Goal: Task Accomplishment & Management: Complete application form

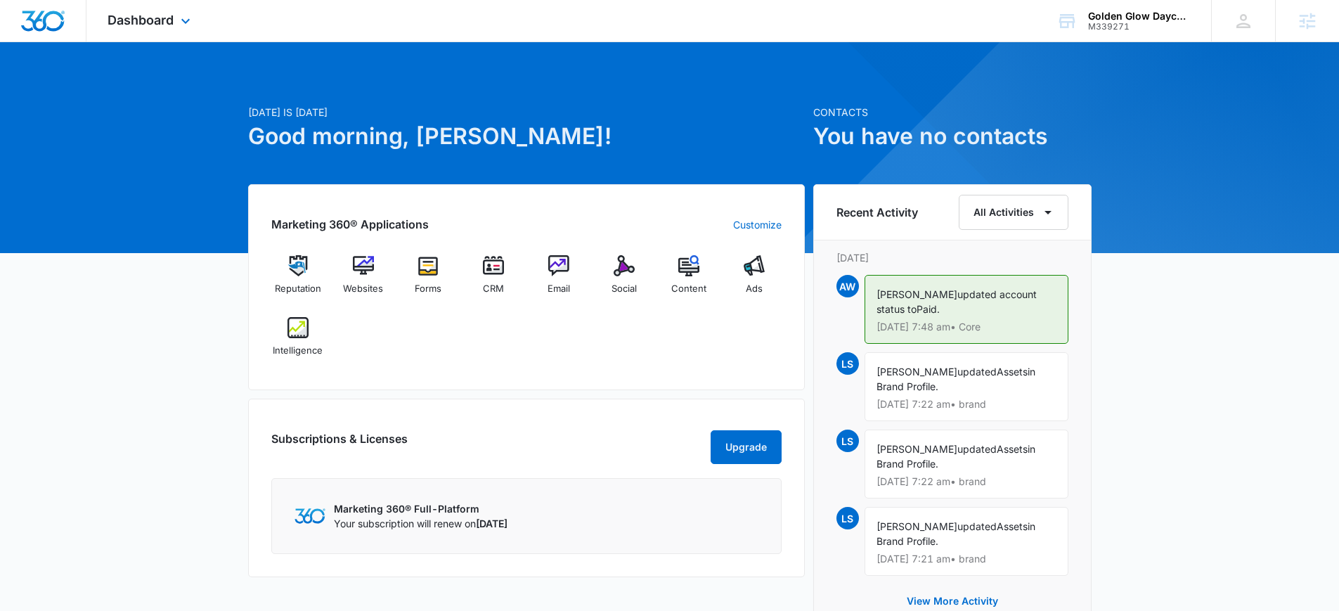
click at [159, 29] on div "Dashboard Apps Reputation Websites Forms CRM Email Social Content Ads Intellige…" at bounding box center [150, 20] width 129 height 41
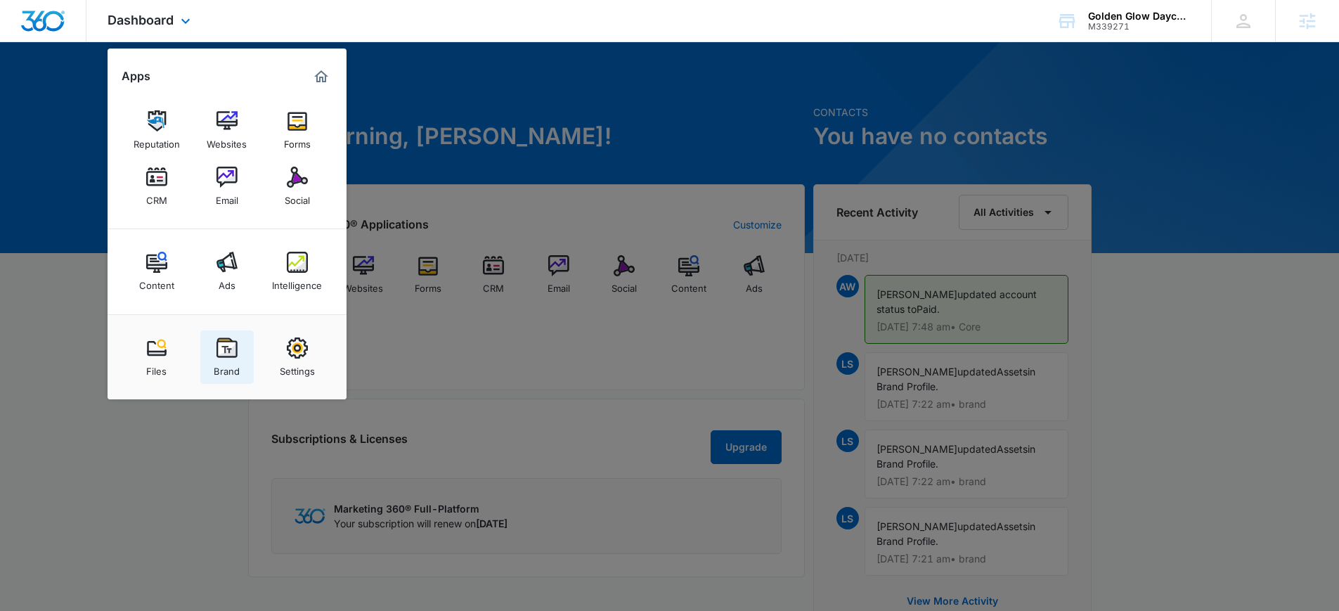
click at [230, 358] on div "Brand" at bounding box center [227, 367] width 26 height 18
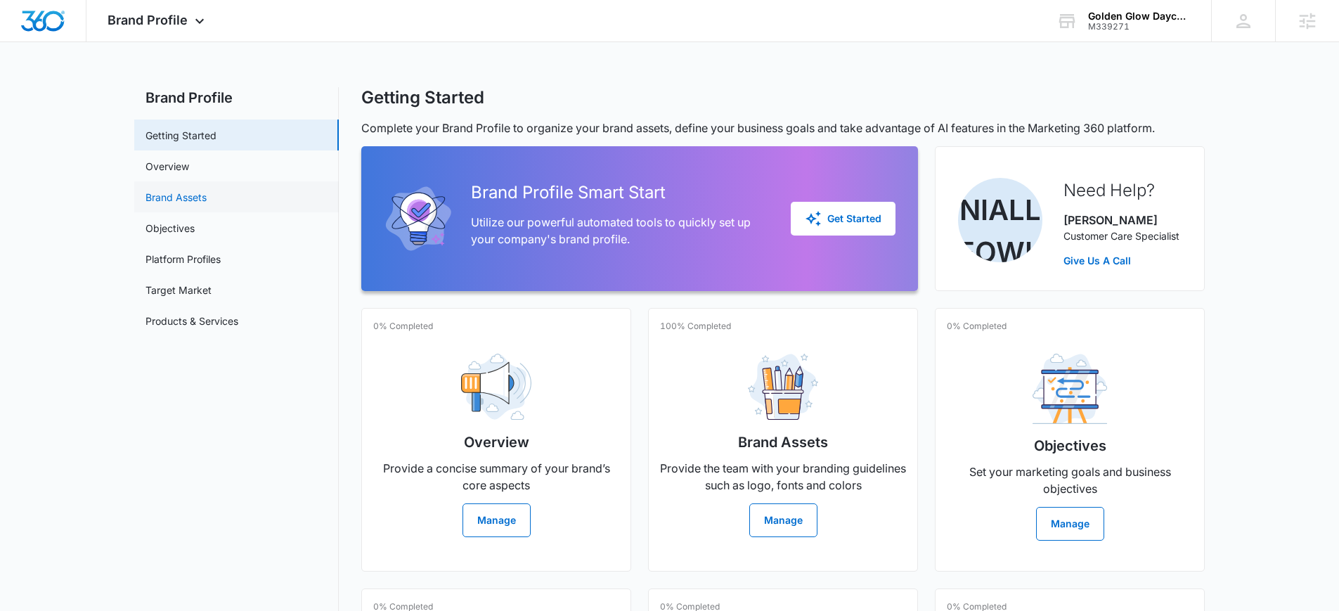
click at [174, 190] on link "Brand Assets" at bounding box center [175, 197] width 61 height 15
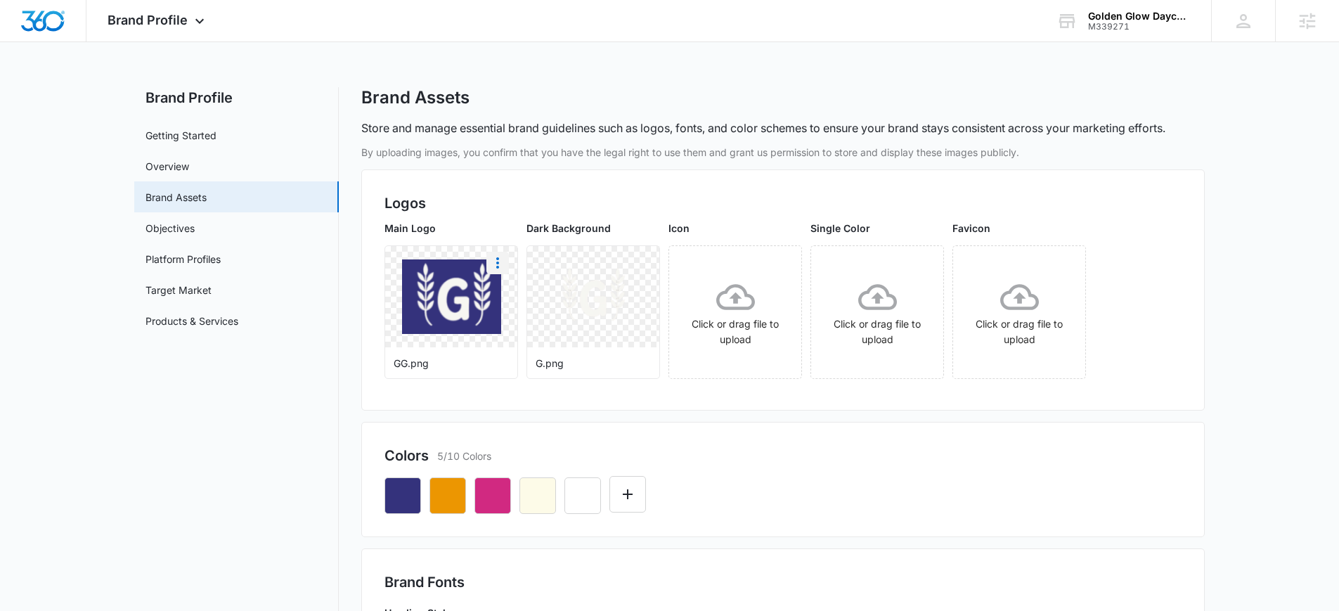
click at [500, 254] on icon "More" at bounding box center [497, 262] width 17 height 17
click at [536, 318] on div "Delete" at bounding box center [527, 323] width 46 height 10
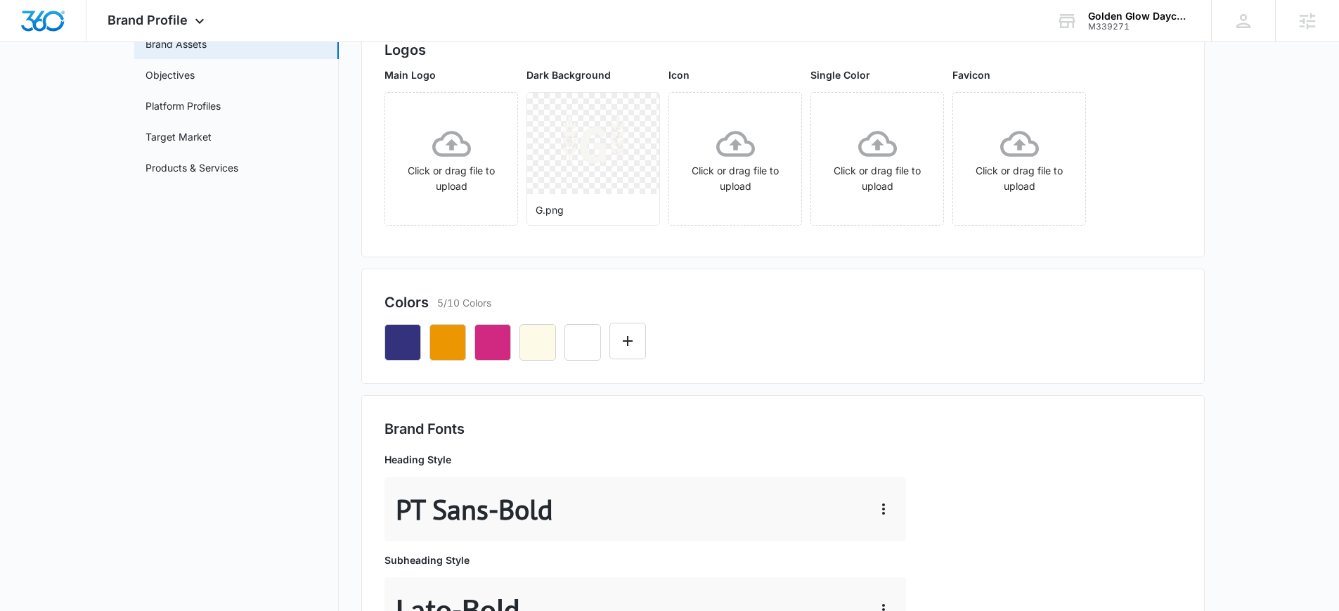
scroll to position [272, 0]
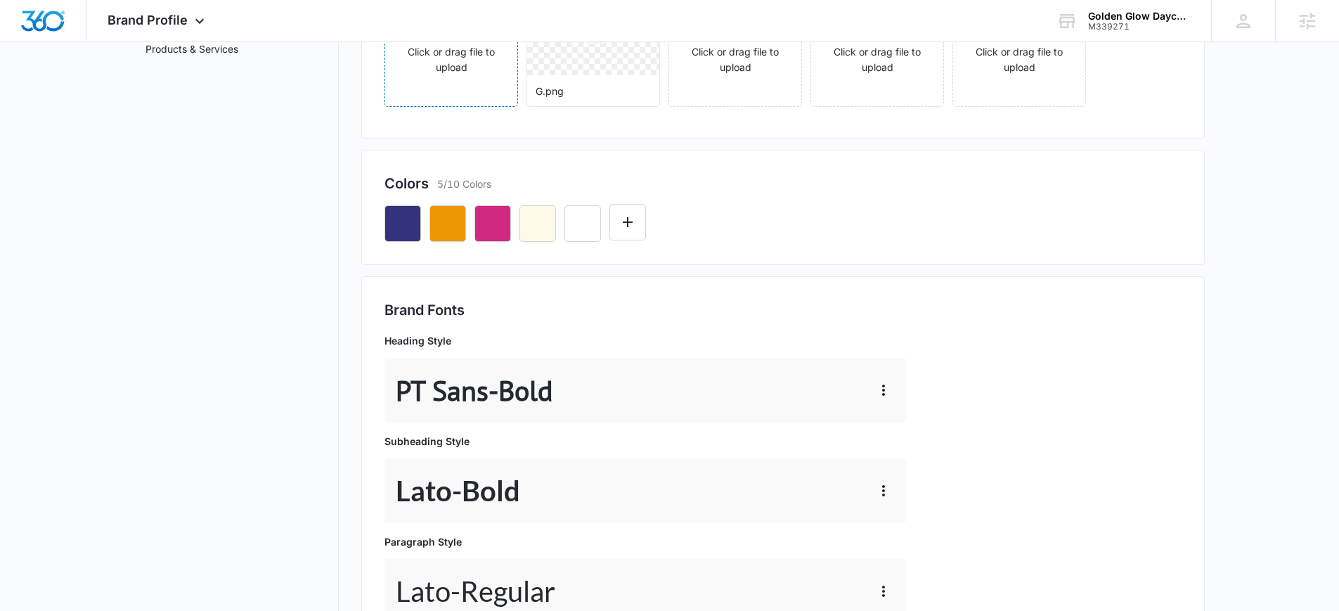
click at [428, 78] on div "Click or drag file to upload" at bounding box center [451, 40] width 132 height 110
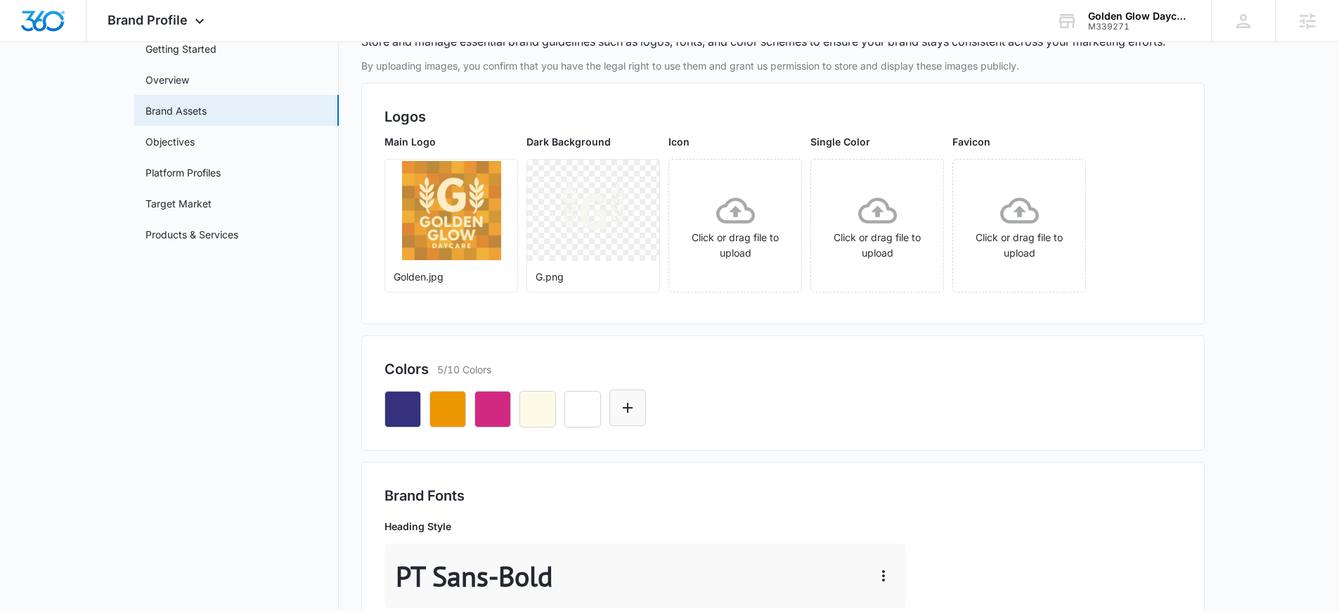
scroll to position [90, 0]
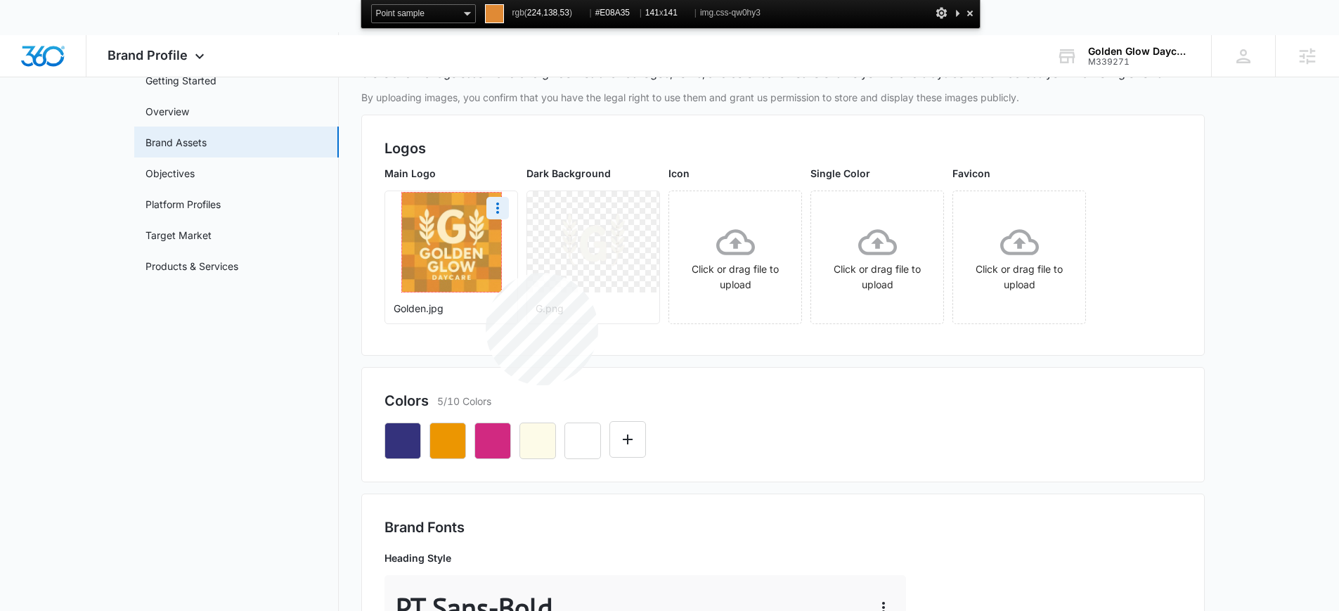
click at [485, 273] on img at bounding box center [451, 242] width 99 height 99
click at [972, 15] on div at bounding box center [970, 13] width 14 height 18
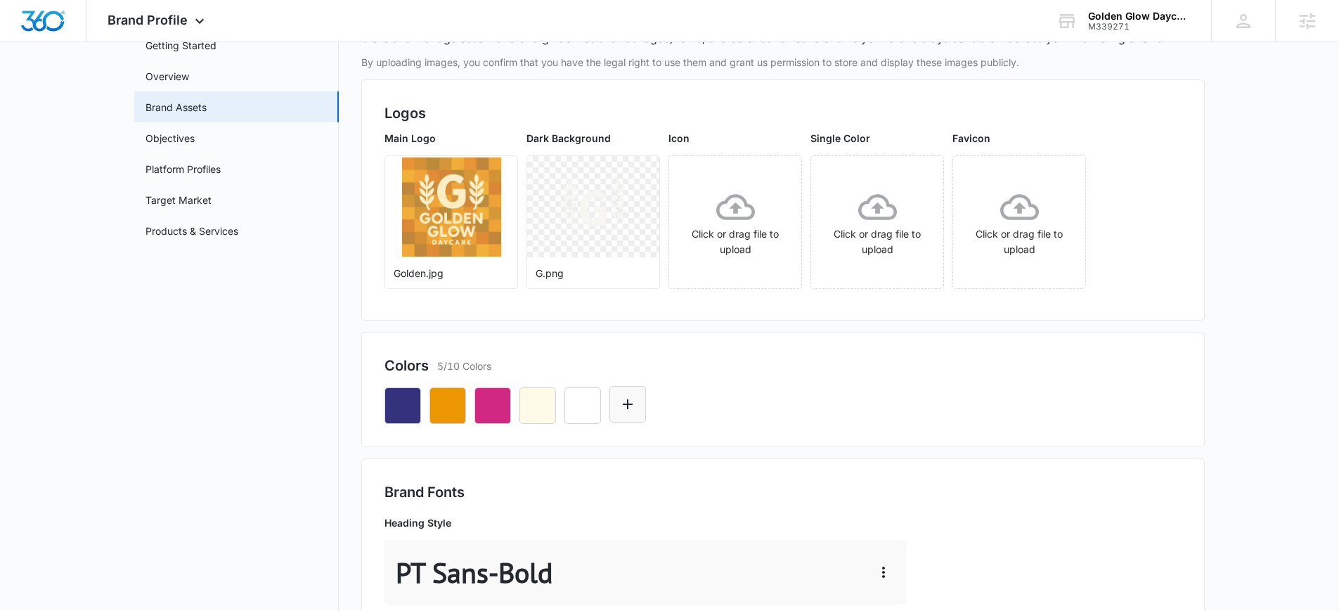
click at [644, 398] on button "Edit Color" at bounding box center [627, 404] width 37 height 37
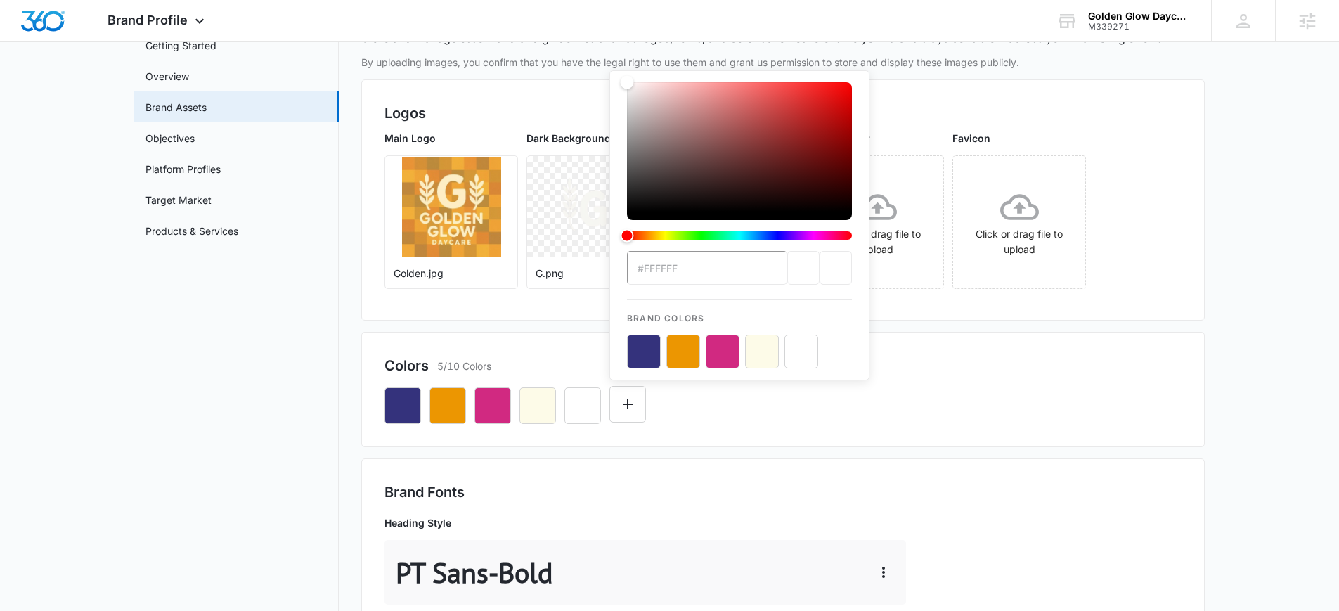
type input "#E08A35"
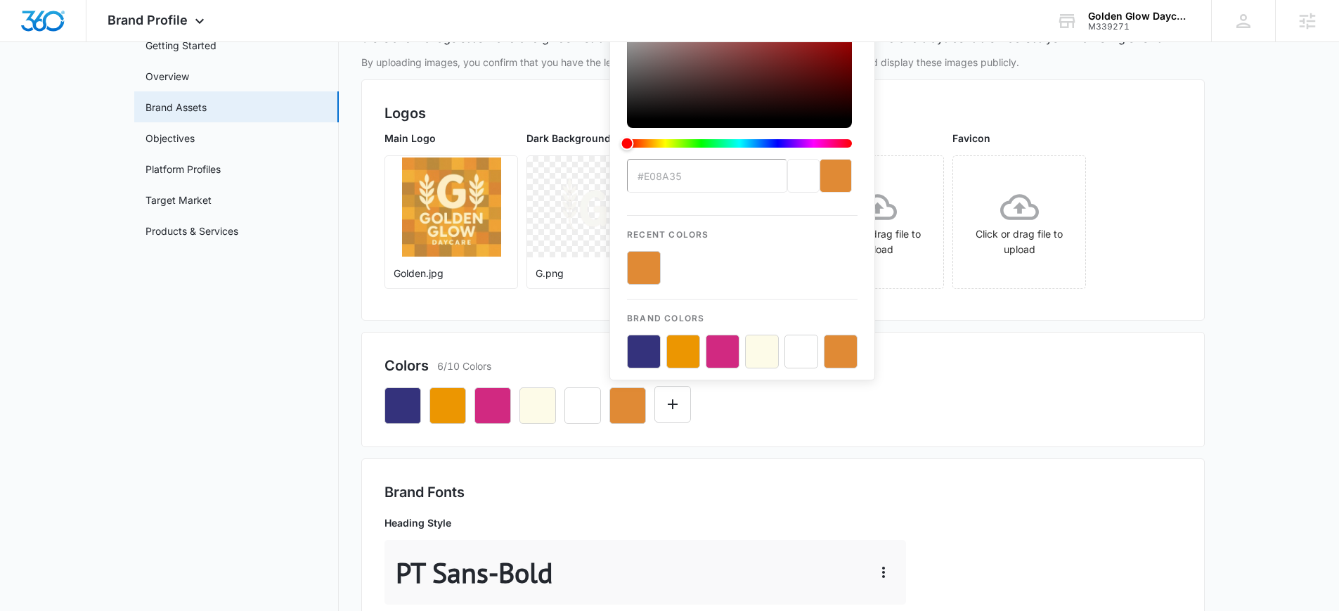
click at [949, 401] on div "#E08A35 Recent Colors Brand Colors" at bounding box center [782, 400] width 797 height 48
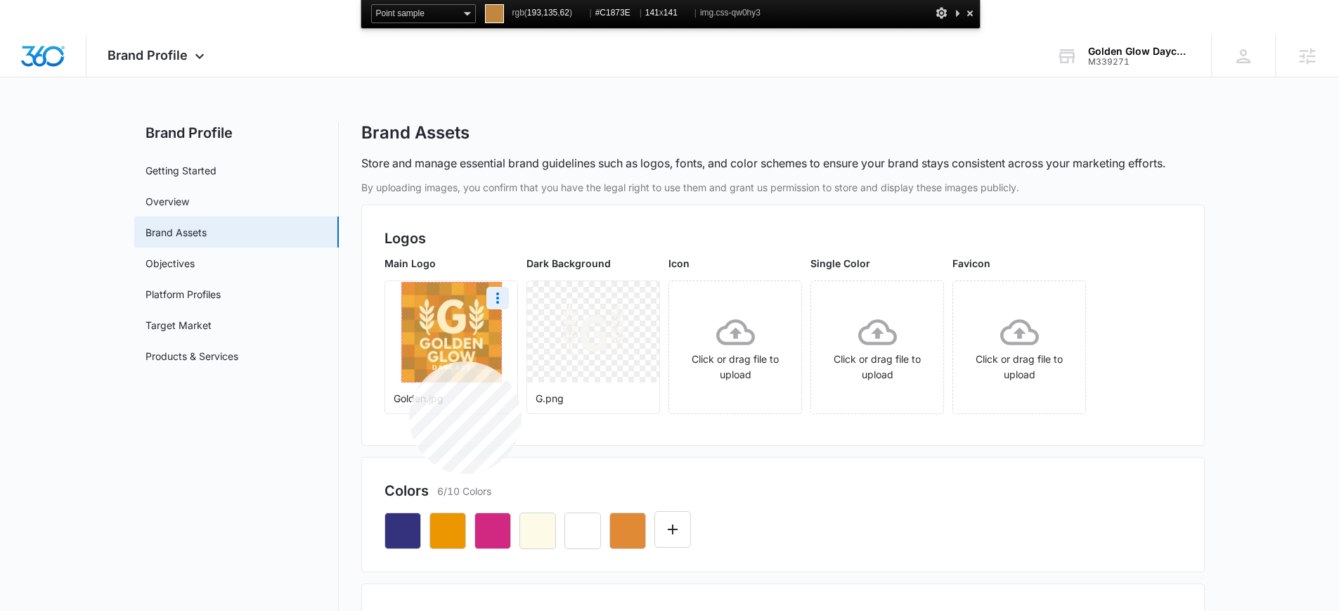
click at [409, 361] on img at bounding box center [451, 331] width 99 height 99
click at [972, 12] on div at bounding box center [970, 13] width 14 height 18
click at [460, 326] on img at bounding box center [451, 331] width 99 height 99
click at [970, 14] on div at bounding box center [970, 13] width 14 height 18
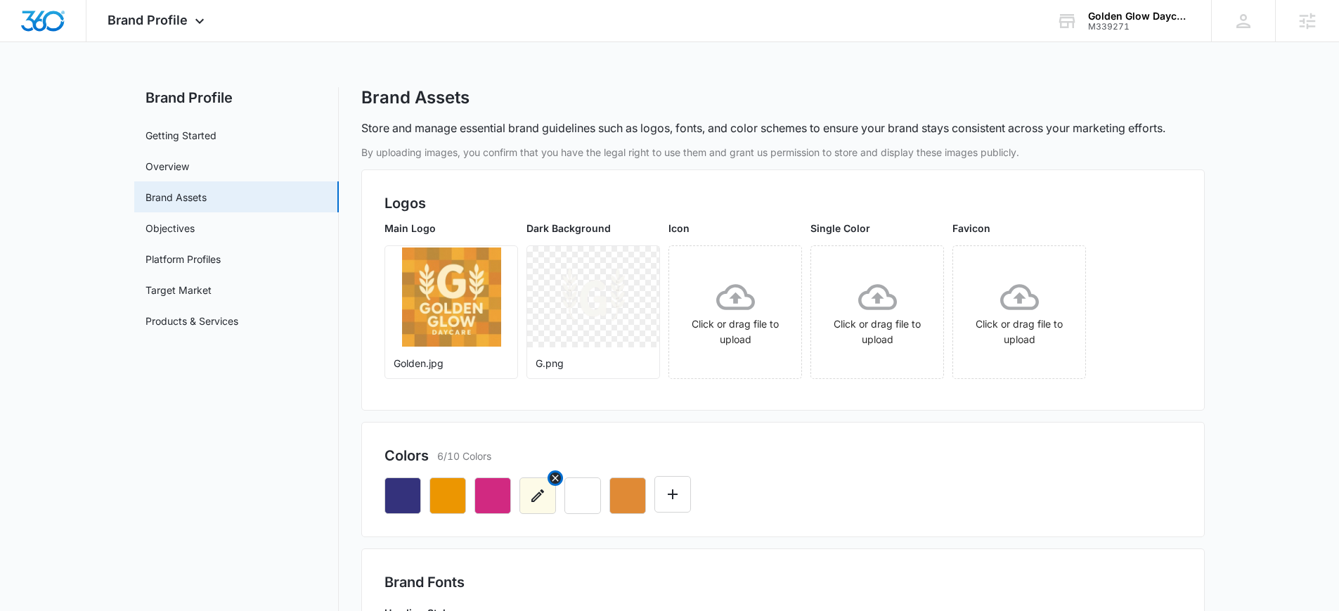
click at [540, 507] on button "button" at bounding box center [537, 495] width 37 height 37
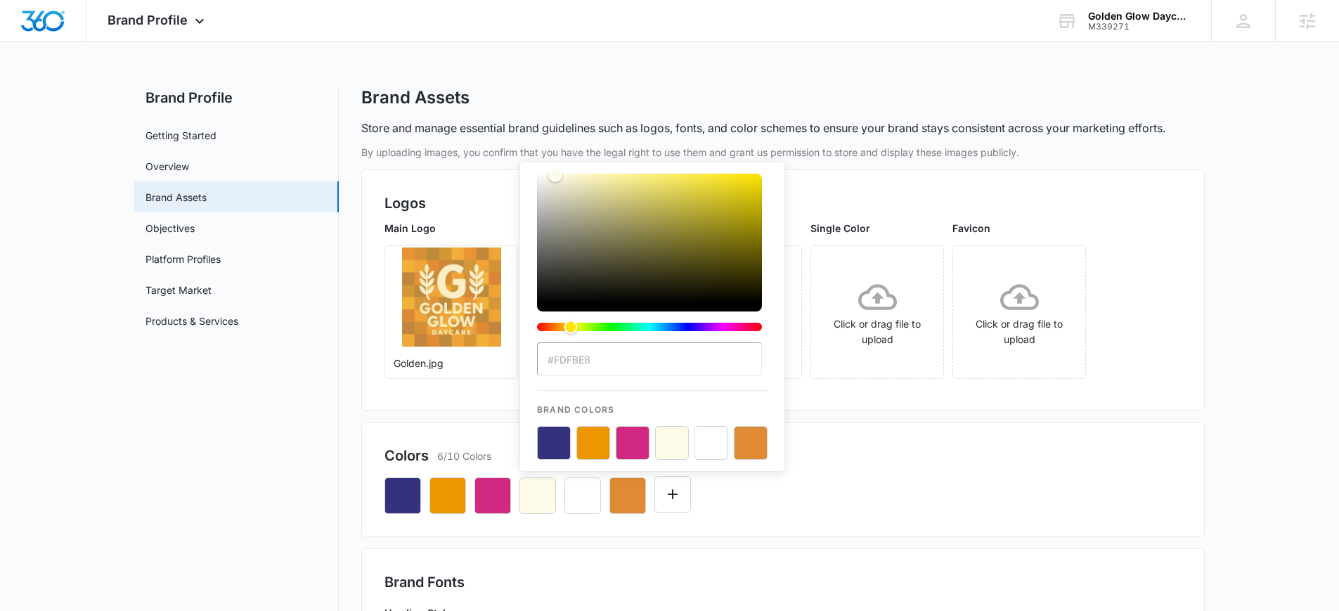
type input "#FCEEC4"
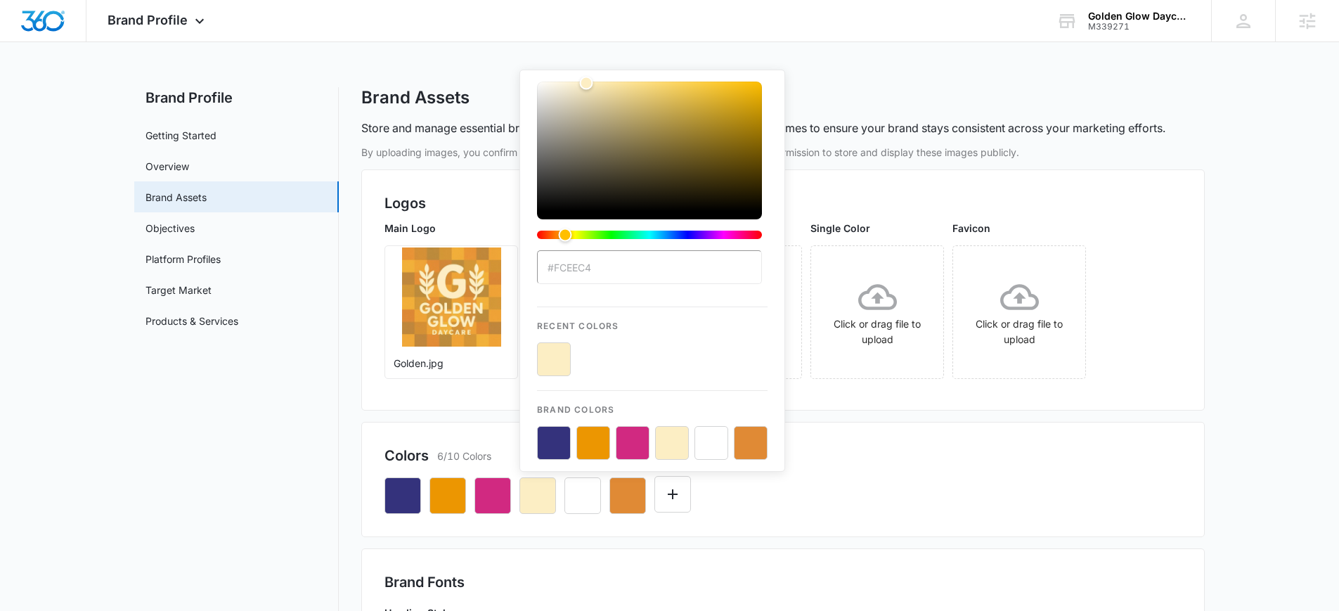
click at [943, 474] on div "#FCEEC4 Recent Colors Brand Colors" at bounding box center [782, 490] width 797 height 48
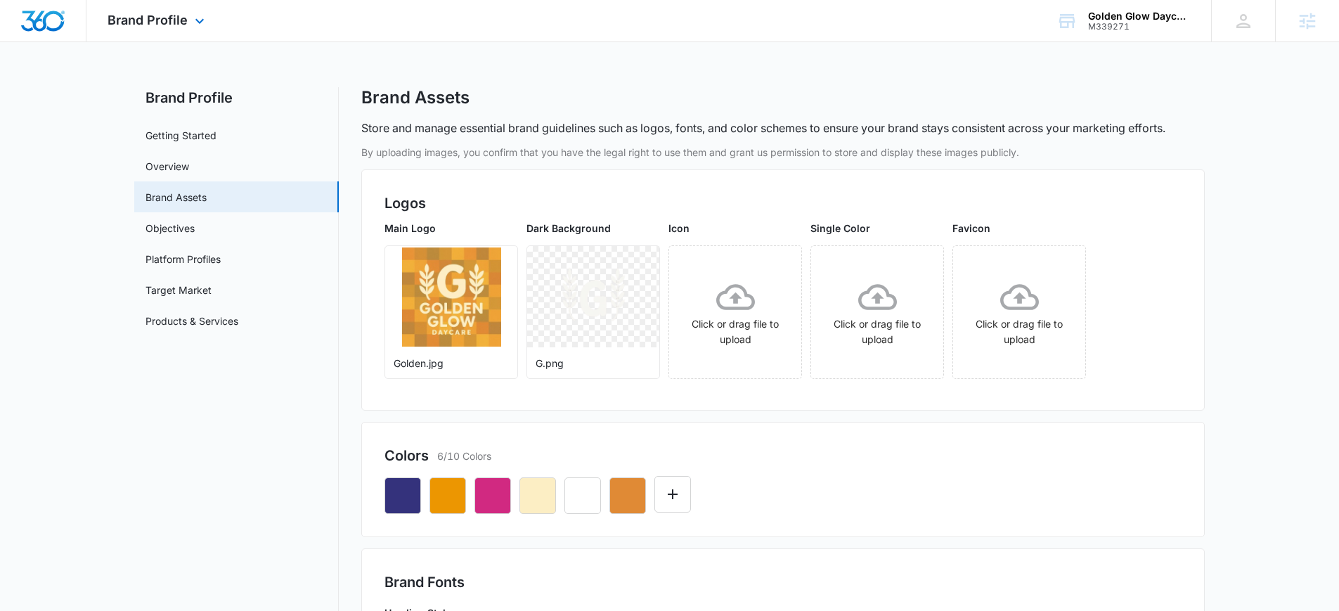
click at [61, 30] on img "Dashboard" at bounding box center [42, 21] width 45 height 21
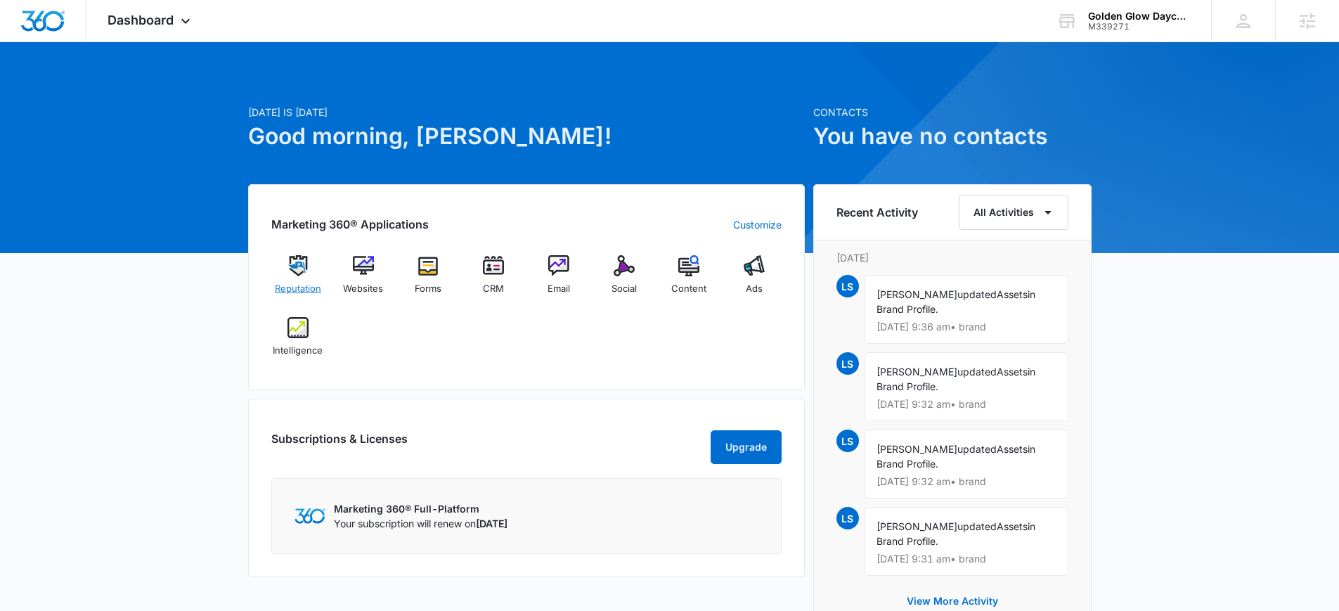
click at [296, 282] on span "Reputation" at bounding box center [298, 289] width 46 height 14
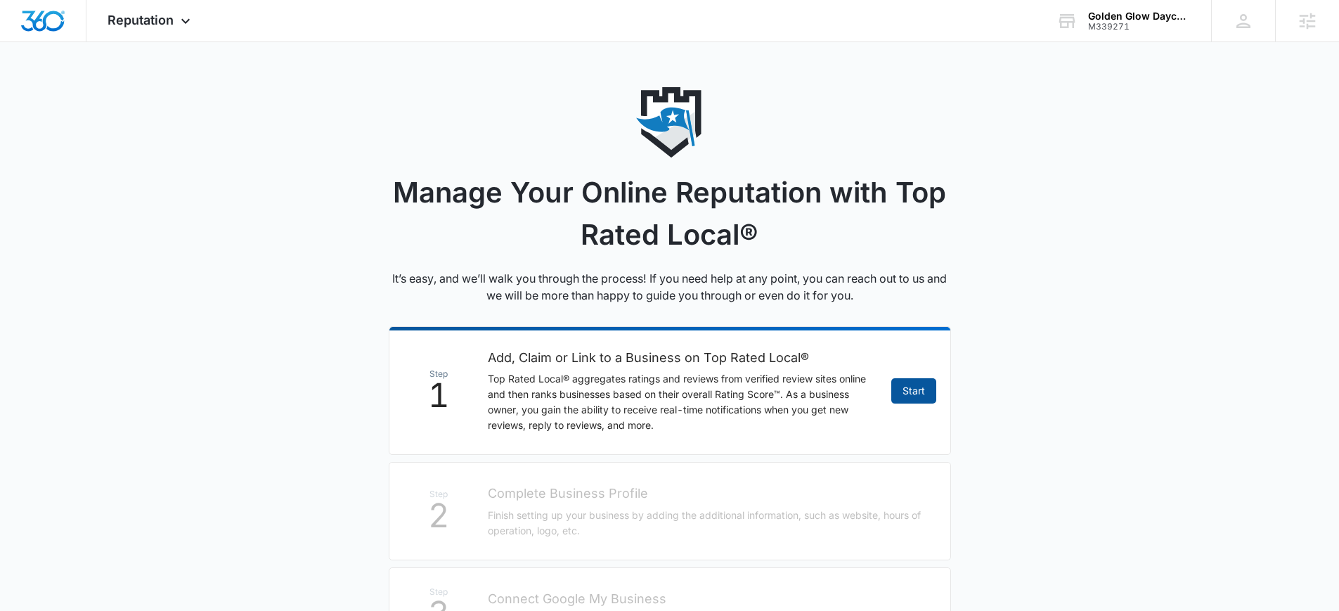
click at [920, 386] on link "Start" at bounding box center [913, 390] width 45 height 25
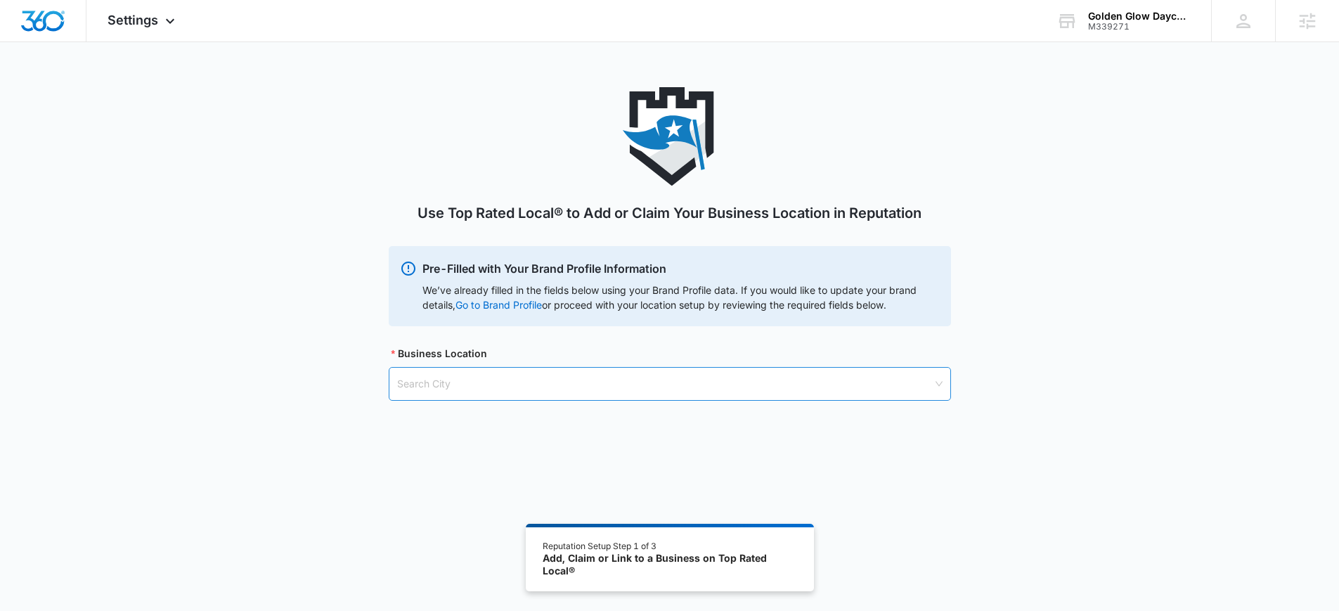
click at [539, 390] on input "search" at bounding box center [664, 383] width 535 height 32
paste input "Westminster"
type input "Westminster"
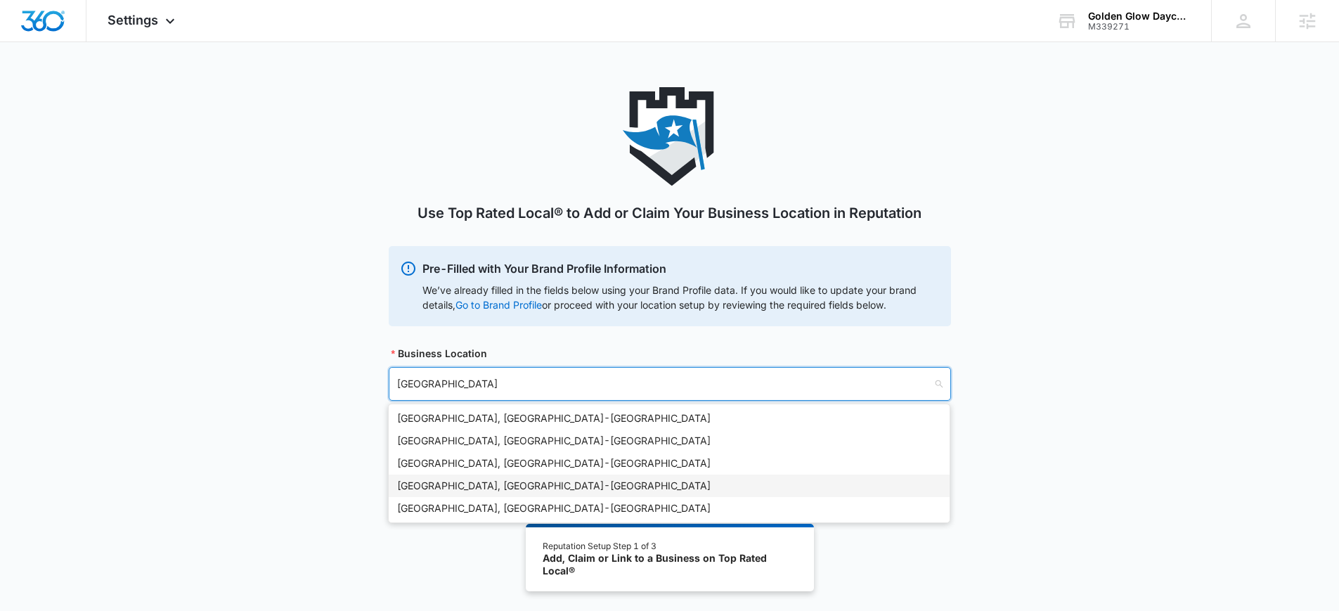
click at [495, 480] on div "Westminster, MA - USA" at bounding box center [669, 485] width 544 height 15
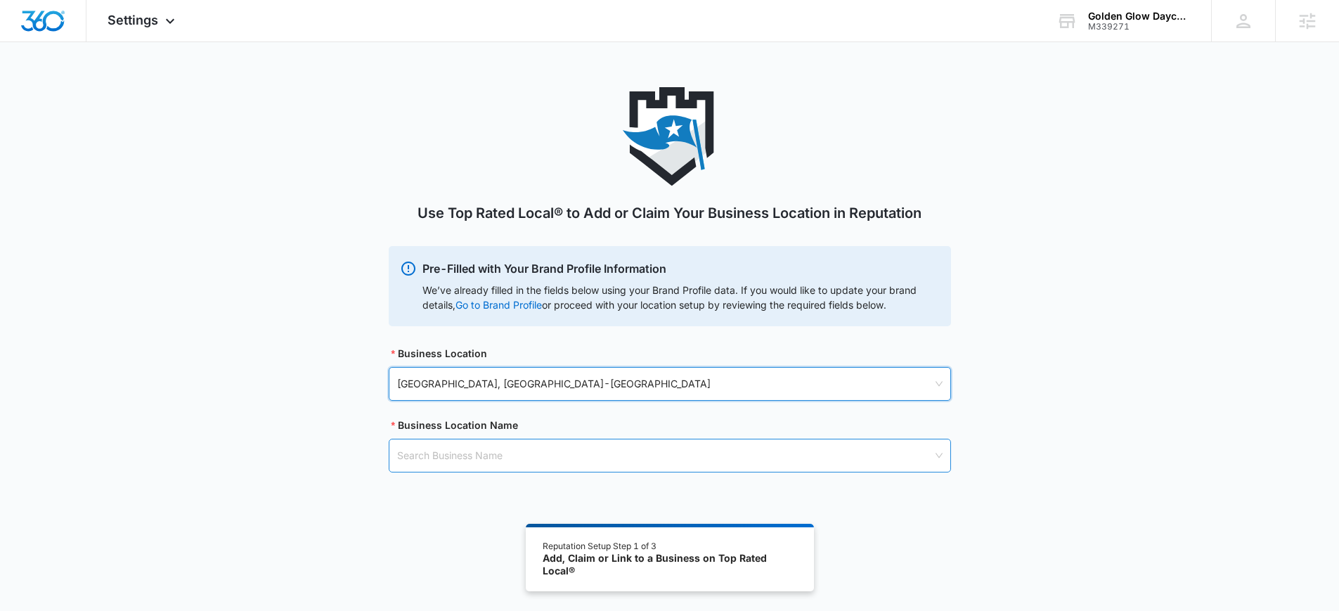
scroll to position [77, 0]
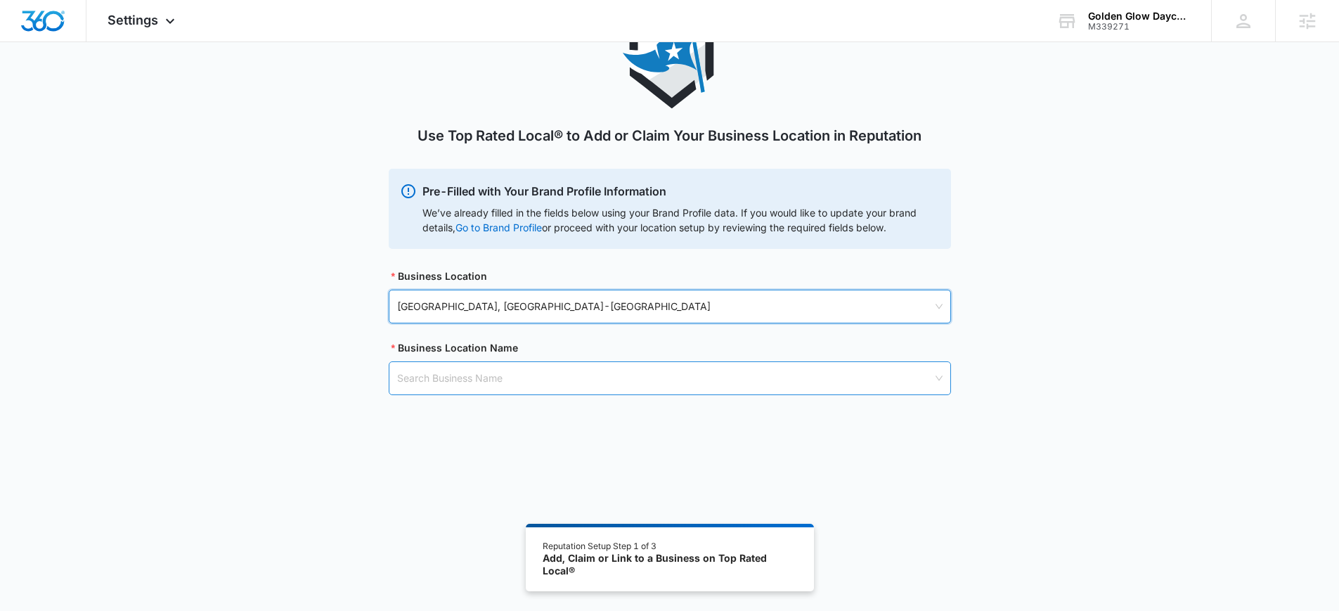
click at [653, 363] on input "search" at bounding box center [664, 378] width 535 height 32
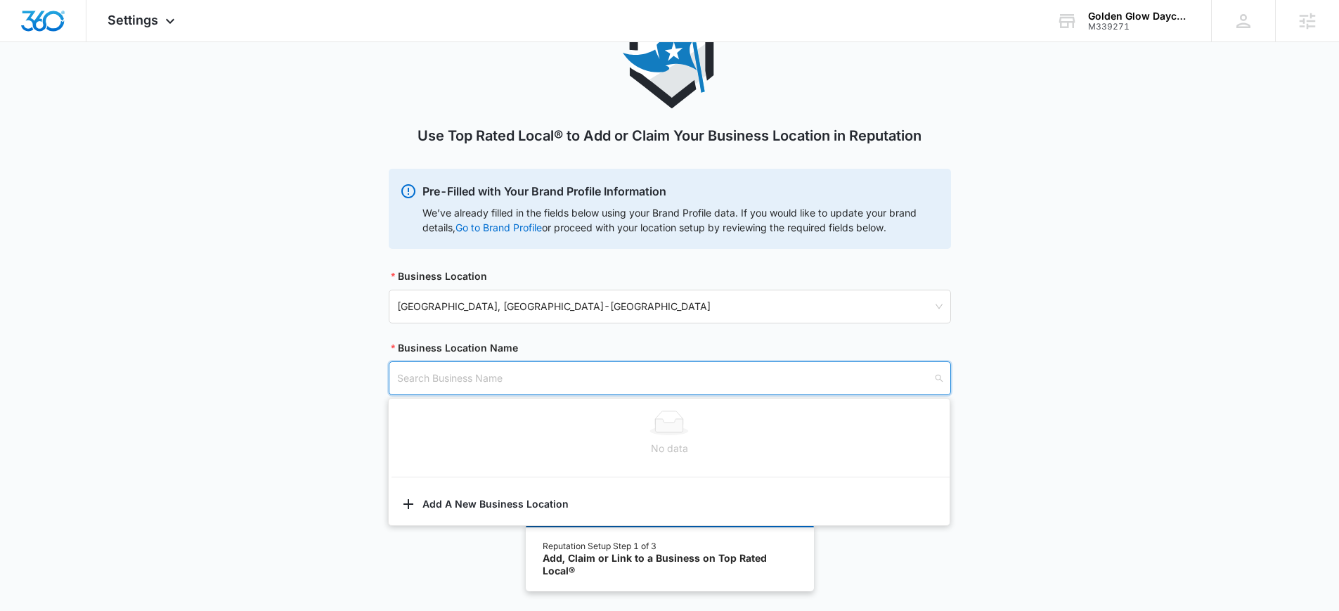
click at [648, 373] on input "search" at bounding box center [664, 378] width 535 height 32
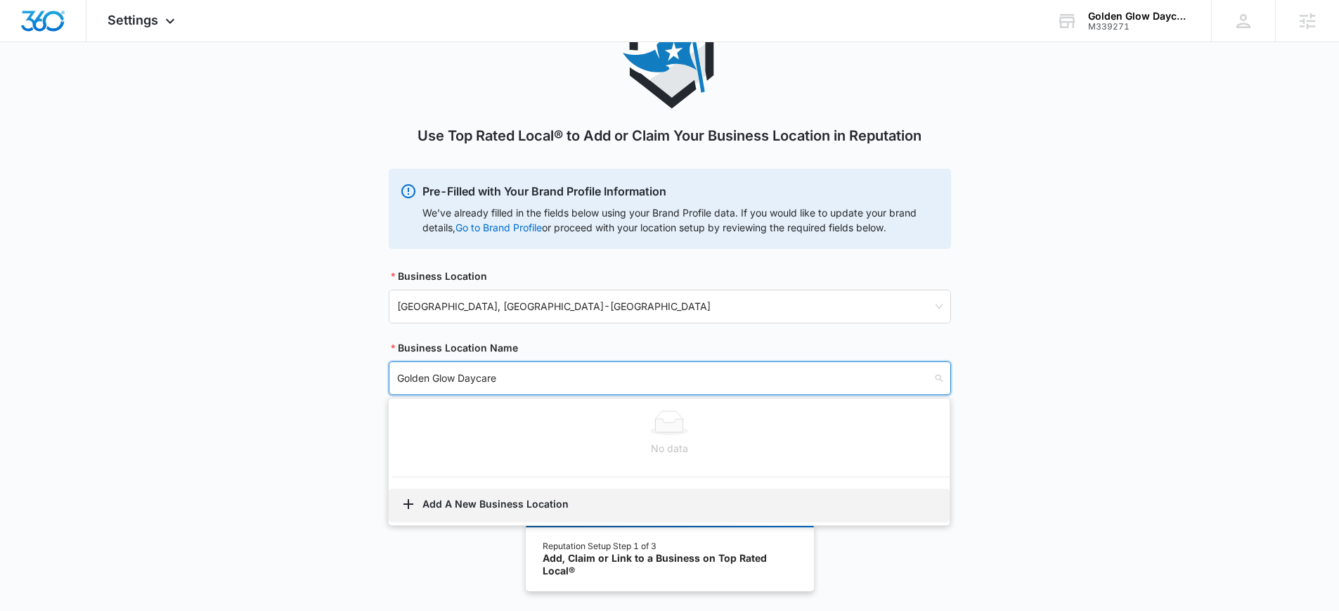
type input "Golden Glow Daycare"
click at [557, 501] on button "Add A New Business Location" at bounding box center [669, 505] width 561 height 34
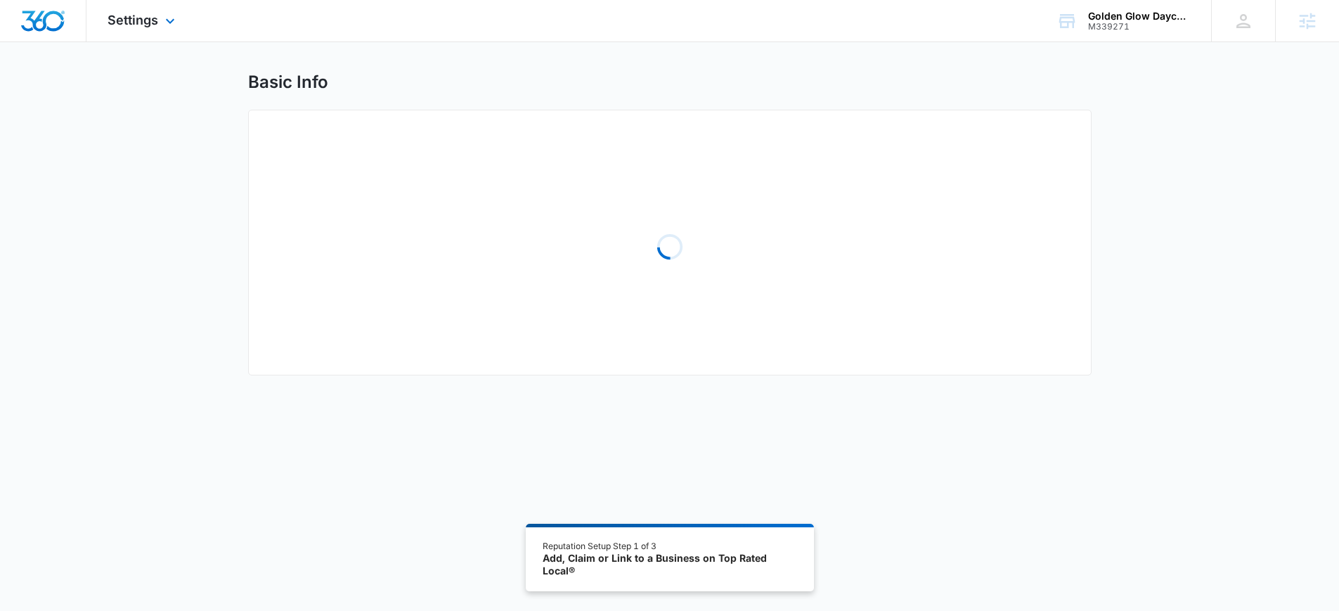
scroll to position [25, 0]
select select "Massachusetts"
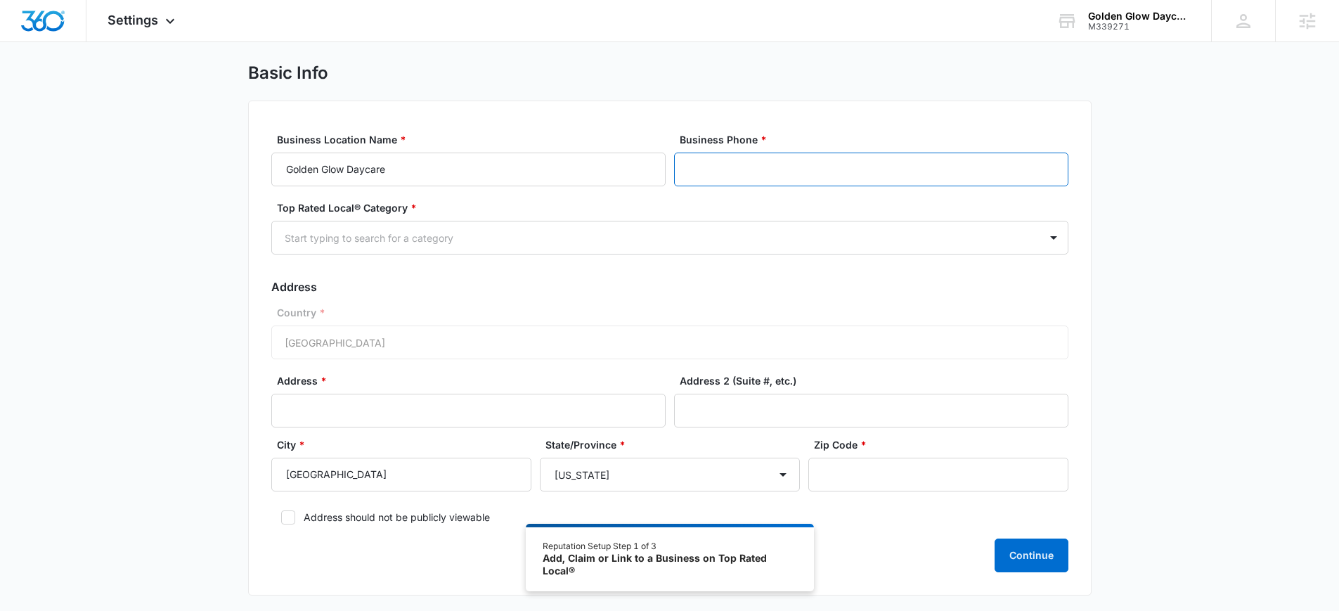
click at [783, 169] on input "Business Phone *" at bounding box center [871, 169] width 394 height 34
paste input "(978) 571-5040"
type input "(978) 571-5040"
click at [613, 218] on div "Top Rated Local® Category * Start typing to search for a category" at bounding box center [669, 227] width 797 height 54
click at [588, 241] on div at bounding box center [653, 238] width 736 height 18
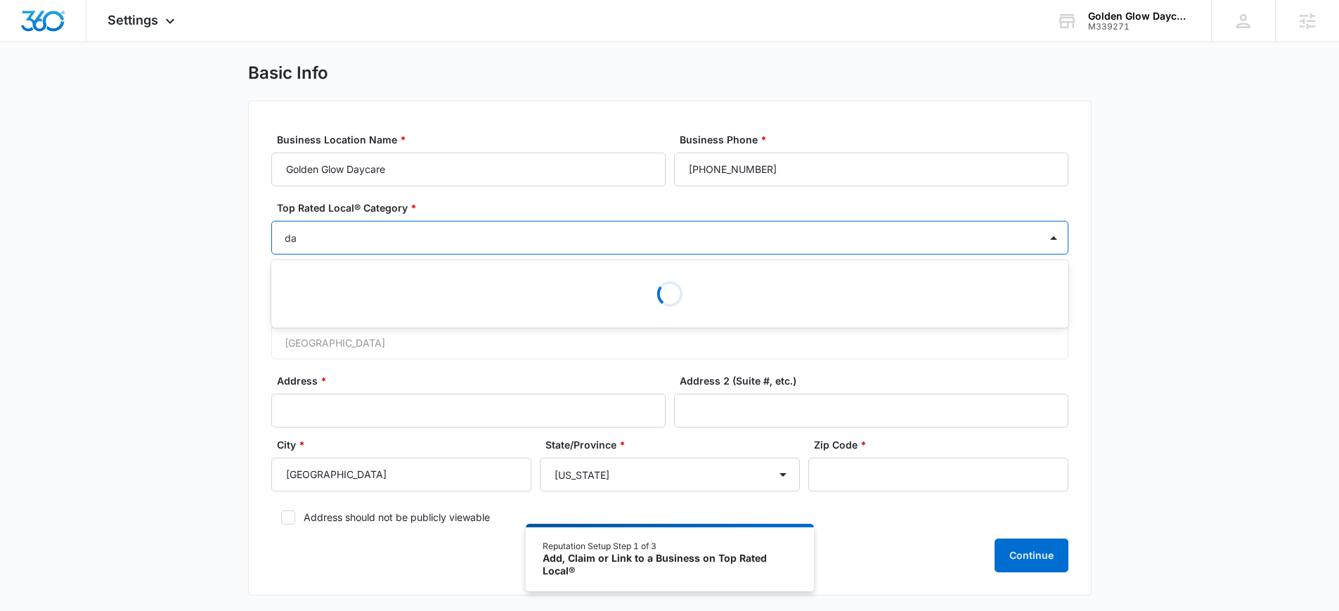
type input "day"
click at [329, 230] on div at bounding box center [653, 238] width 736 height 18
type input "chi"
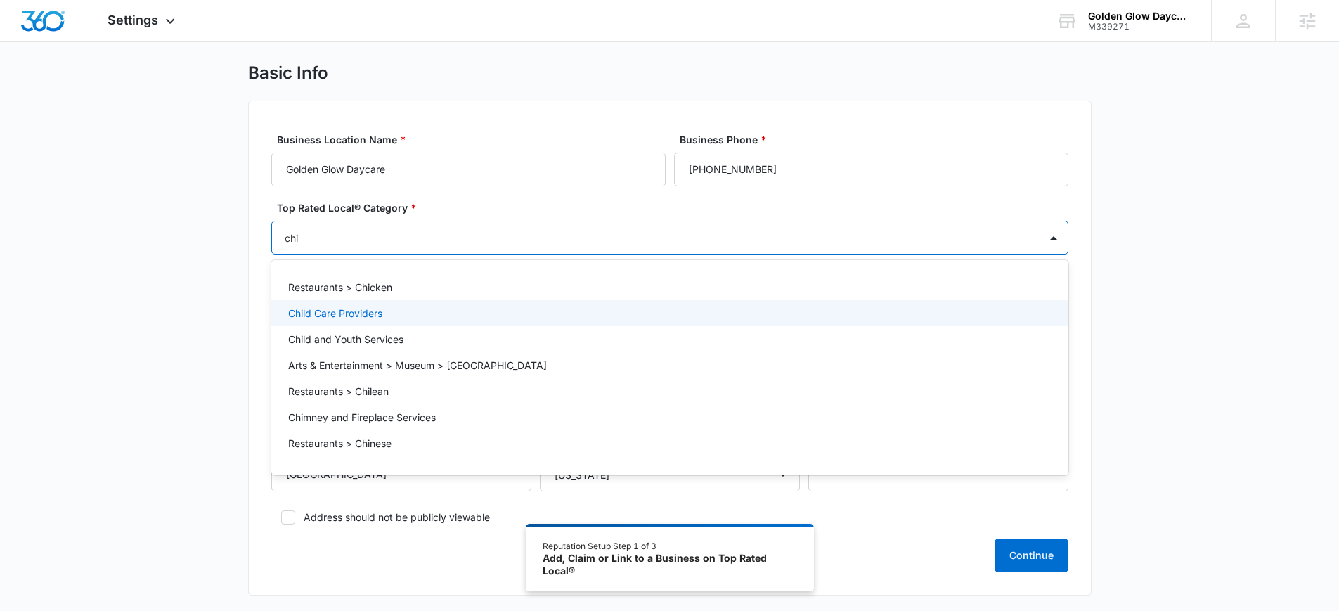
click at [374, 313] on p "Child Care Providers" at bounding box center [335, 313] width 94 height 15
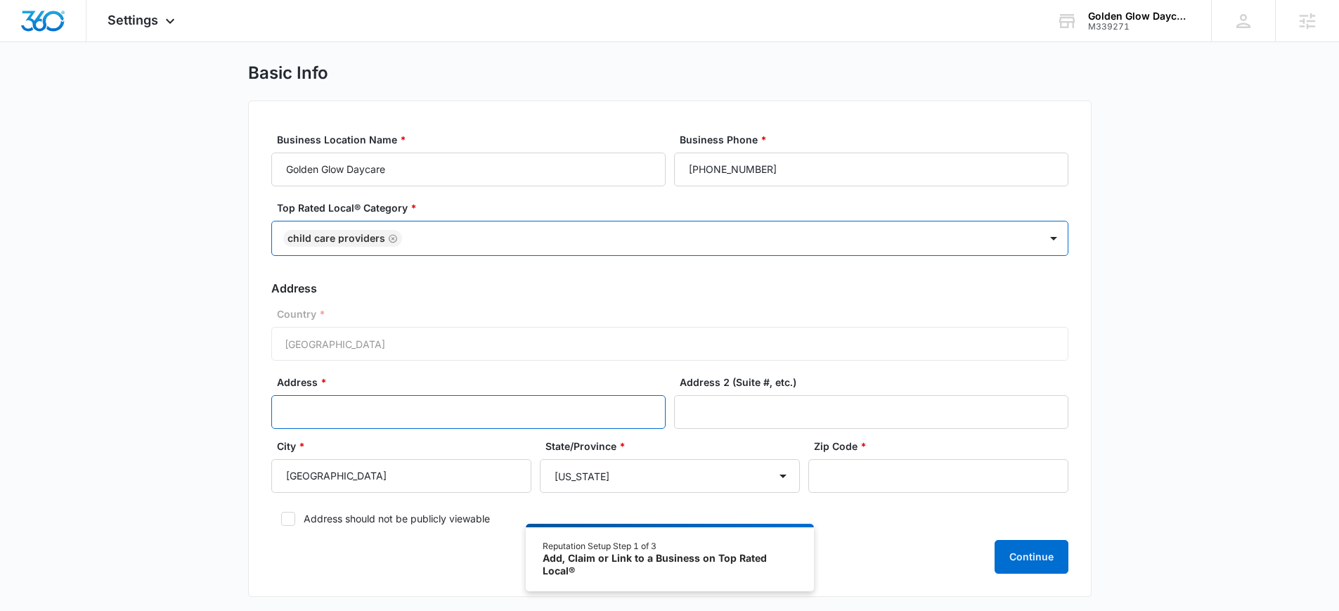
click at [368, 416] on input "Address *" at bounding box center [468, 412] width 394 height 34
paste input "16 Wyman Road"
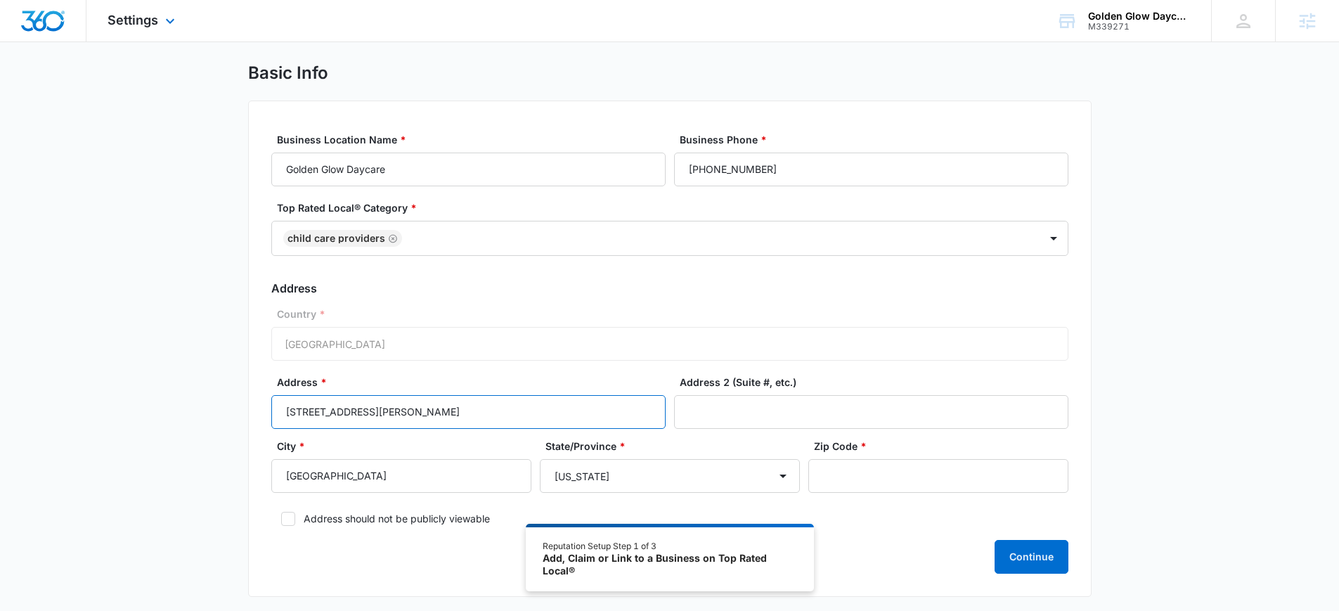
type input "16 Wyman Road"
click at [861, 452] on label "Zip Code *" at bounding box center [944, 445] width 260 height 15
click at [861, 459] on input "Zip Code *" at bounding box center [938, 476] width 260 height 34
click at [838, 465] on input "Zip Code *" at bounding box center [938, 476] width 260 height 34
paste input "01473"
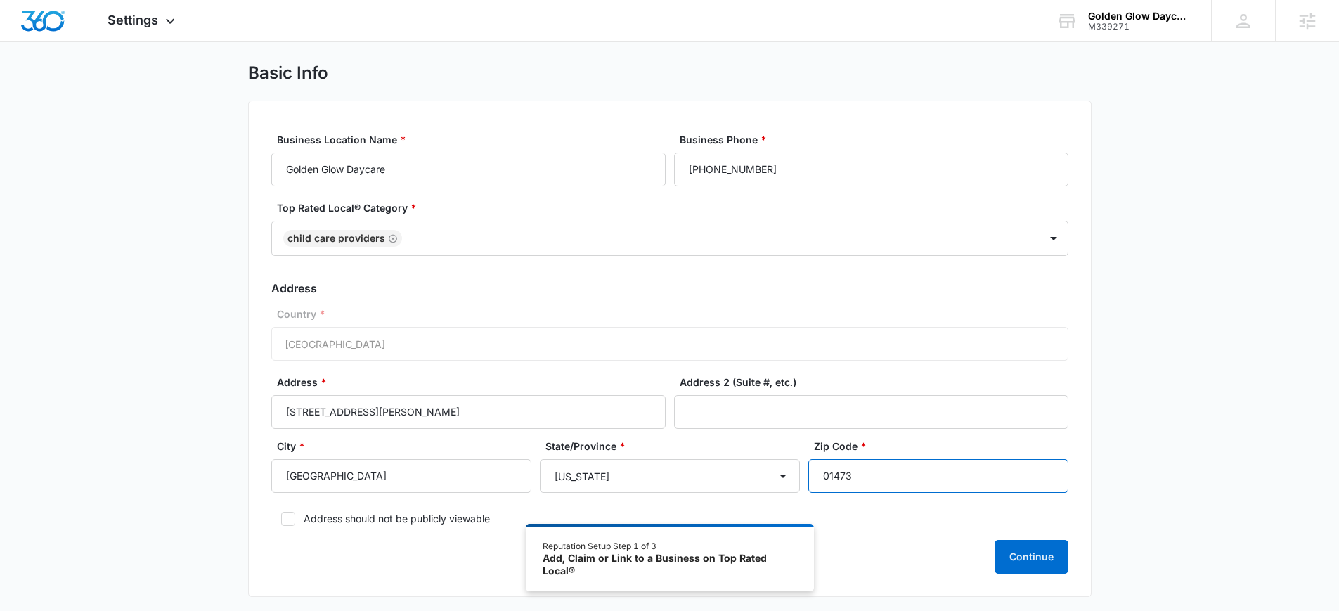
type input "01473"
click at [1165, 394] on div "Basic Info Business Location Name * Golden Glow Daycare Business Phone * (978) …" at bounding box center [669, 338] width 1339 height 551
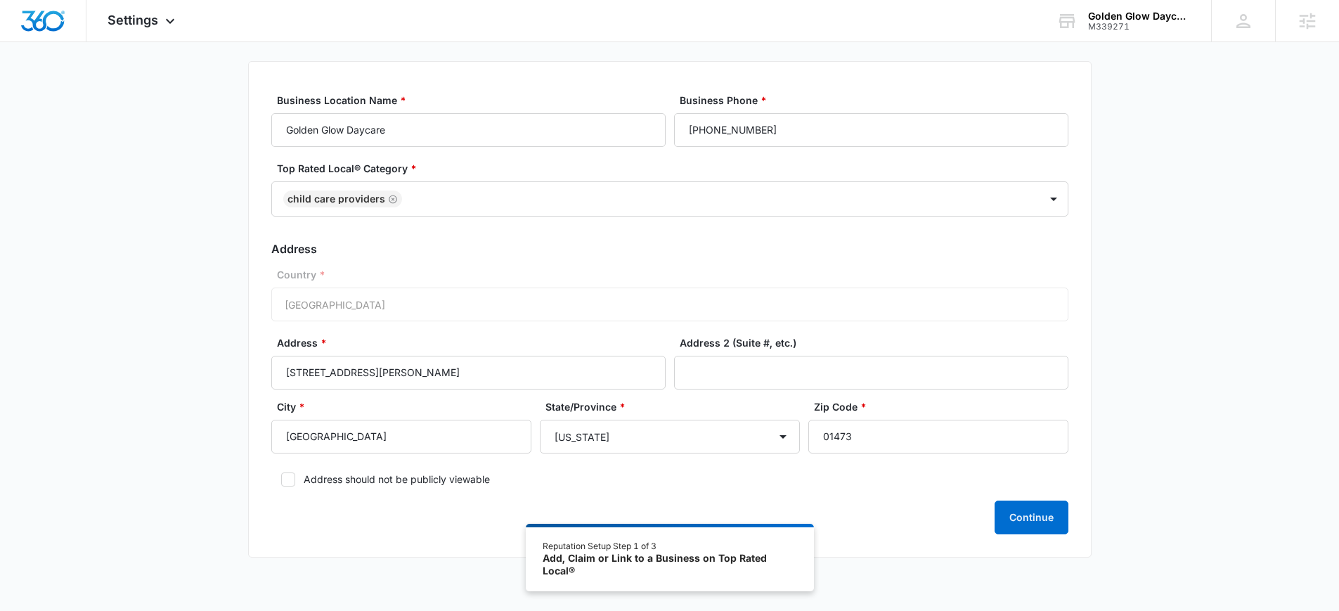
scroll to position [100, 0]
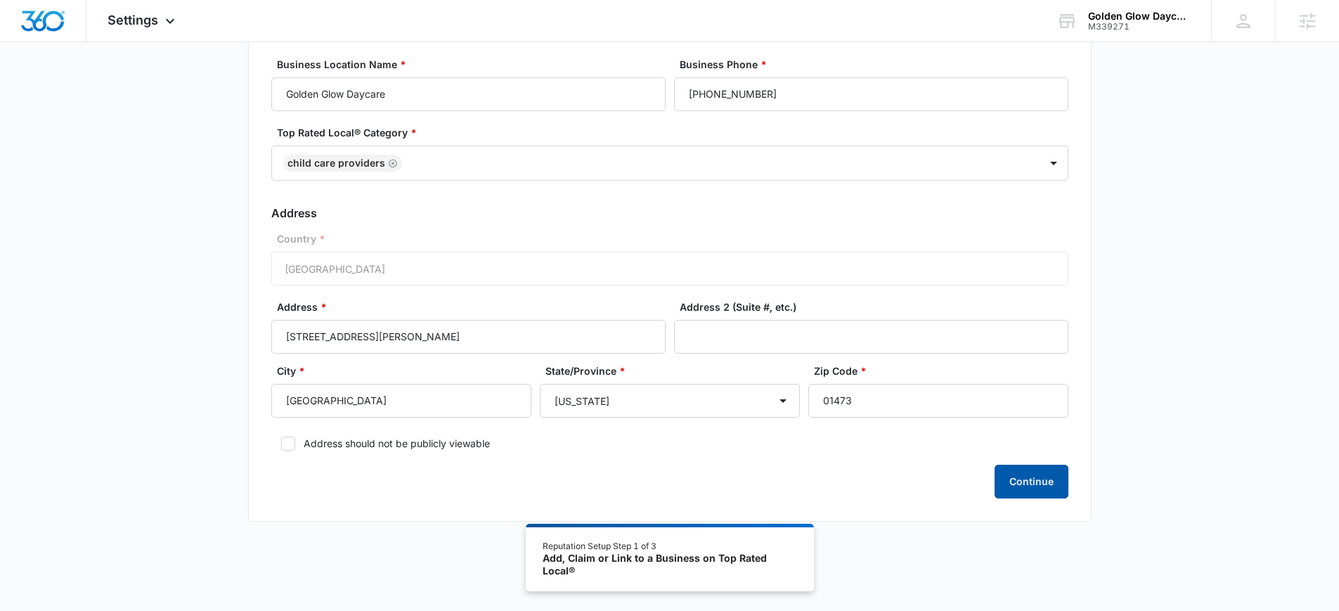
click at [1035, 491] on button "Continue" at bounding box center [1031, 481] width 74 height 34
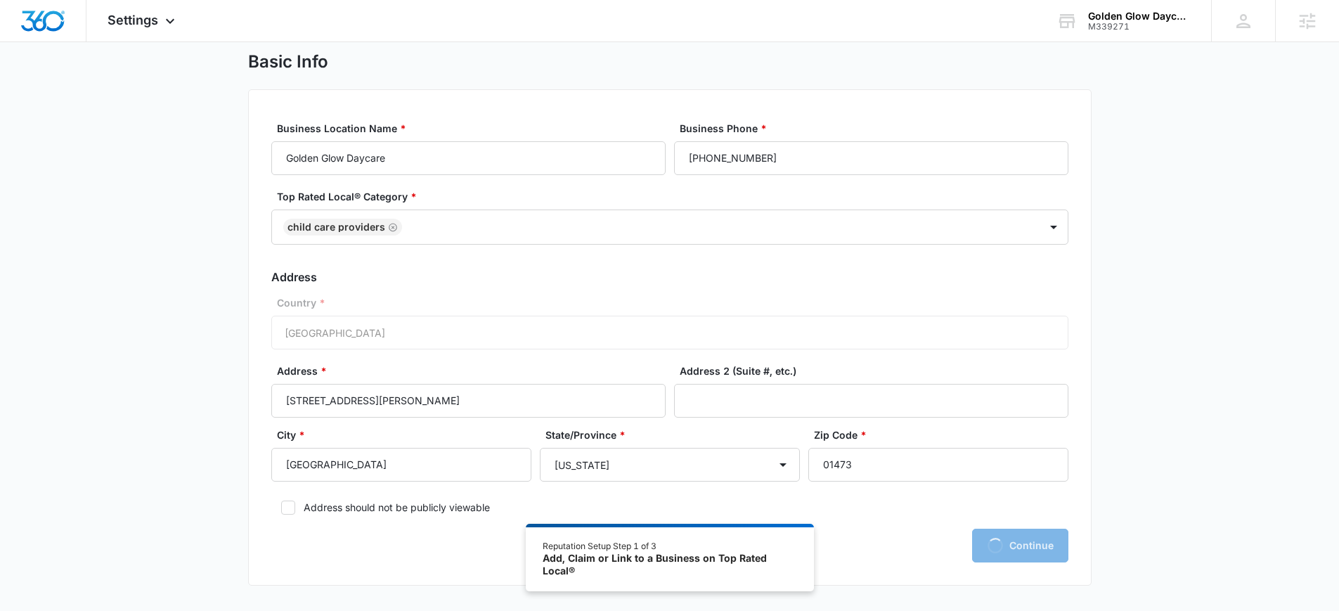
scroll to position [0, 0]
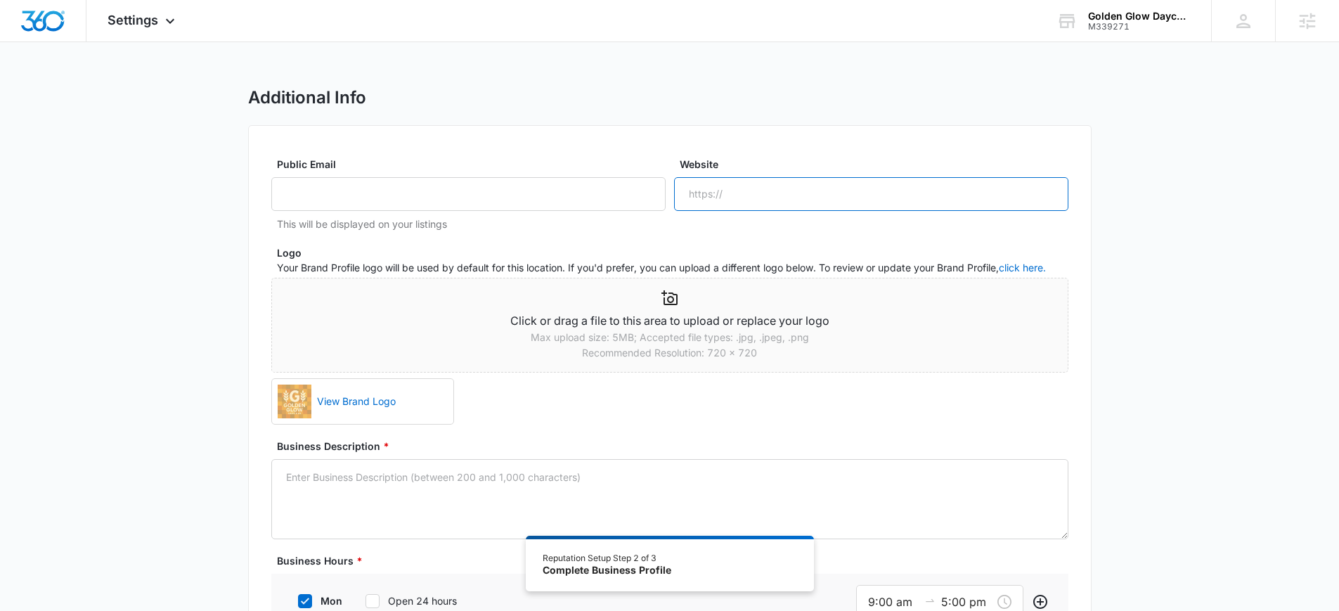
click at [827, 183] on input "Website" at bounding box center [871, 194] width 394 height 34
paste input "https://www.goldenglowdaycare.com/"
type input "https://www.goldenglowdaycare.com/"
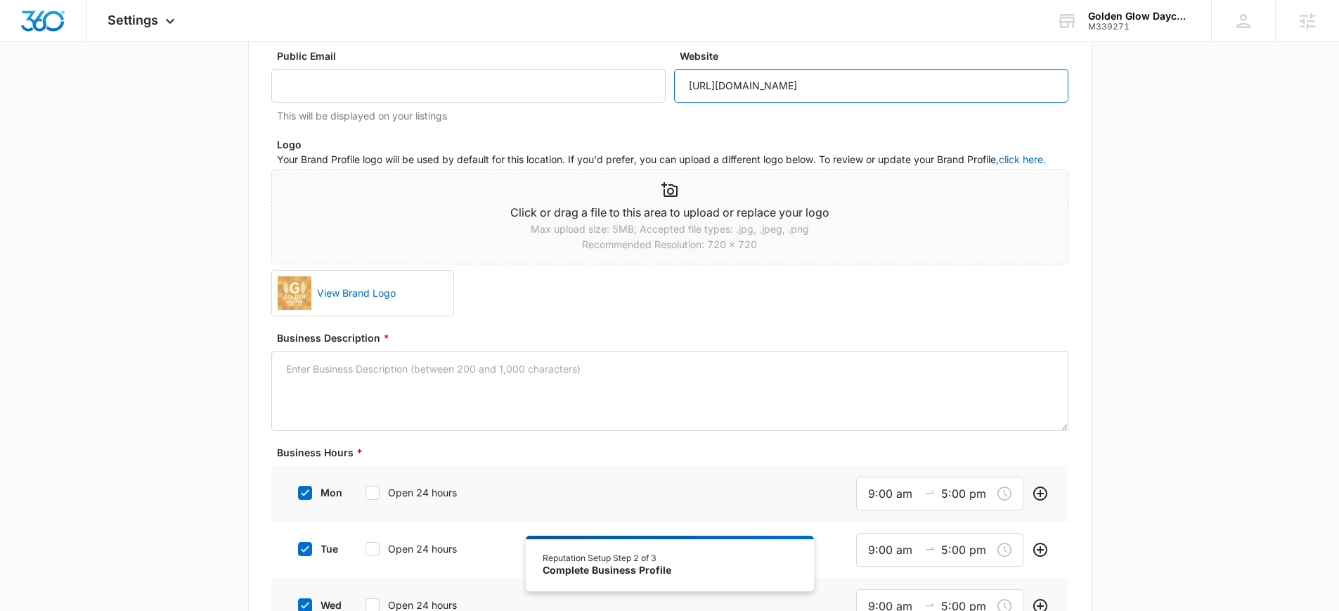
scroll to position [252, 0]
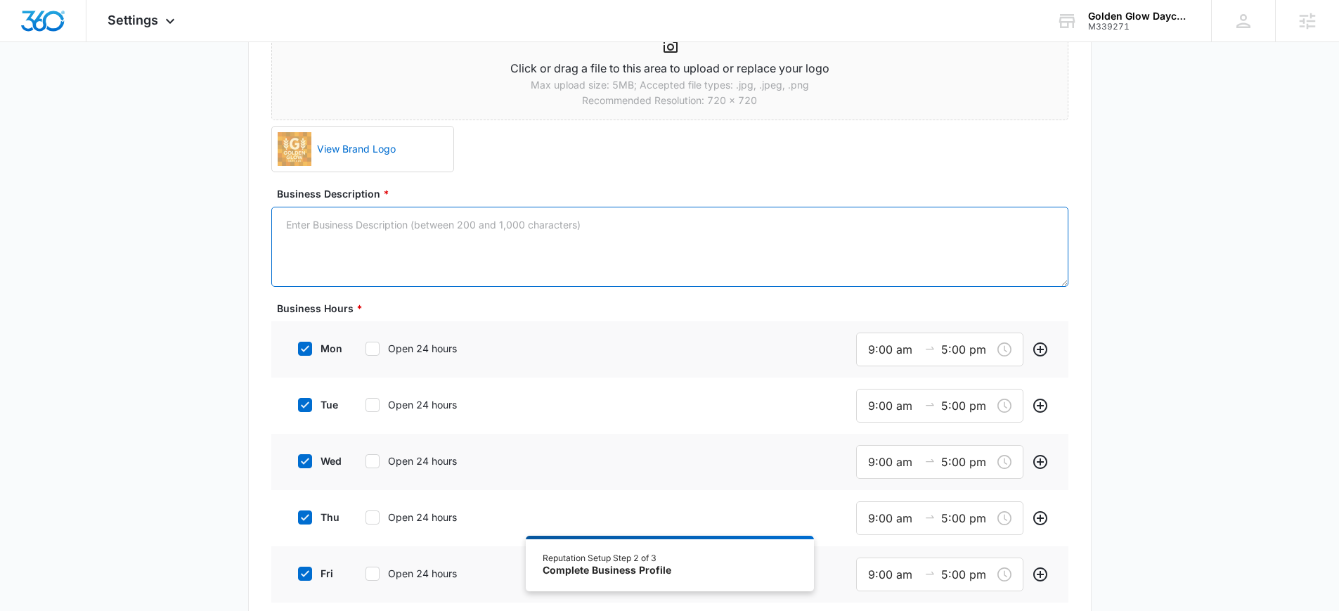
click at [654, 226] on textarea "Business Description *" at bounding box center [669, 247] width 797 height 80
paste textarea "At Golden Glow Daycare we believe every child deserves a safe loving and stimul…"
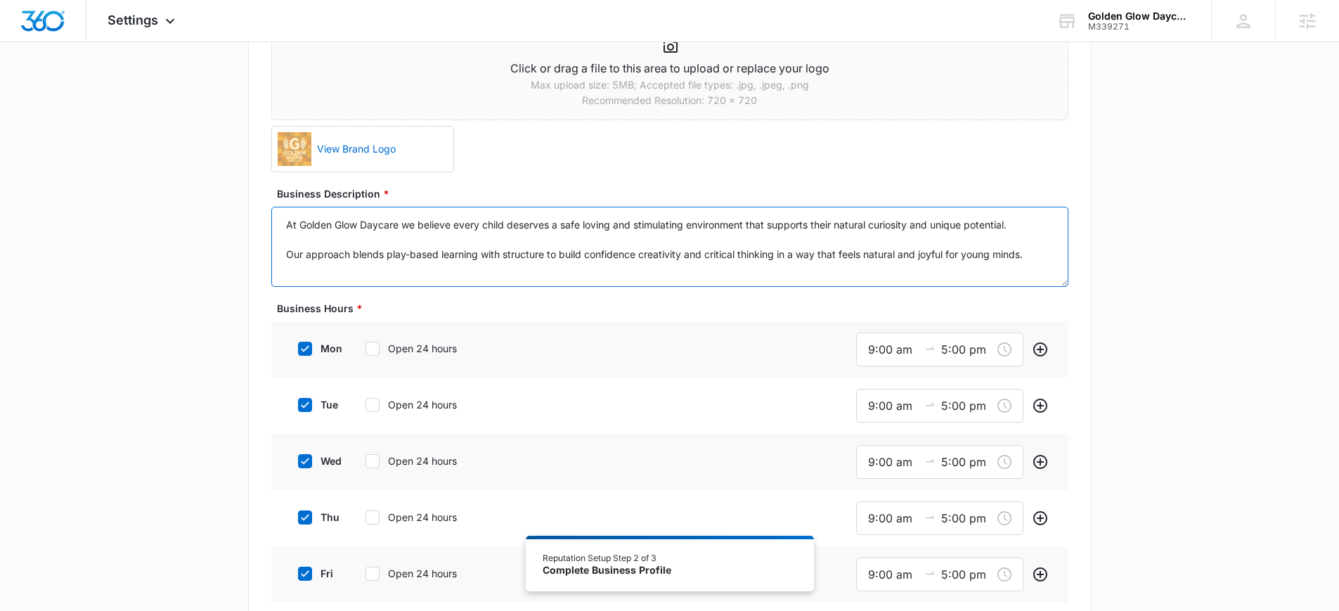
click at [276, 259] on textarea "At Golden Glow Daycare we believe every child deserves a safe loving and stimul…" at bounding box center [669, 247] width 797 height 80
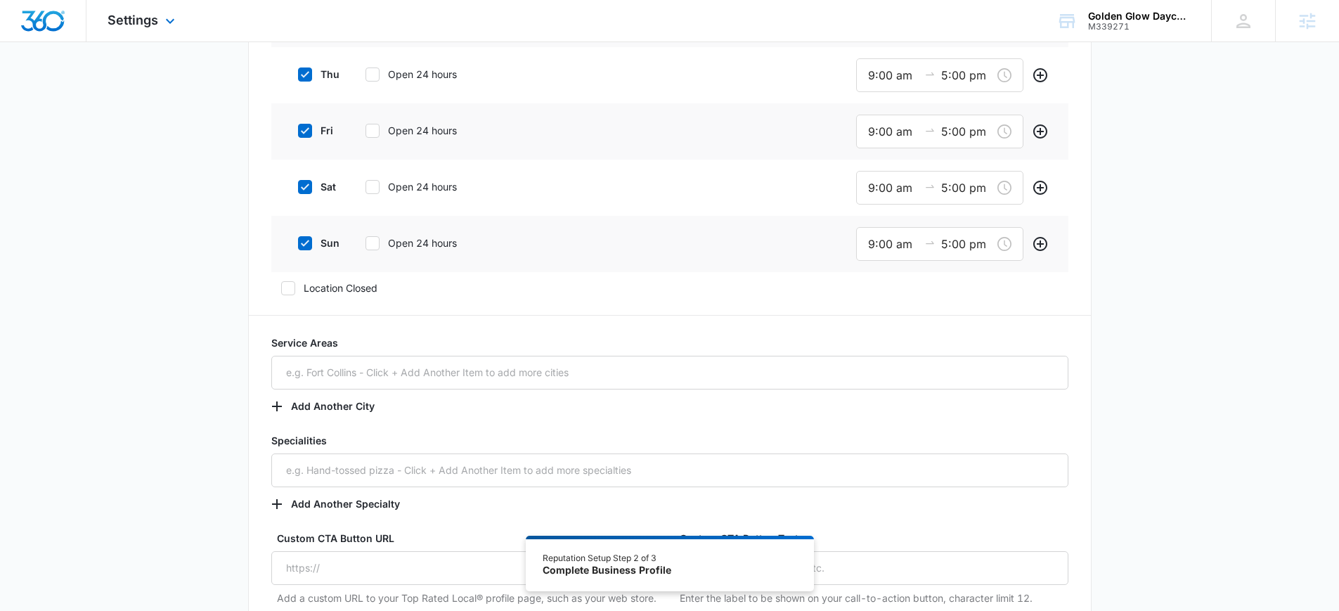
scroll to position [679, 0]
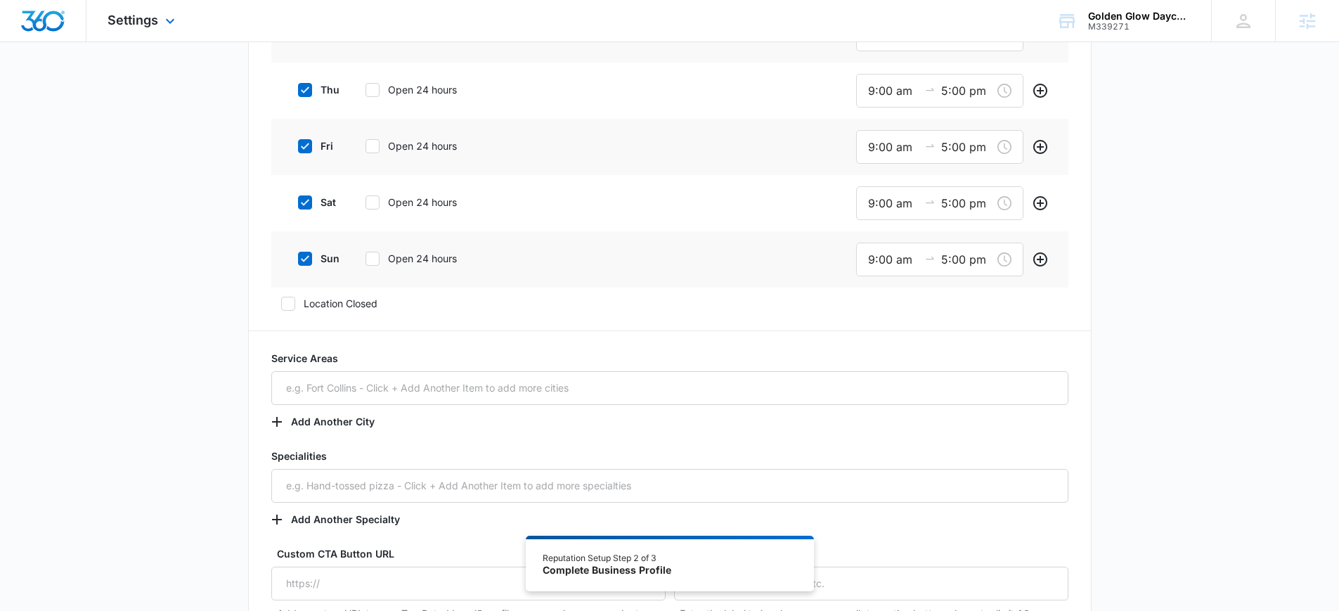
type textarea "At Golden Glow Daycare we believe every child deserves a safe loving and stimul…"
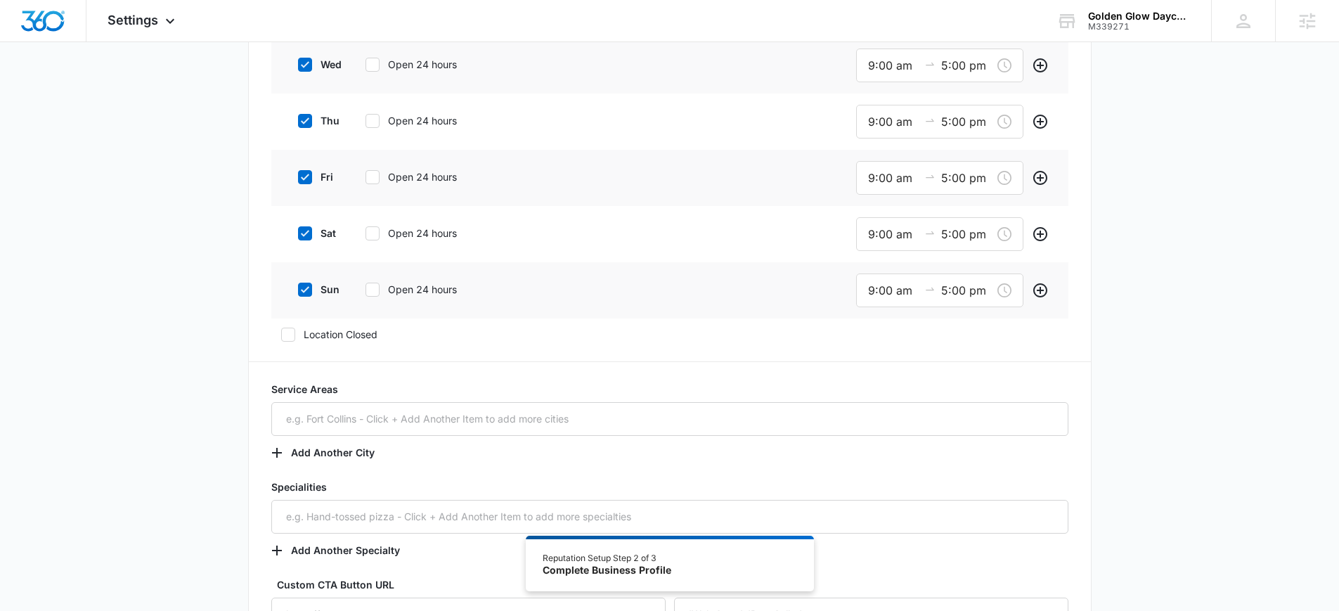
click at [325, 235] on label "sat" at bounding box center [316, 233] width 56 height 15
click at [298, 235] on input "sat" at bounding box center [293, 233] width 10 height 10
checkbox input "false"
click at [309, 292] on icon at bounding box center [305, 287] width 13 height 13
click at [298, 292] on input "sun" at bounding box center [293, 287] width 10 height 10
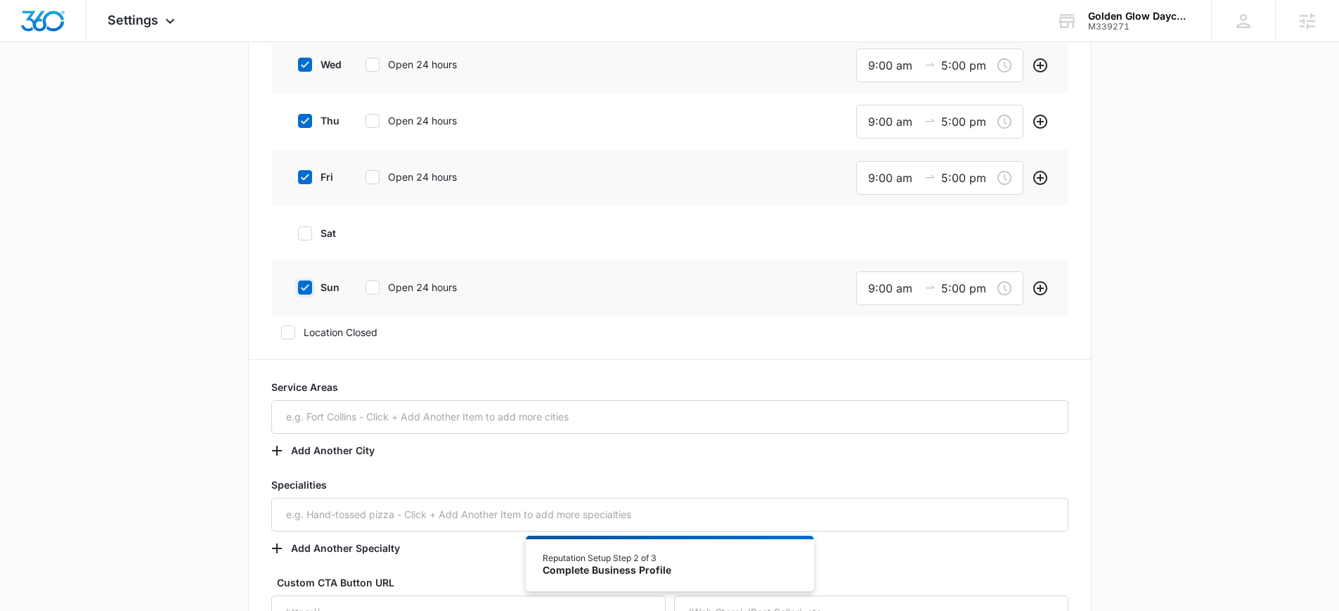
checkbox input "false"
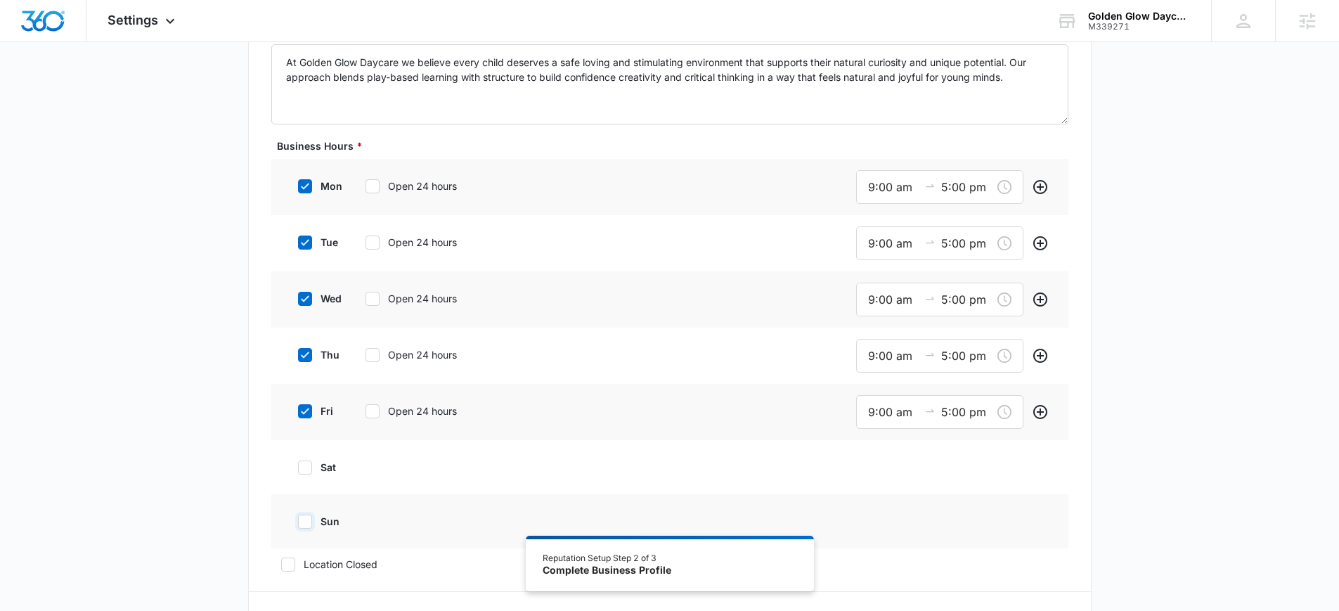
scroll to position [336, 0]
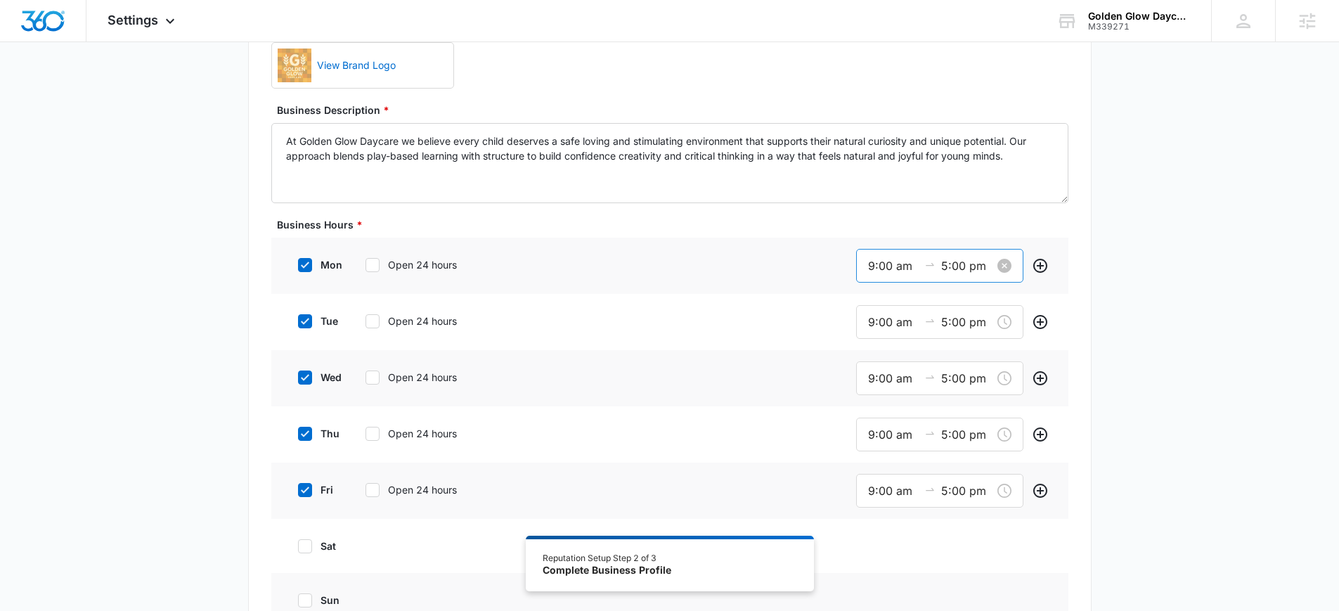
click at [873, 270] on input "9:00 am" at bounding box center [893, 266] width 51 height 18
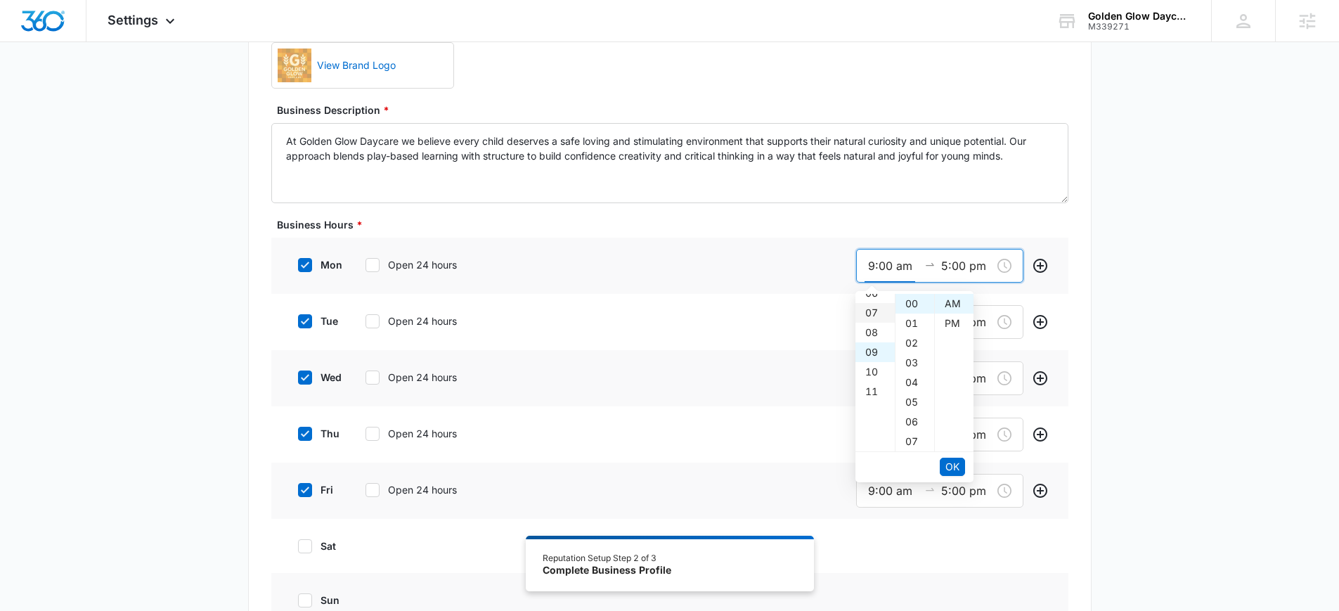
click at [874, 308] on div "07" at bounding box center [874, 313] width 39 height 20
type input "7:00 am"
click at [954, 466] on span "OK" at bounding box center [952, 466] width 14 height 15
click at [916, 302] on div "30" at bounding box center [914, 299] width 39 height 20
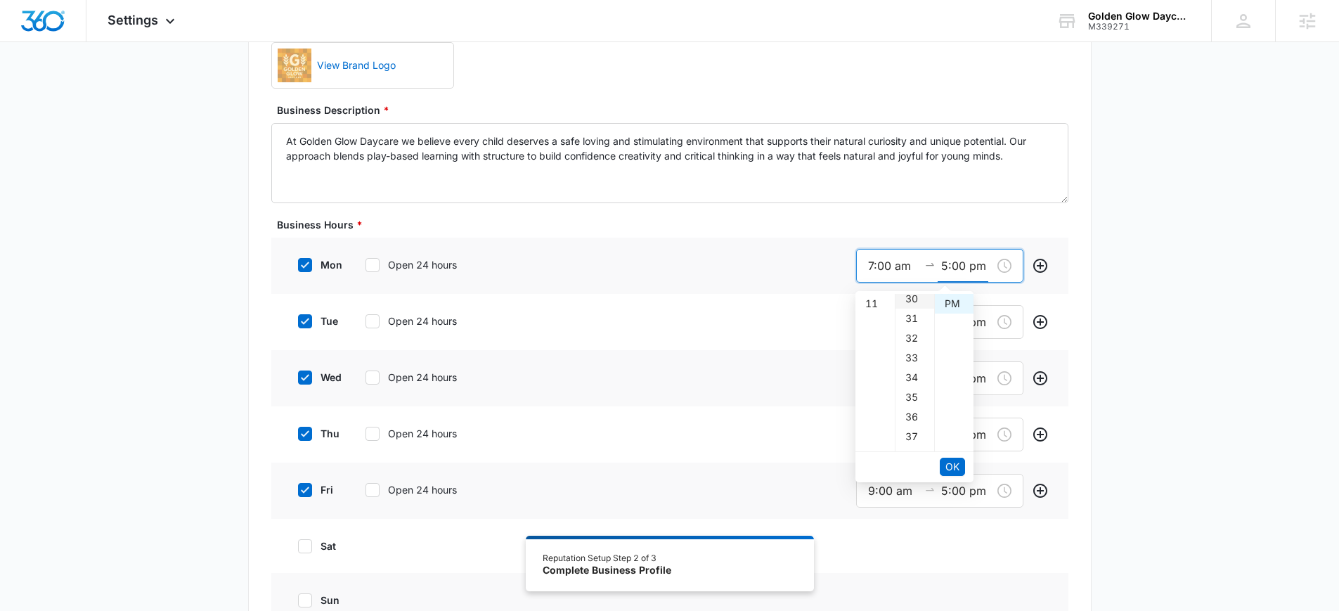
type input "5:30 pm"
click at [956, 464] on span "OK" at bounding box center [952, 466] width 14 height 15
click at [874, 318] on input "9:00 am" at bounding box center [893, 322] width 51 height 18
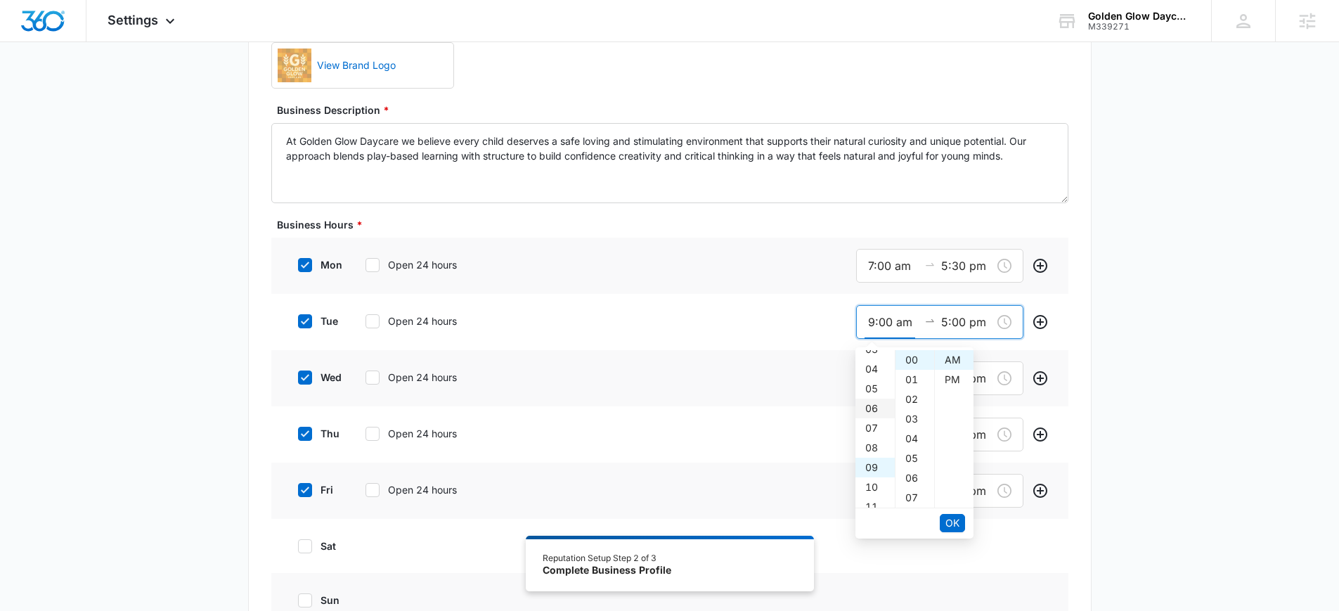
click at [870, 415] on div "06" at bounding box center [874, 408] width 39 height 20
click at [873, 378] on div "07" at bounding box center [874, 380] width 39 height 20
type input "7:00 am"
click at [960, 327] on input "5:00 pm" at bounding box center [966, 322] width 51 height 18
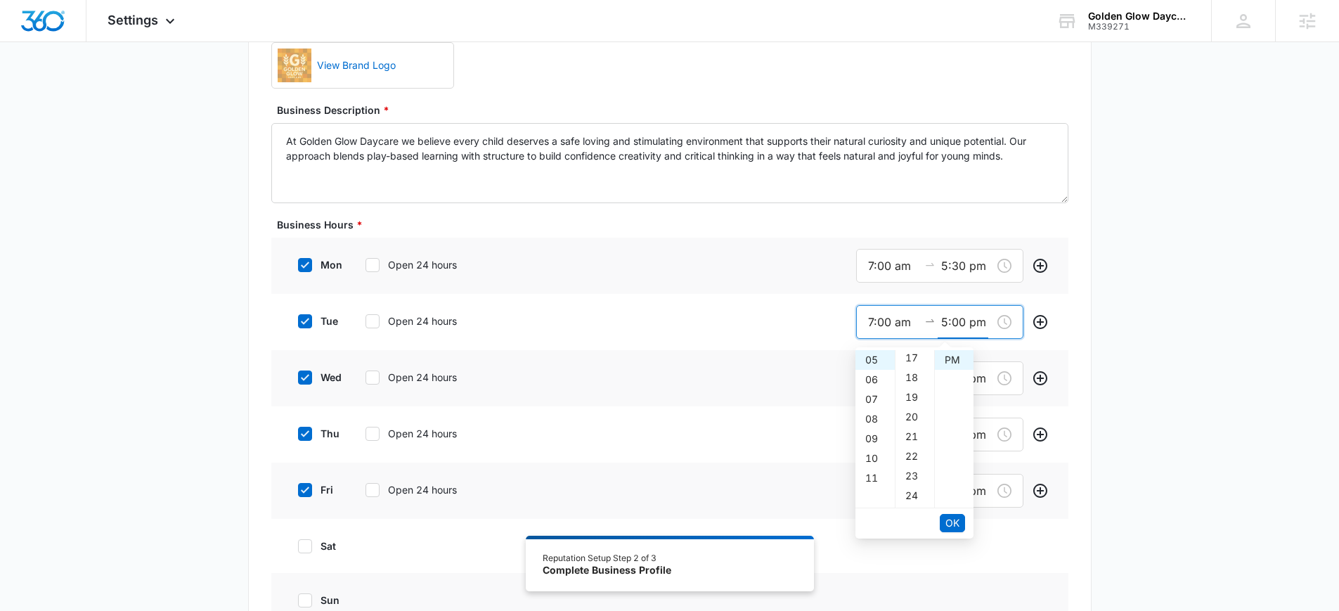
scroll to position [471, 0]
click at [912, 470] on div "30" at bounding box center [914, 479] width 39 height 20
type input "5:30 pm"
click at [958, 523] on span "OK" at bounding box center [952, 522] width 14 height 15
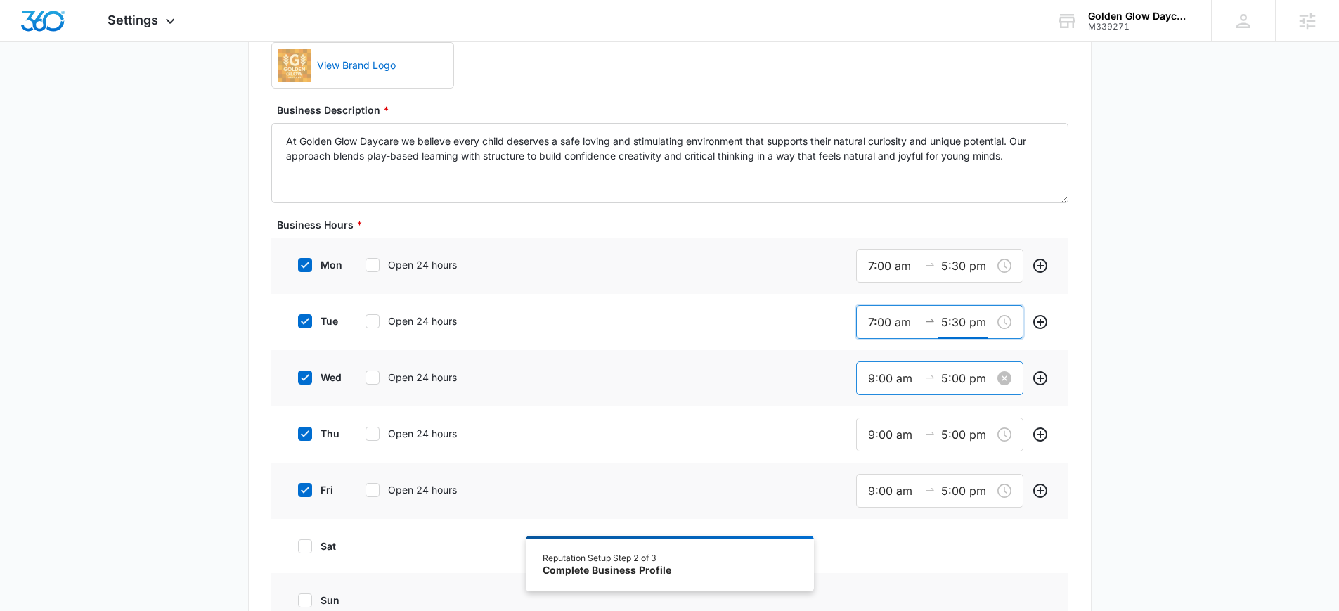
click at [881, 375] on input "9:00 am" at bounding box center [893, 379] width 51 height 18
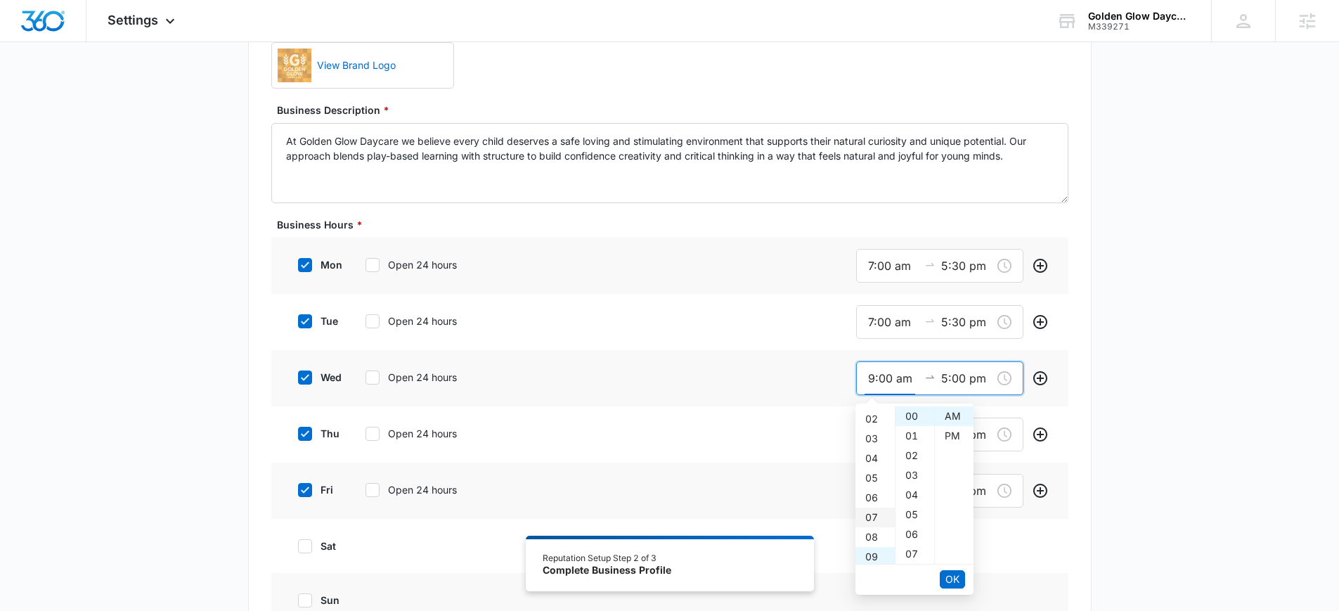
click at [869, 513] on div "07" at bounding box center [874, 517] width 39 height 20
click at [918, 498] on div "30" at bounding box center [914, 499] width 39 height 20
drag, startPoint x: 915, startPoint y: 402, endPoint x: 912, endPoint y: 416, distance: 14.3
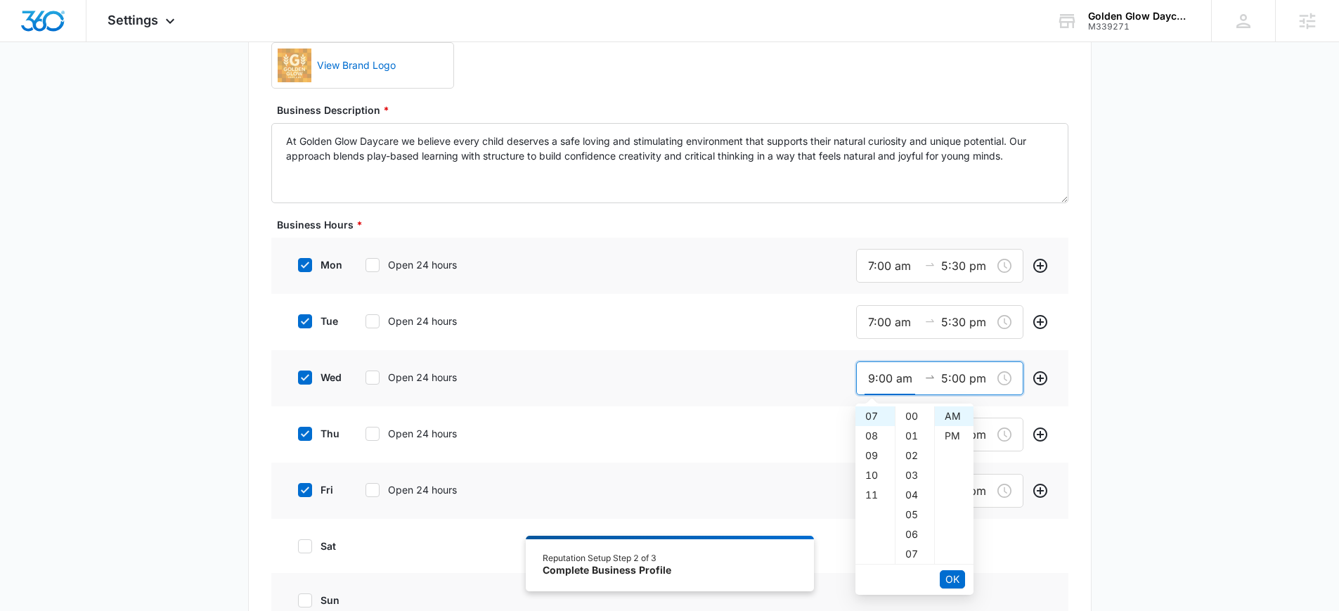
click at [914, 403] on body "Settings Apps Reputation Websites Forms CRM Email Social Content Ads Intelligen…" at bounding box center [669, 445] width 1339 height 1563
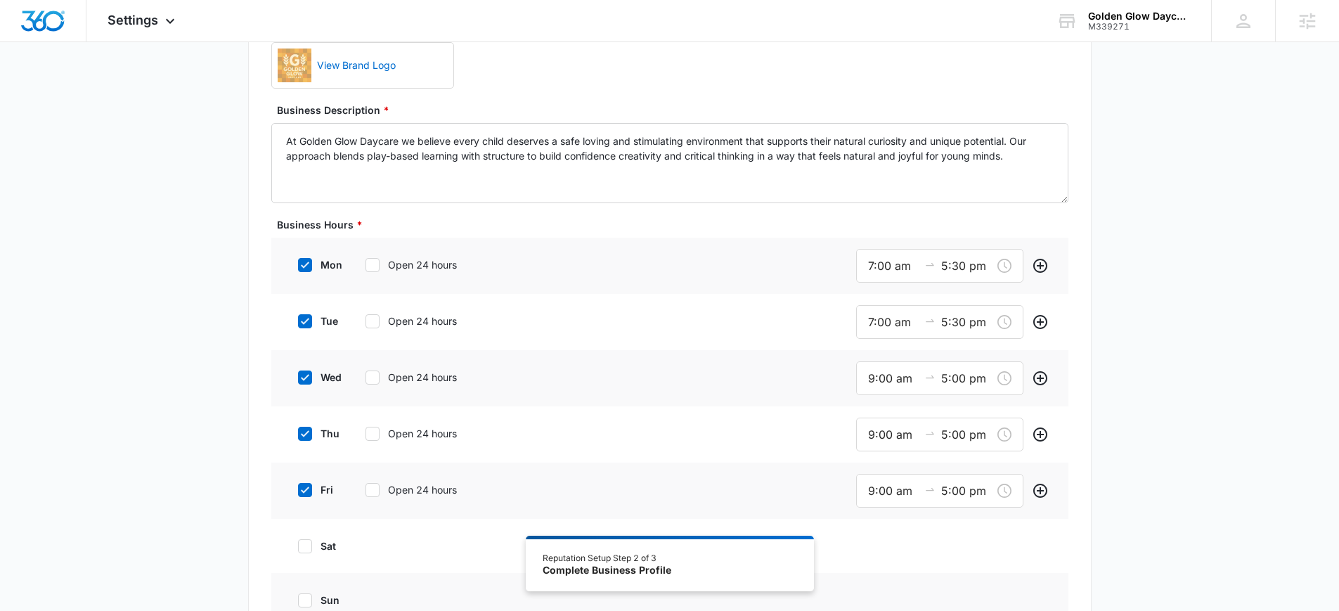
click at [912, 416] on div "thu Open 24 hours 9:00 am 5:00 pm" at bounding box center [669, 434] width 797 height 56
click at [887, 379] on input "9:00 am" at bounding box center [893, 379] width 51 height 18
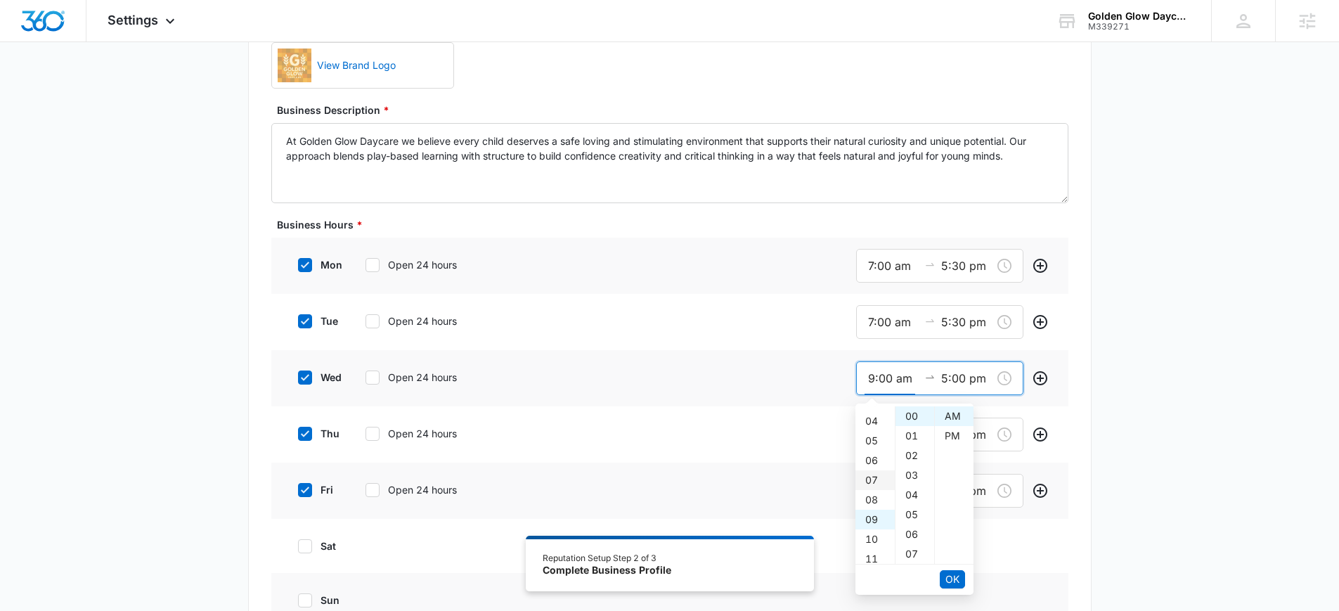
click at [874, 481] on div "07" at bounding box center [874, 480] width 39 height 20
type input "7:00 am"
click at [947, 575] on span "OK" at bounding box center [952, 578] width 14 height 15
click at [912, 511] on div "30" at bounding box center [914, 519] width 39 height 20
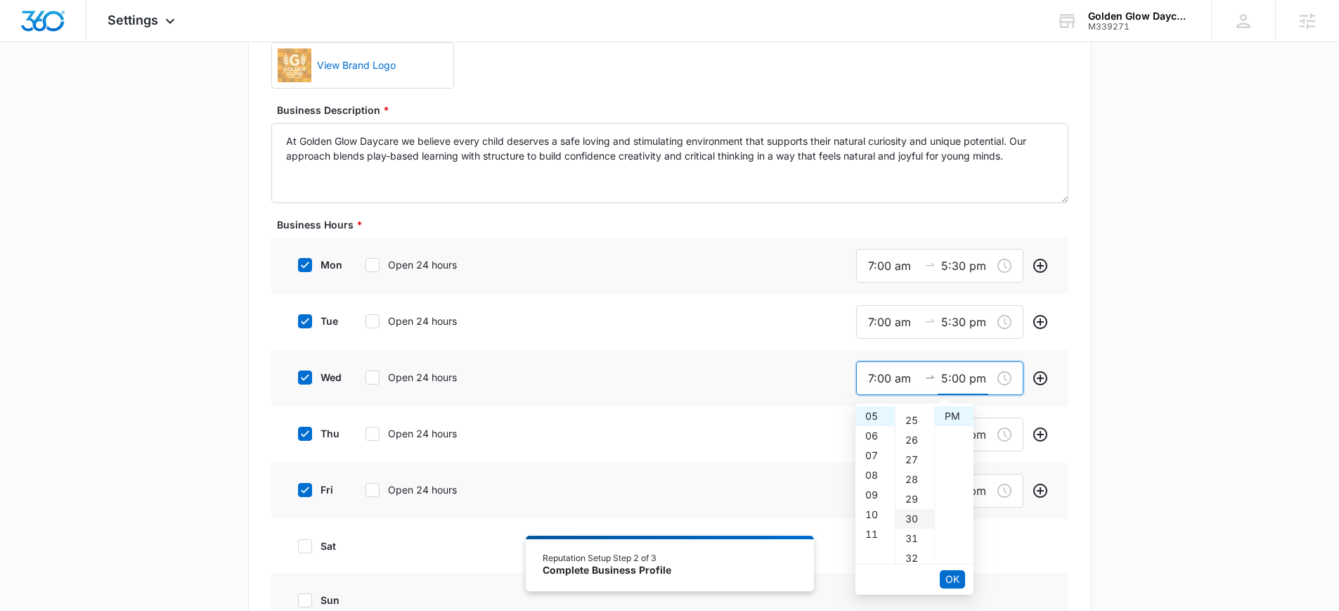
type input "5:30 pm"
click at [956, 574] on span "OK" at bounding box center [952, 578] width 14 height 15
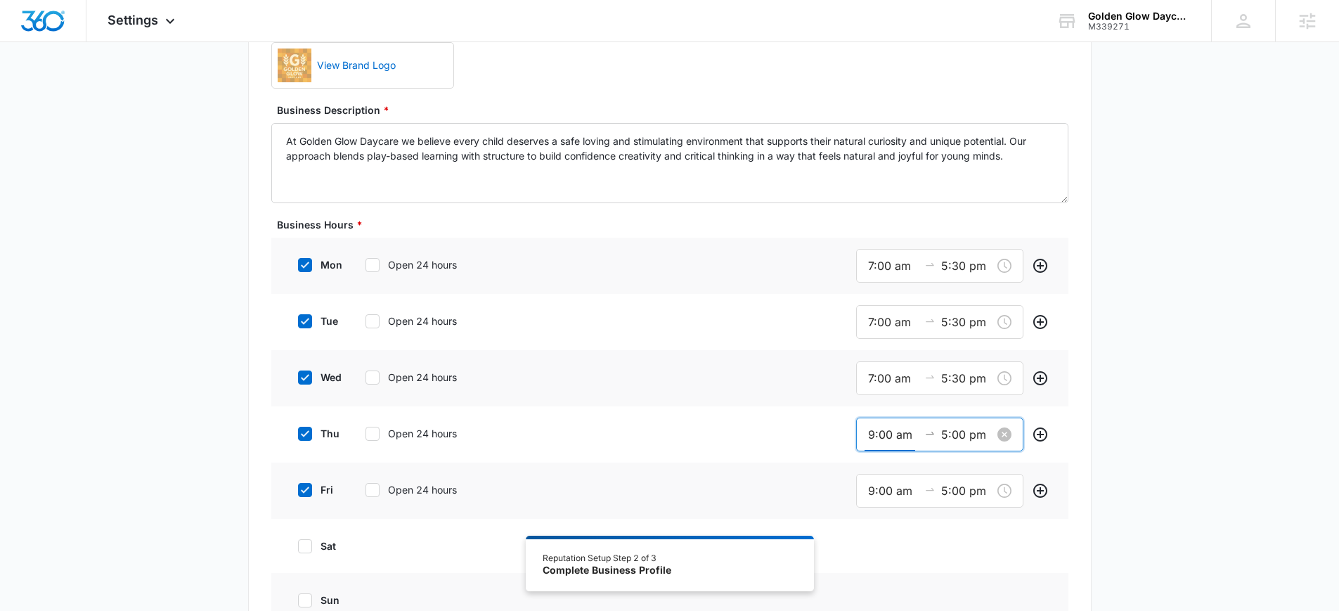
click at [890, 441] on input "9:00 am" at bounding box center [893, 435] width 51 height 18
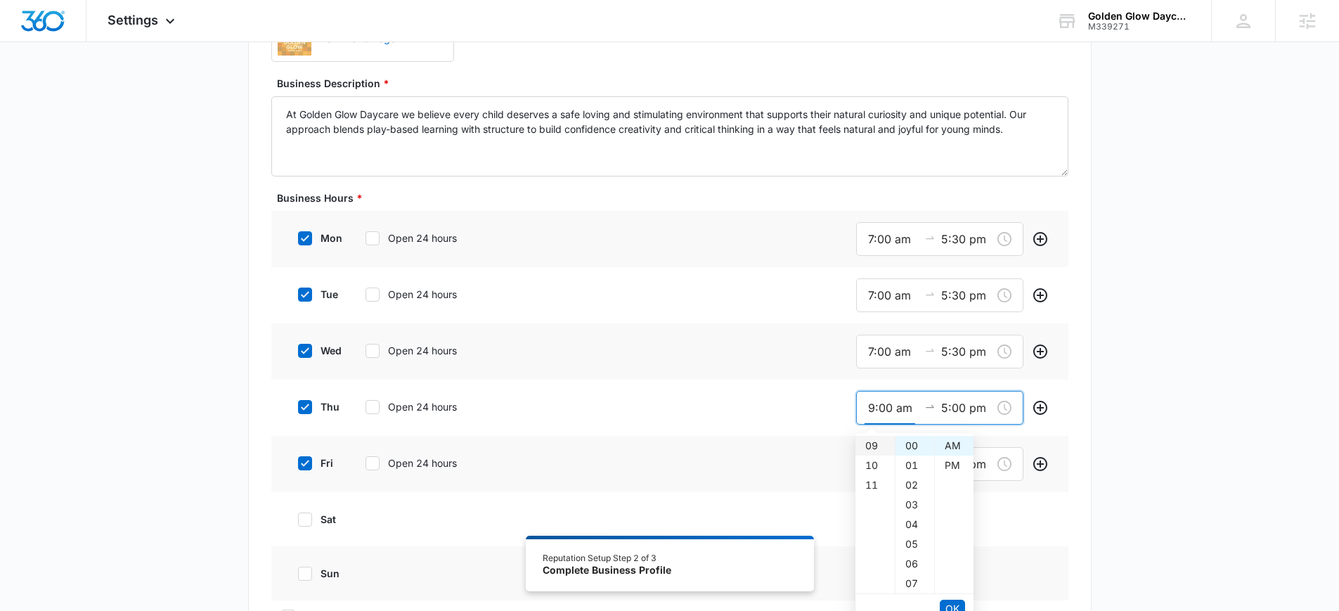
scroll to position [354, 0]
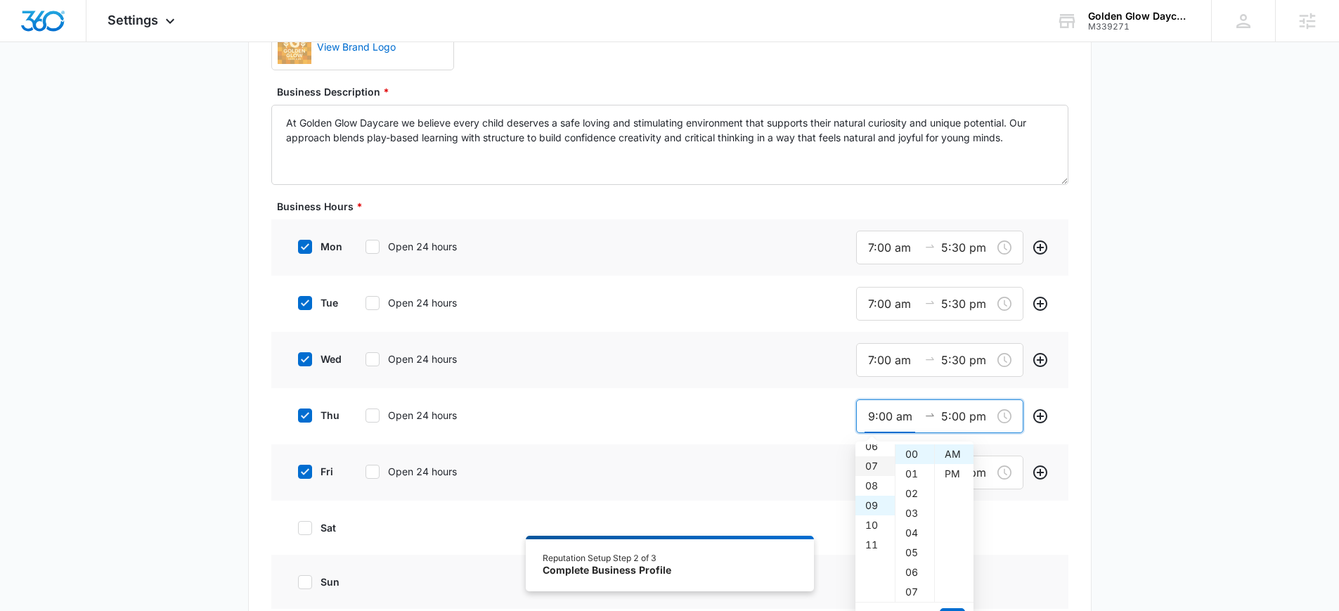
click at [868, 460] on div "07" at bounding box center [874, 466] width 39 height 20
click at [915, 578] on div "30" at bounding box center [914, 578] width 39 height 20
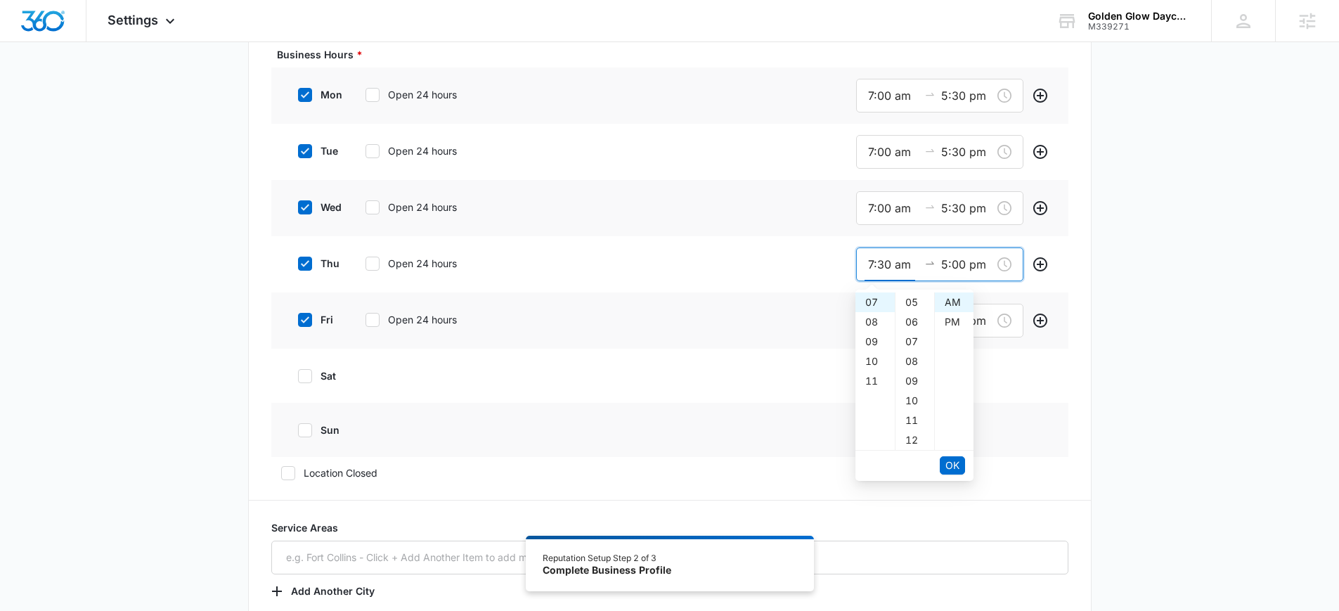
scroll to position [0, 0]
click at [907, 301] on div "00" at bounding box center [914, 302] width 39 height 20
type input "7:00 am"
click at [952, 466] on span "OK" at bounding box center [952, 464] width 14 height 15
click at [911, 358] on div "30" at bounding box center [914, 357] width 39 height 20
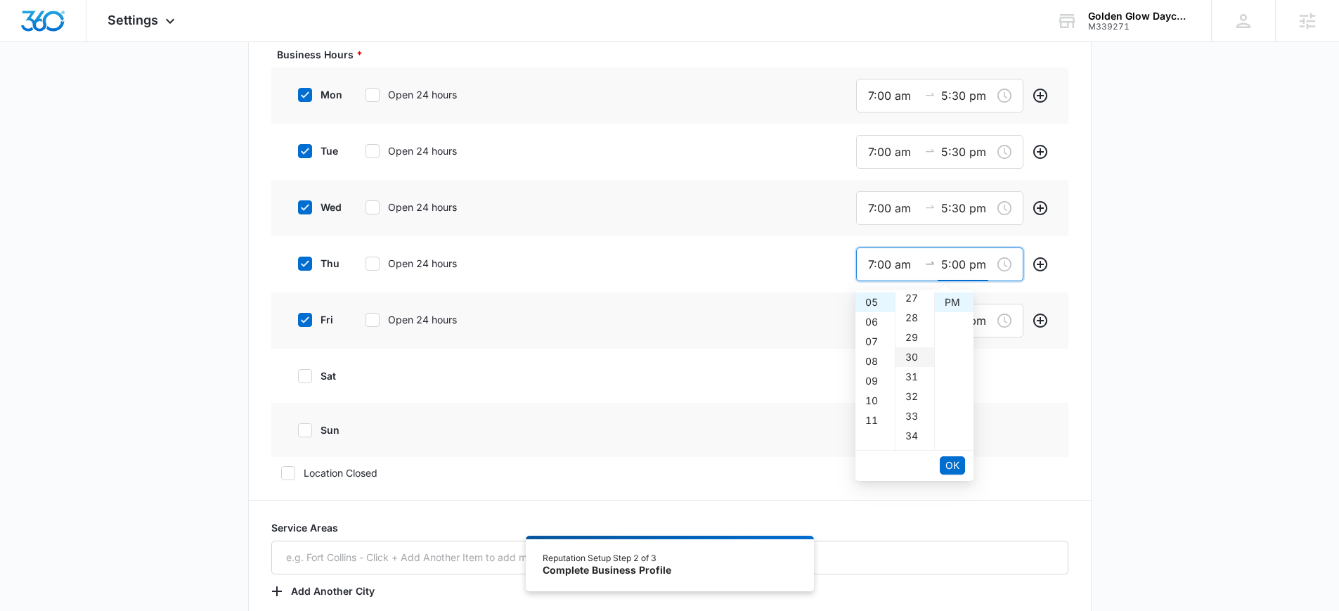
type input "5:30 pm"
click at [963, 461] on button "OK" at bounding box center [951, 465] width 25 height 18
click at [883, 322] on input "9:00 am" at bounding box center [893, 321] width 51 height 18
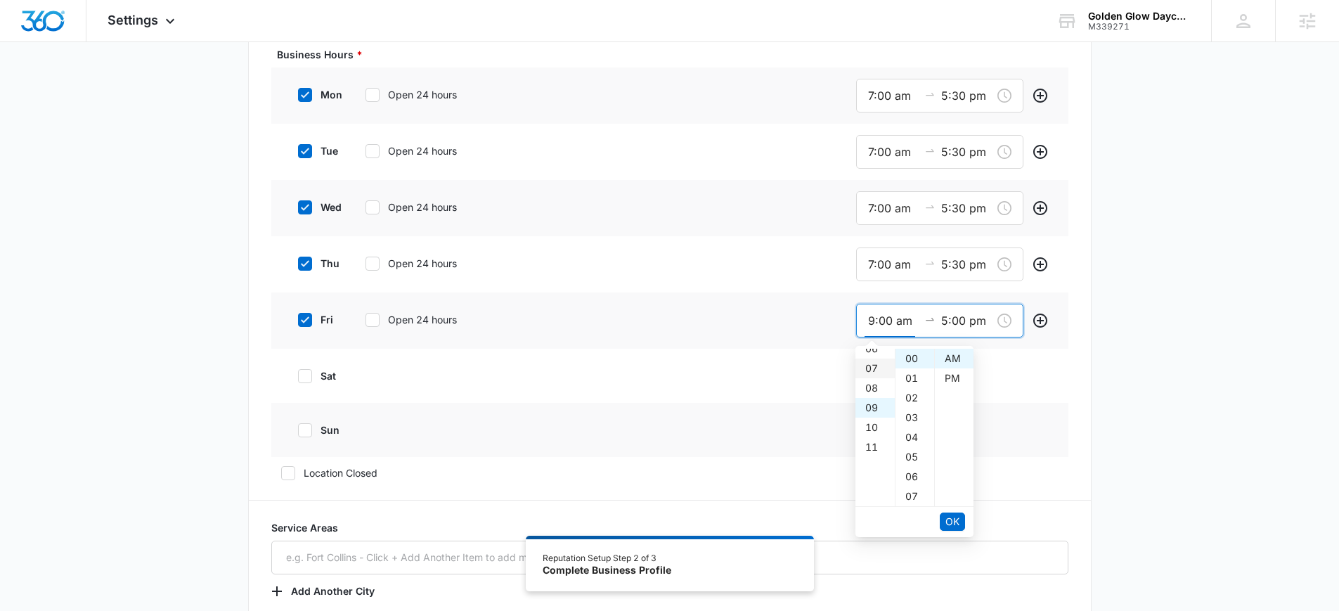
click at [866, 364] on div "07" at bounding box center [874, 368] width 39 height 20
type input "7:00 am"
click at [950, 519] on span "OK" at bounding box center [952, 521] width 14 height 15
click at [909, 474] on div "30" at bounding box center [914, 474] width 39 height 20
type input "5:30 pm"
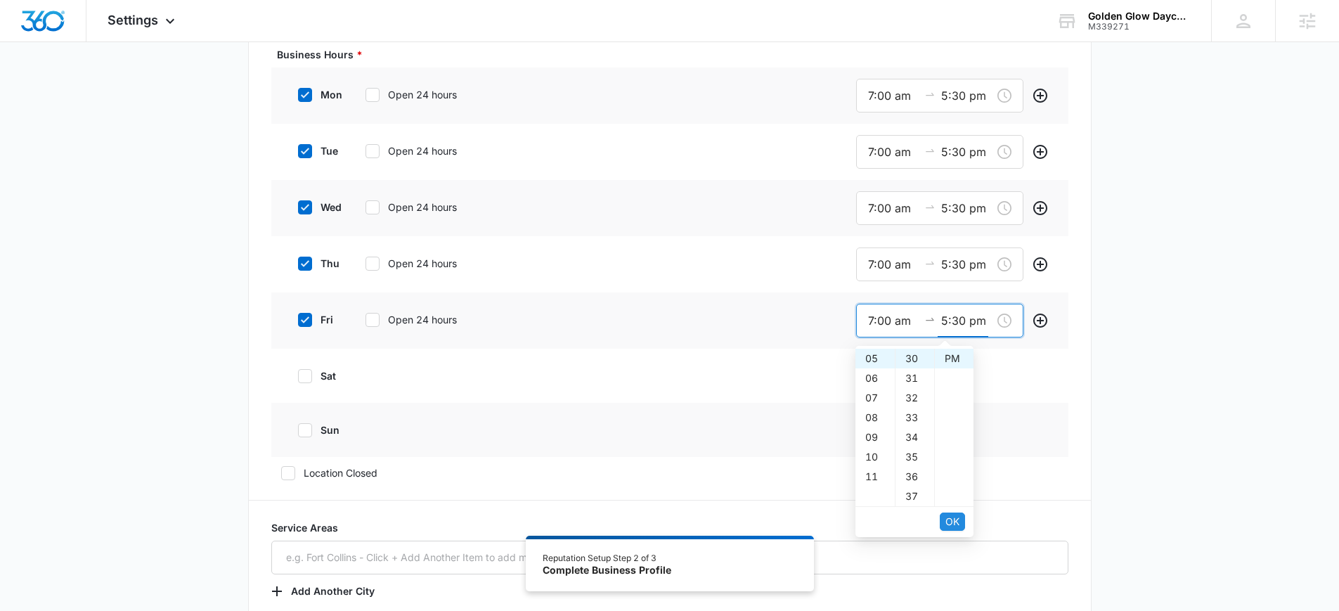
click at [952, 519] on span "OK" at bounding box center [952, 521] width 14 height 15
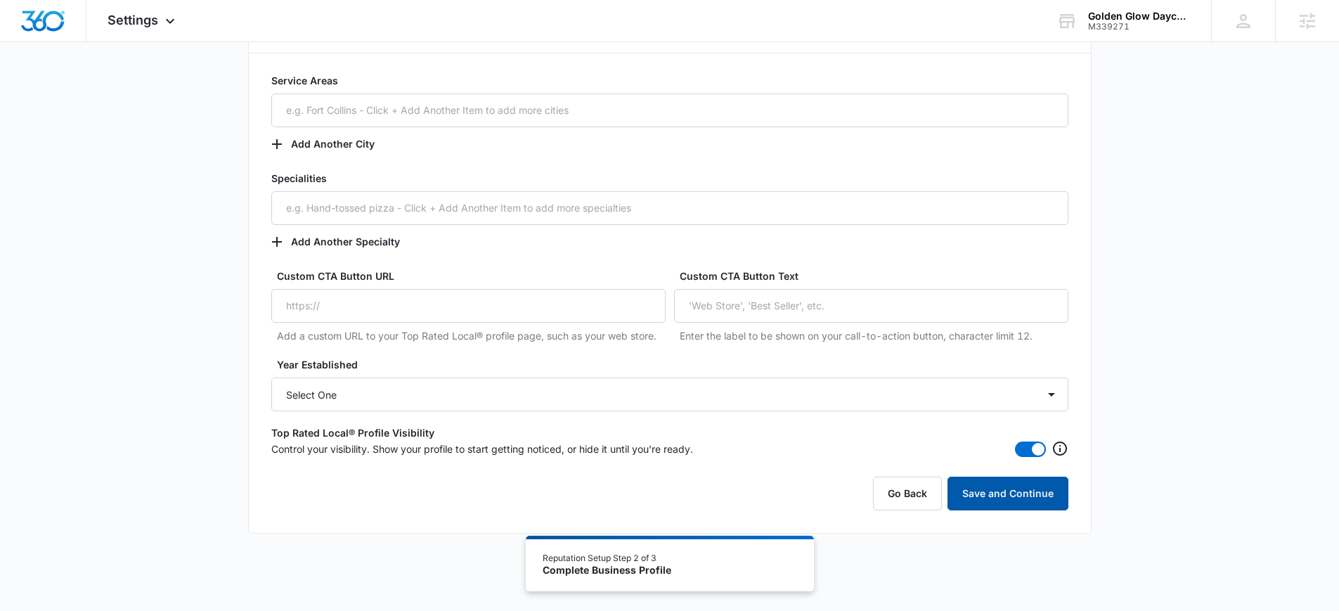
click at [1041, 500] on button "Save and Continue" at bounding box center [1007, 493] width 121 height 34
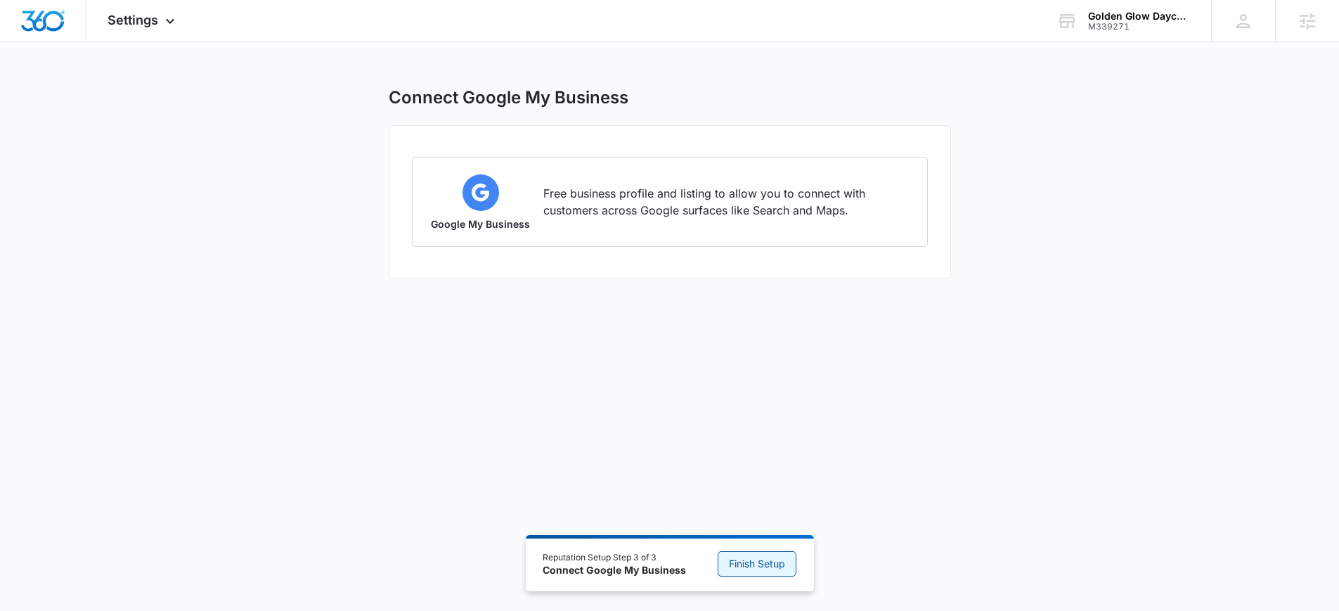
click at [760, 563] on span "Finish Setup" at bounding box center [757, 563] width 56 height 15
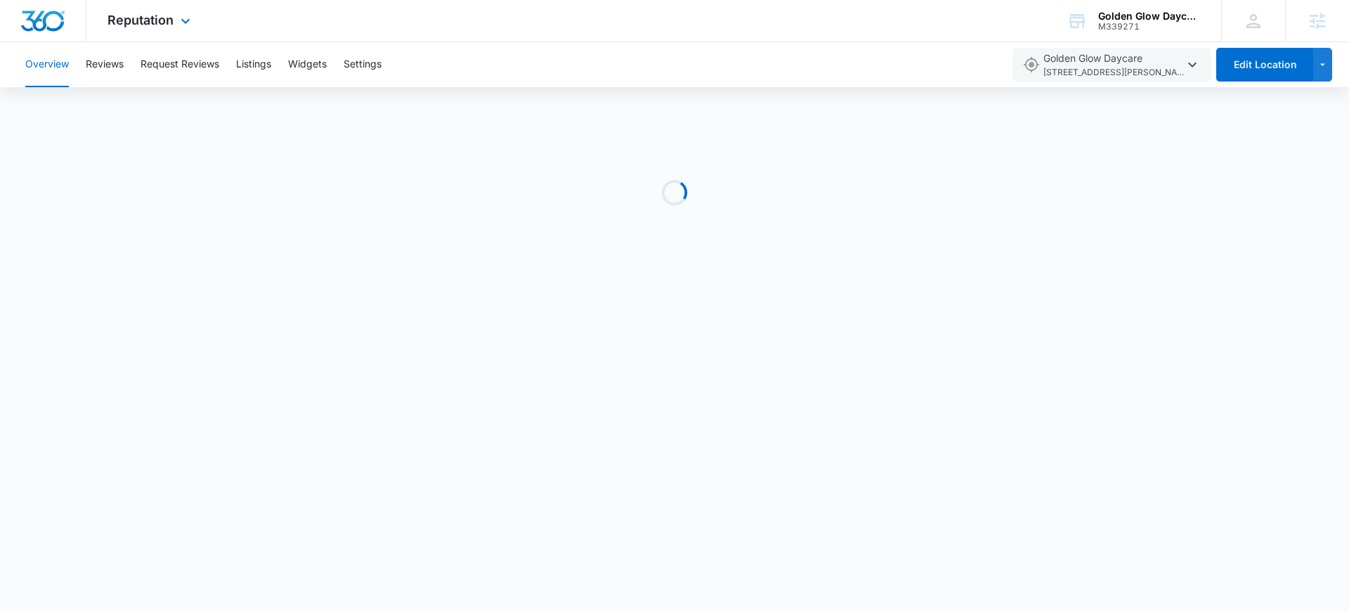
click at [37, 15] on img "Dashboard" at bounding box center [42, 21] width 45 height 21
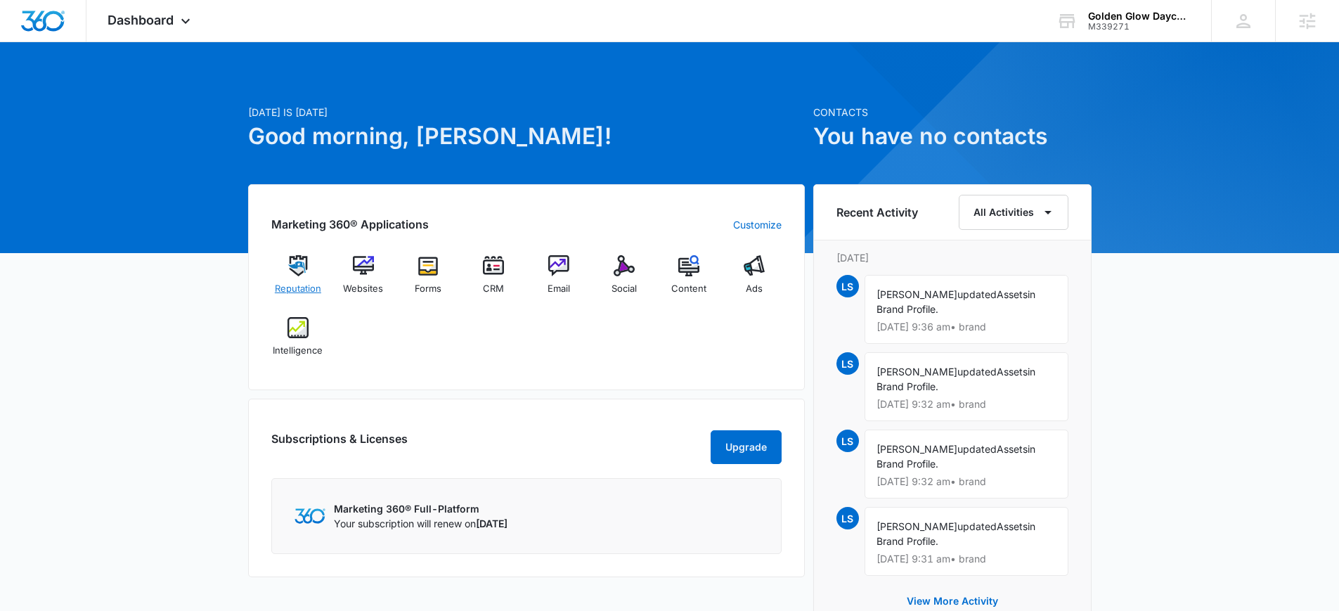
click at [284, 269] on div "Reputation" at bounding box center [298, 280] width 54 height 51
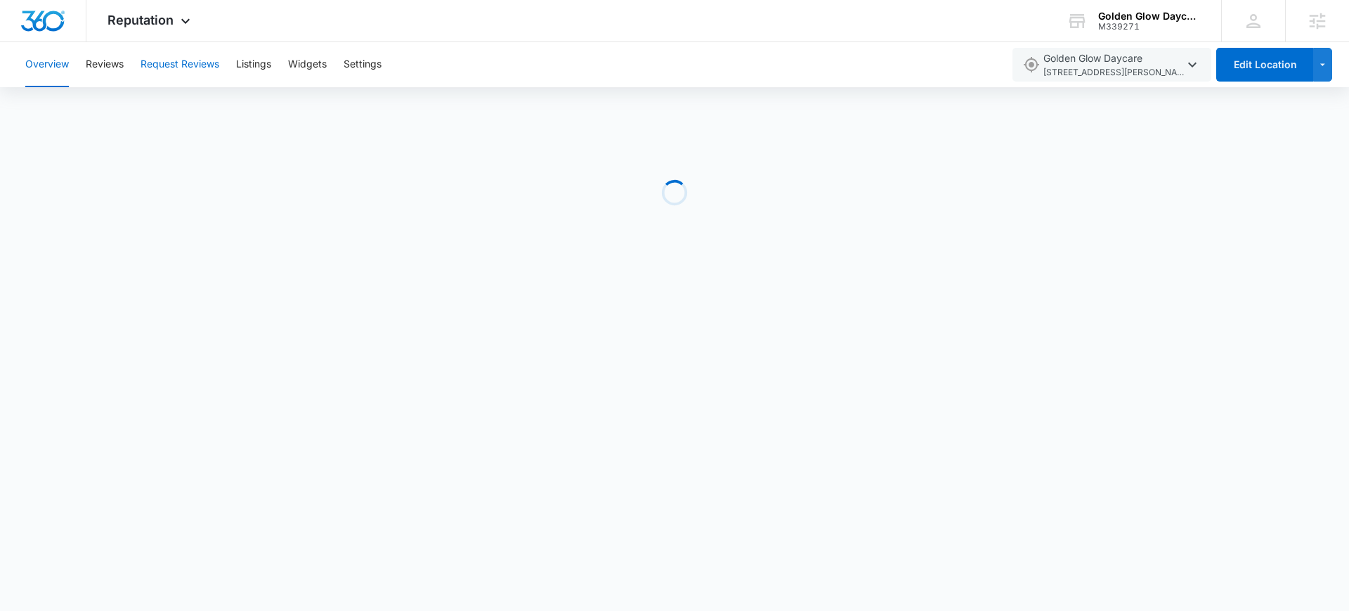
click at [174, 68] on button "Request Reviews" at bounding box center [180, 64] width 79 height 45
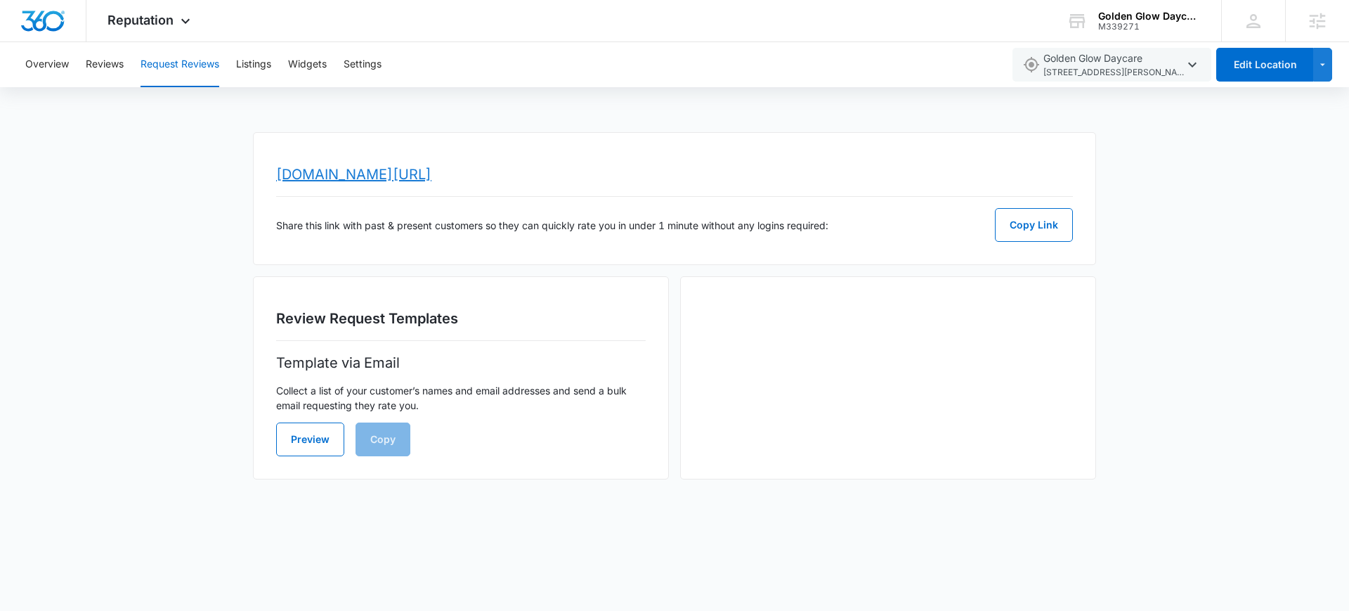
click at [422, 176] on link "www.topratedlocal.com/review/golden-glow-daycare-reviews" at bounding box center [353, 174] width 155 height 17
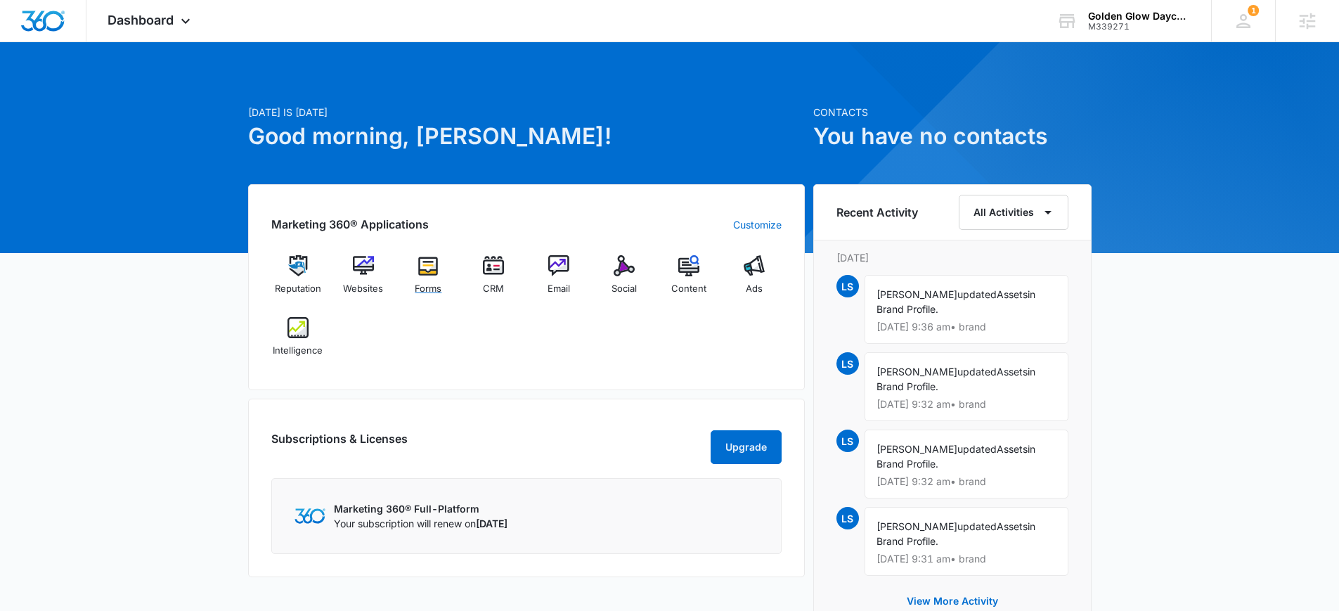
click at [429, 263] on img at bounding box center [427, 265] width 21 height 21
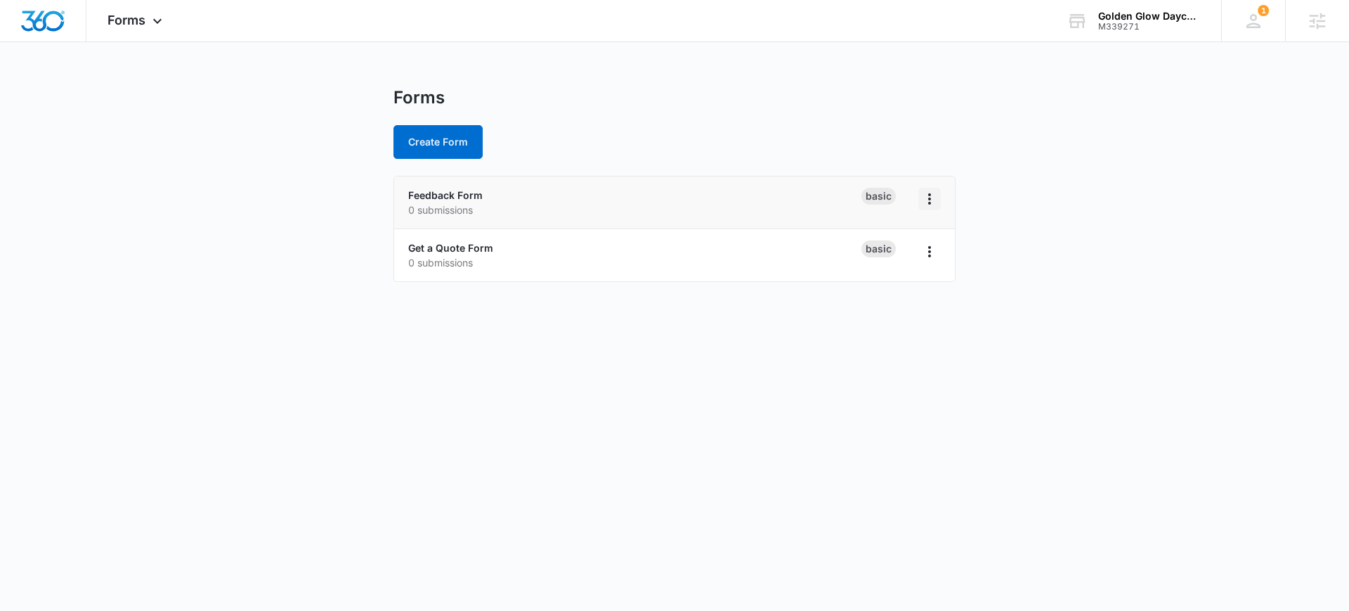
click at [925, 195] on icon "Overflow Menu" at bounding box center [929, 198] width 17 height 17
click at [897, 279] on div "Delete" at bounding box center [885, 280] width 44 height 10
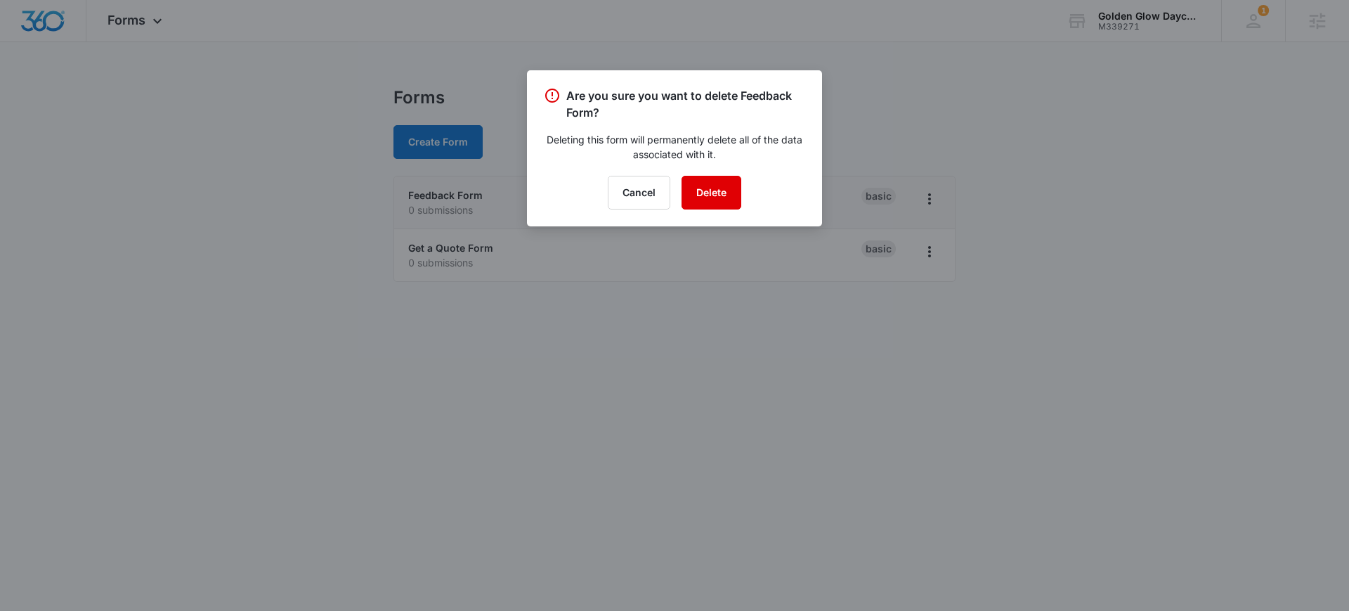
click at [736, 192] on button "Delete" at bounding box center [712, 193] width 60 height 34
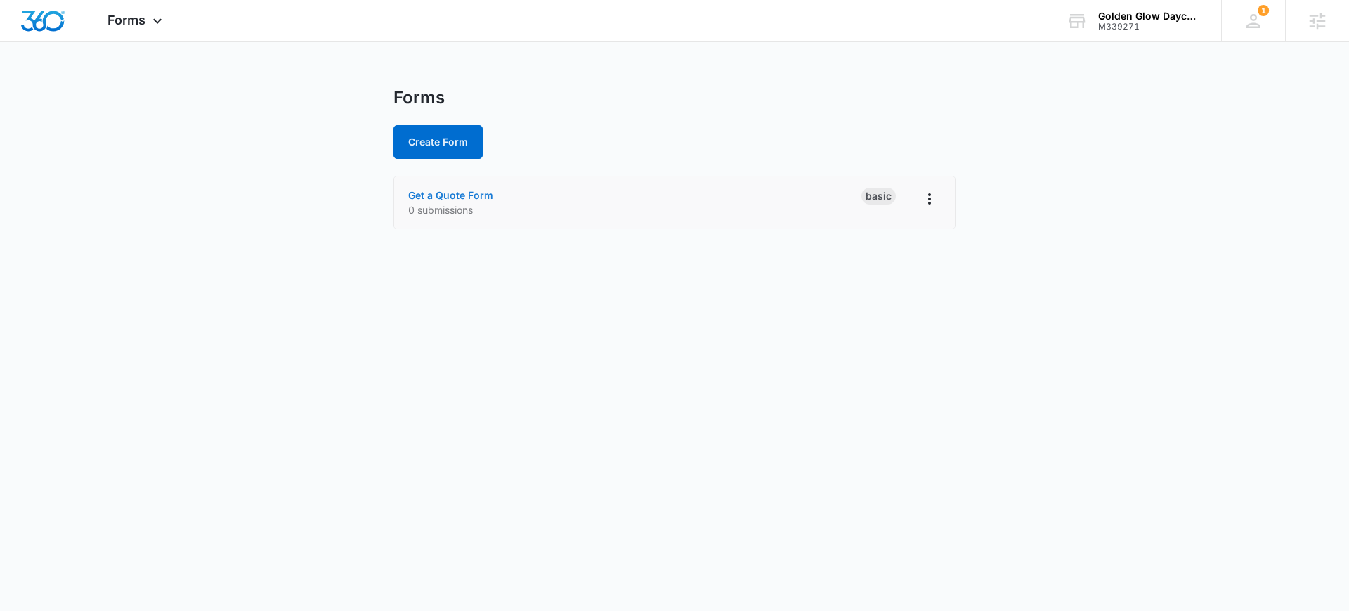
click at [462, 191] on link "Get a Quote Form" at bounding box center [450, 195] width 85 height 12
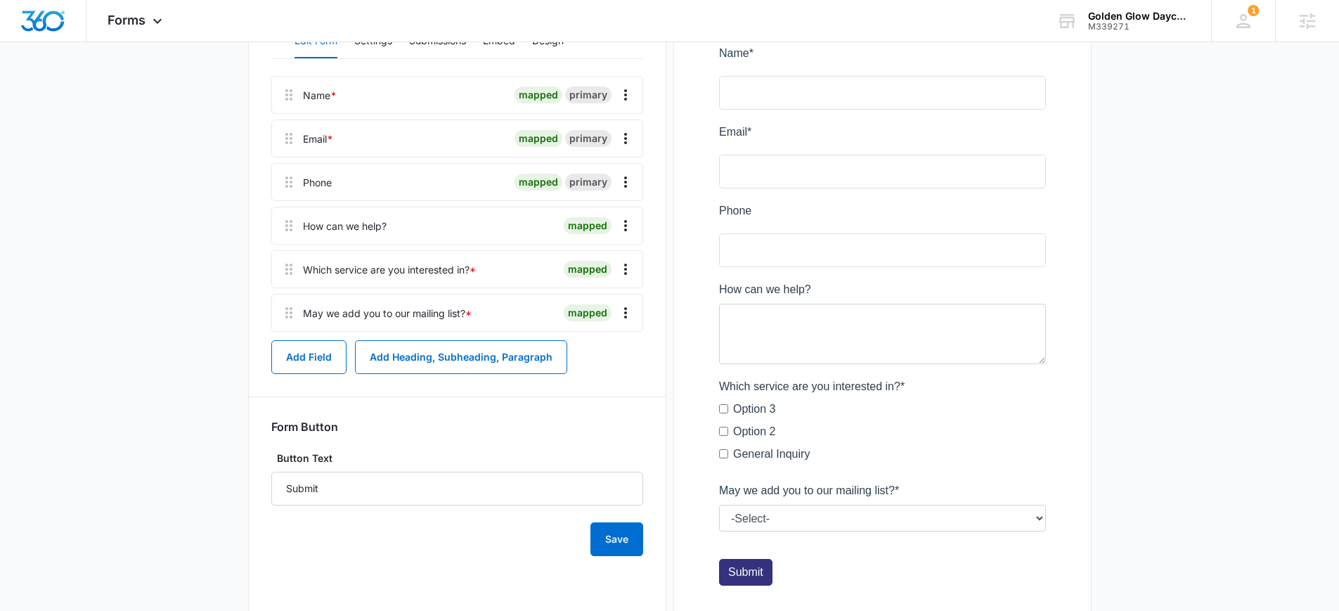
scroll to position [282, 0]
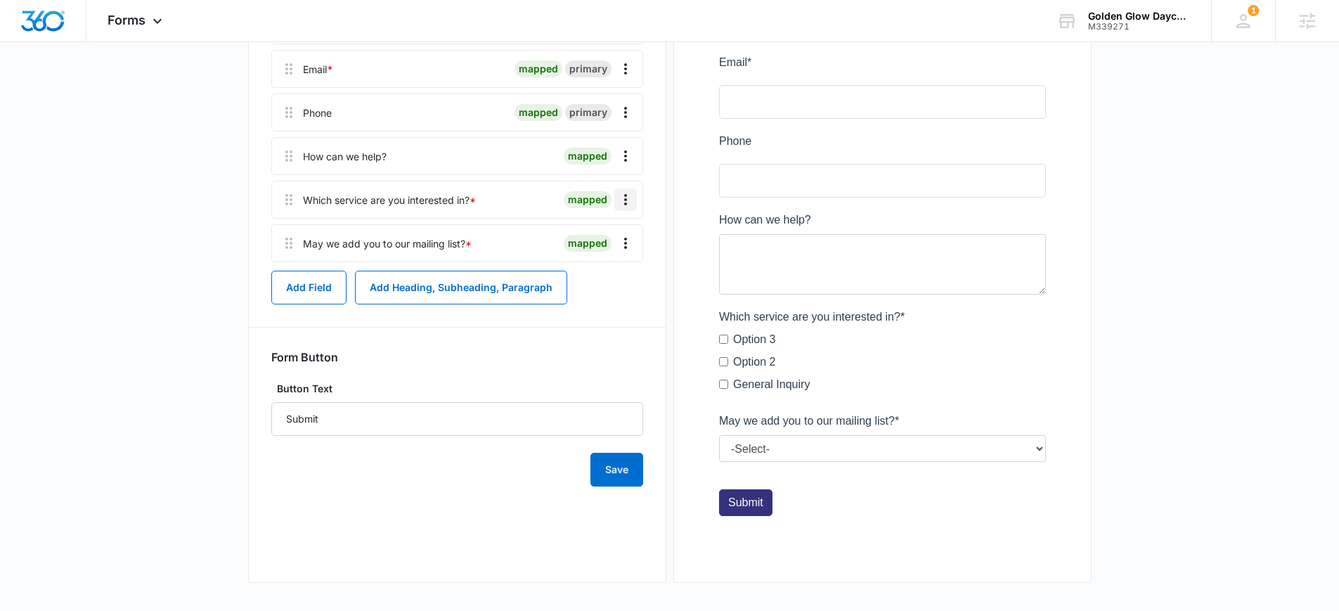
click at [617, 197] on icon "Overflow Menu" at bounding box center [625, 199] width 17 height 17
click at [601, 266] on button "Delete" at bounding box center [596, 259] width 80 height 21
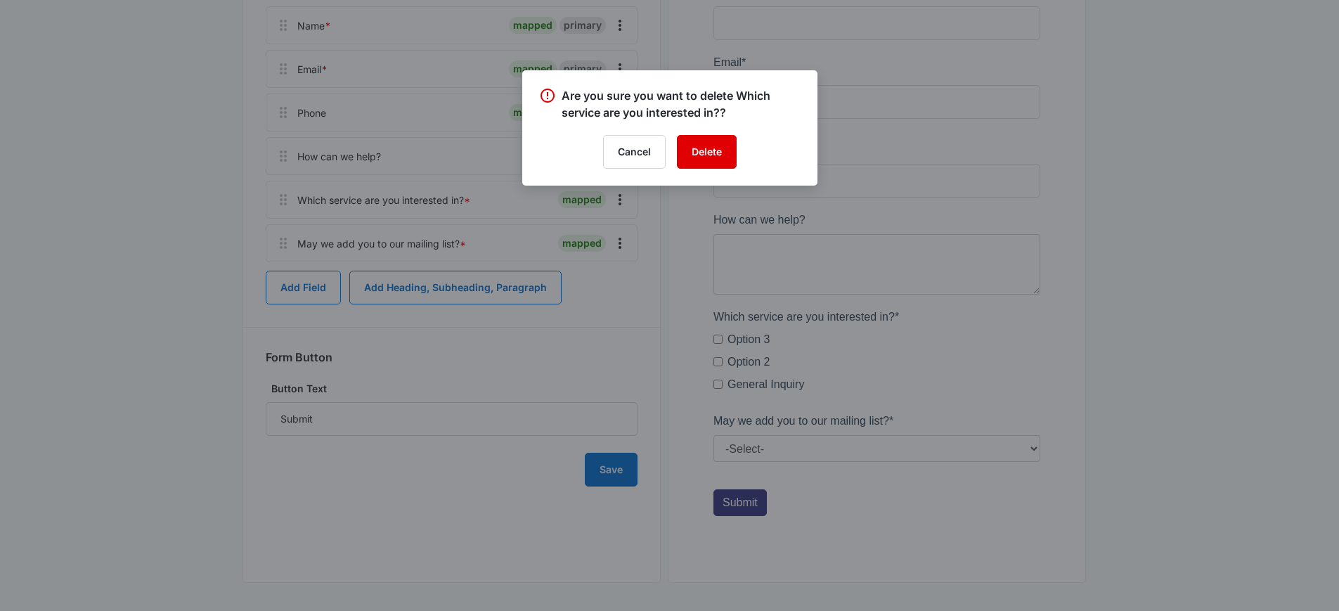
click at [688, 152] on button "Delete" at bounding box center [707, 152] width 60 height 34
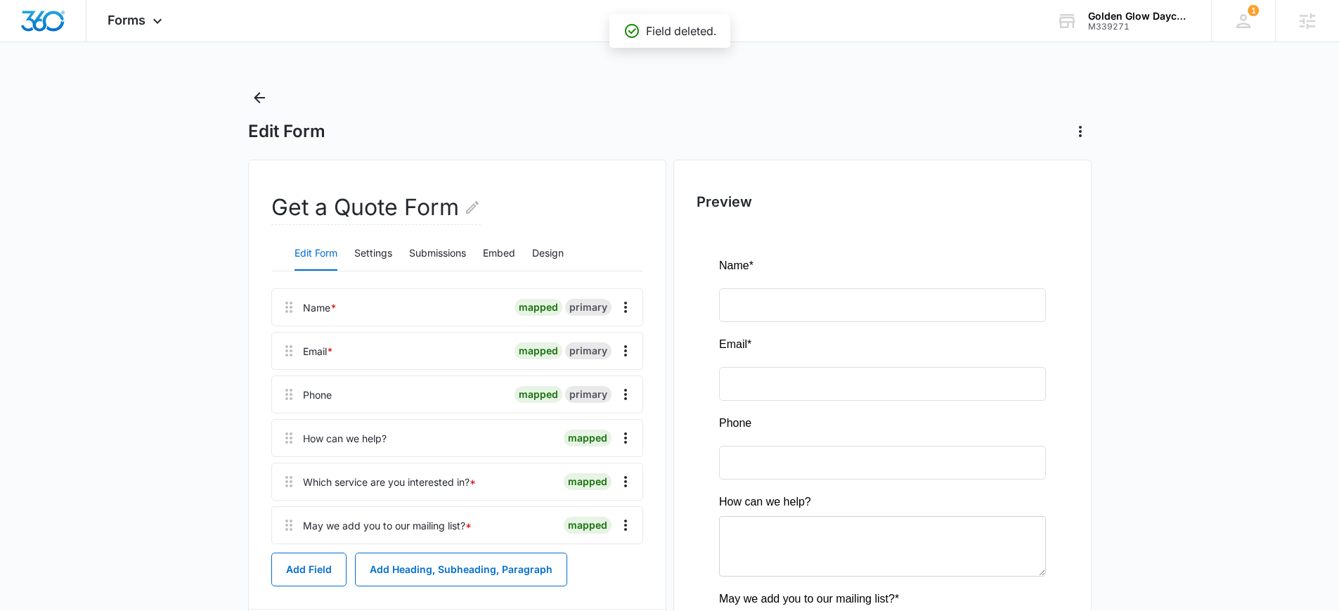
scroll to position [3, 0]
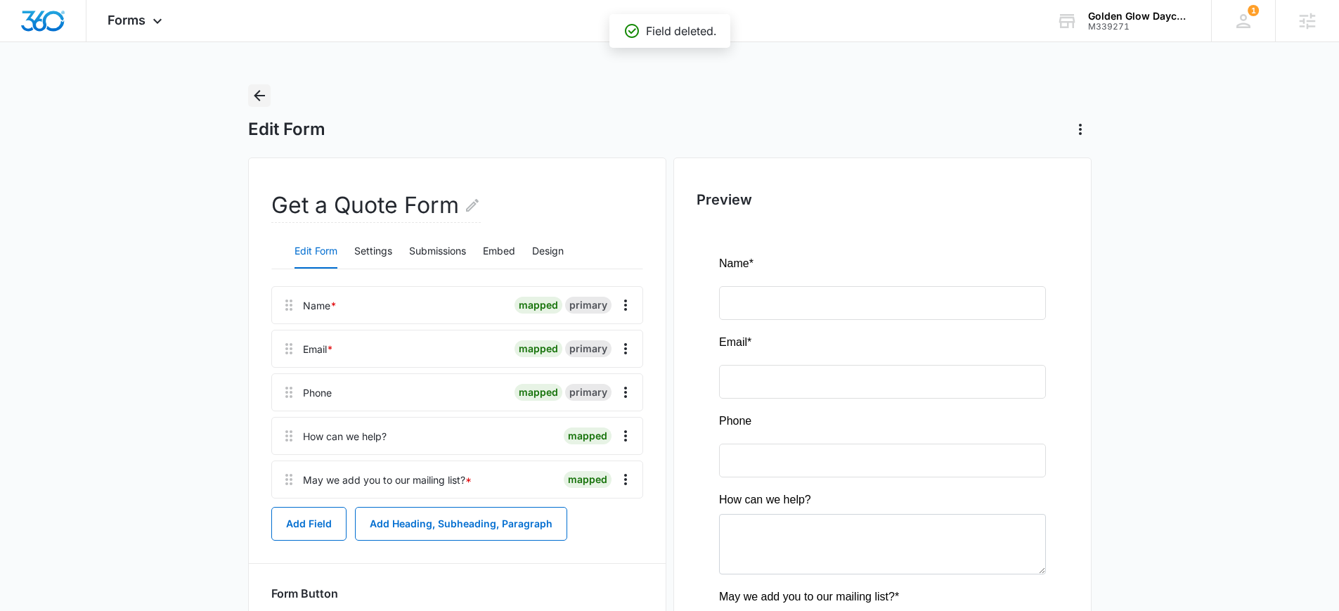
click at [261, 96] on icon "Back" at bounding box center [259, 95] width 17 height 17
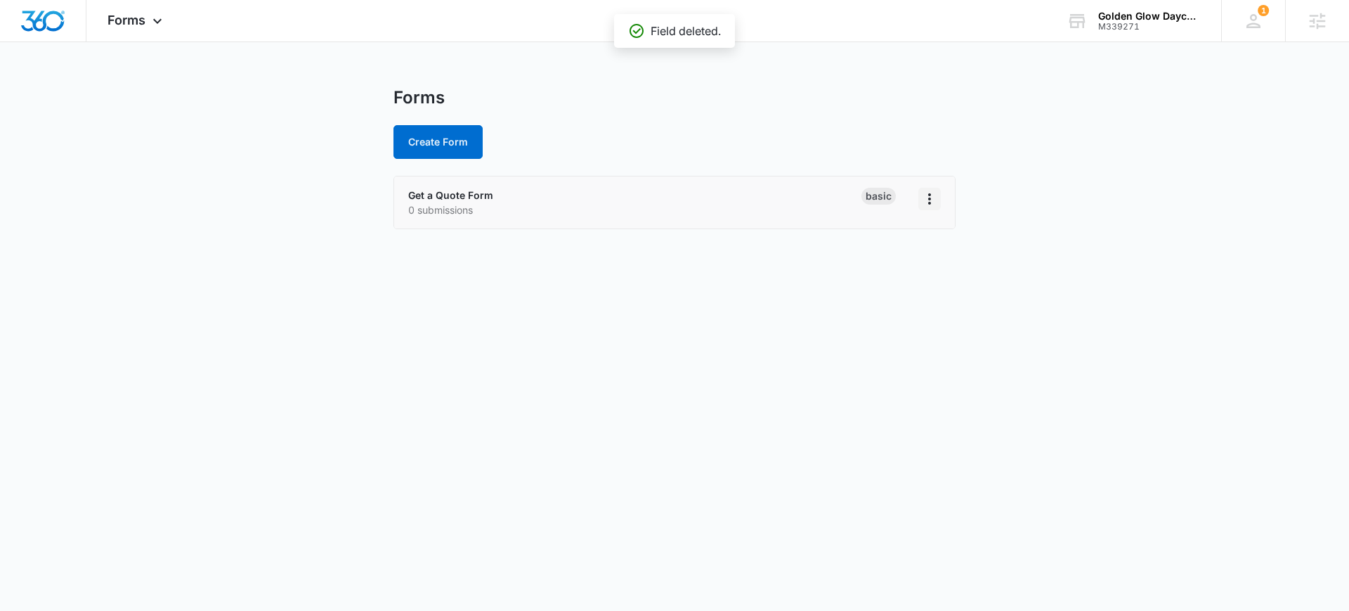
click at [921, 193] on icon "Overflow Menu" at bounding box center [929, 198] width 17 height 17
click at [906, 263] on div "Duplicate" at bounding box center [885, 259] width 44 height 10
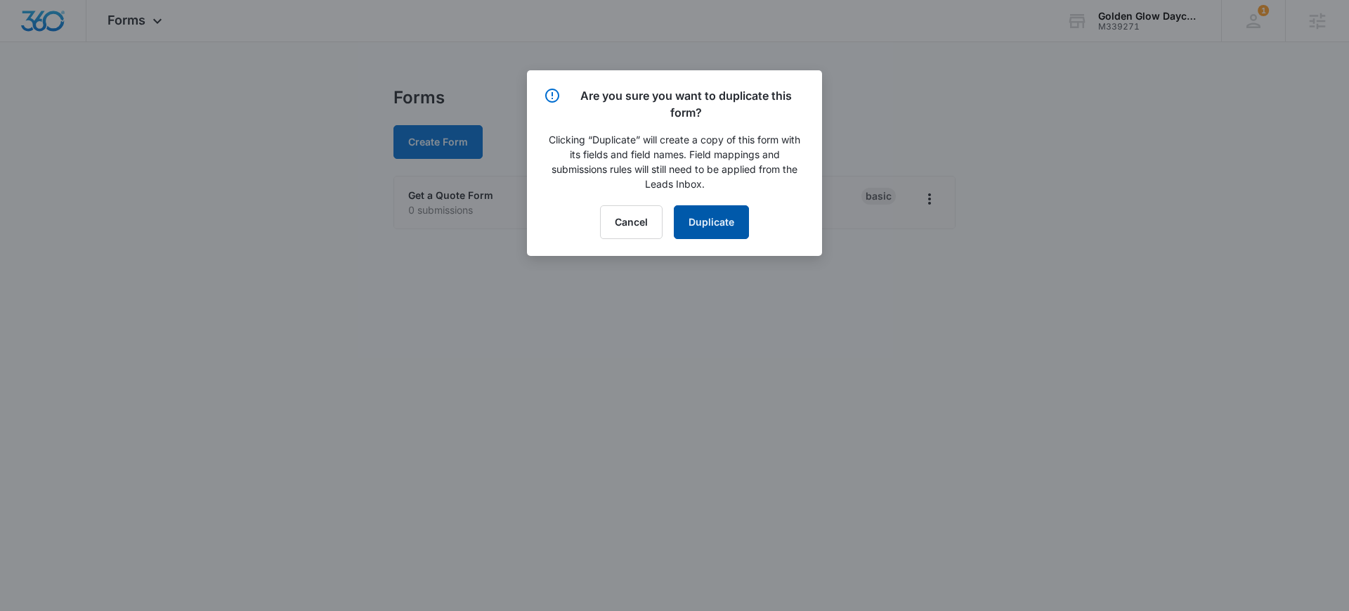
click at [725, 219] on button "Duplicate" at bounding box center [711, 222] width 75 height 34
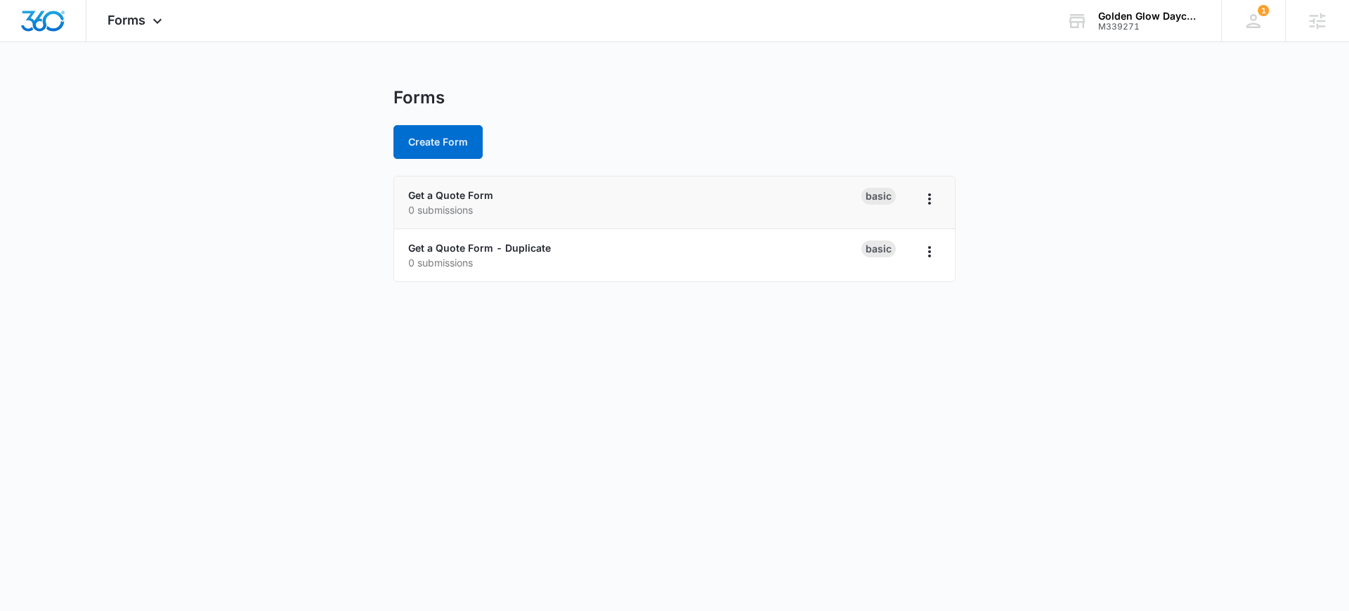
drag, startPoint x: 588, startPoint y: 353, endPoint x: 590, endPoint y: 341, distance: 11.3
click at [587, 353] on body "Forms Apps Reputation Websites Forms CRM Email Social Content Ads Intelligence …" at bounding box center [674, 305] width 1349 height 611
click at [524, 252] on link "Get a Quote Form - Duplicate" at bounding box center [479, 248] width 143 height 12
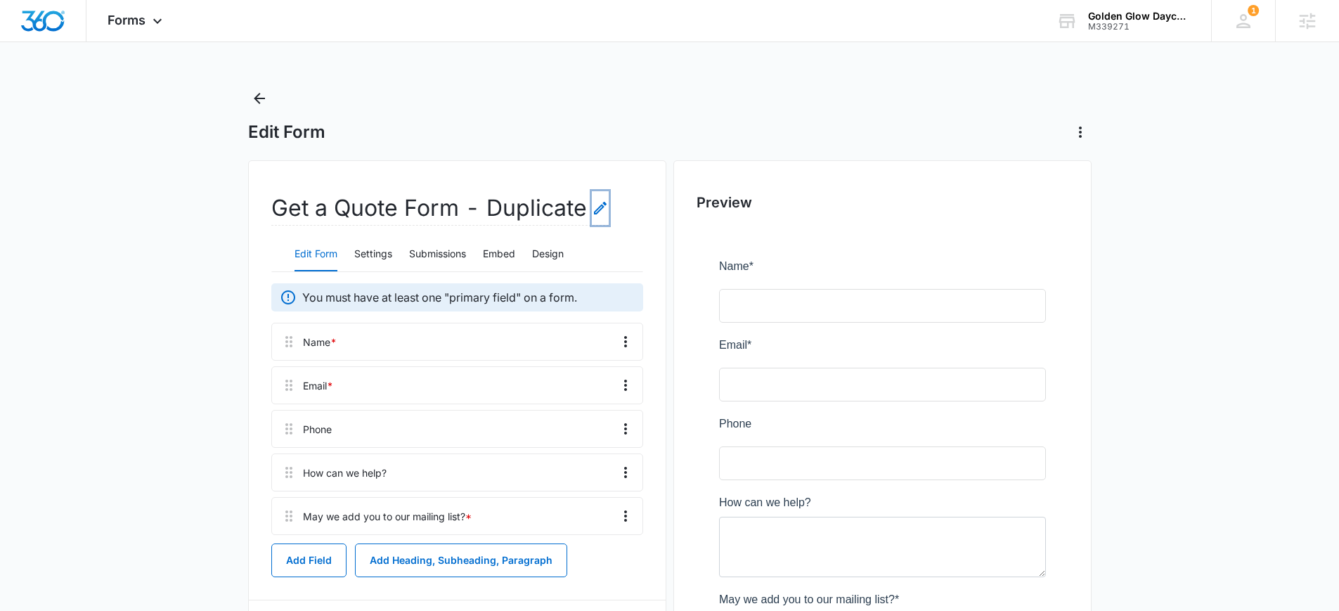
click at [597, 209] on icon "Edit Form Name" at bounding box center [600, 208] width 17 height 17
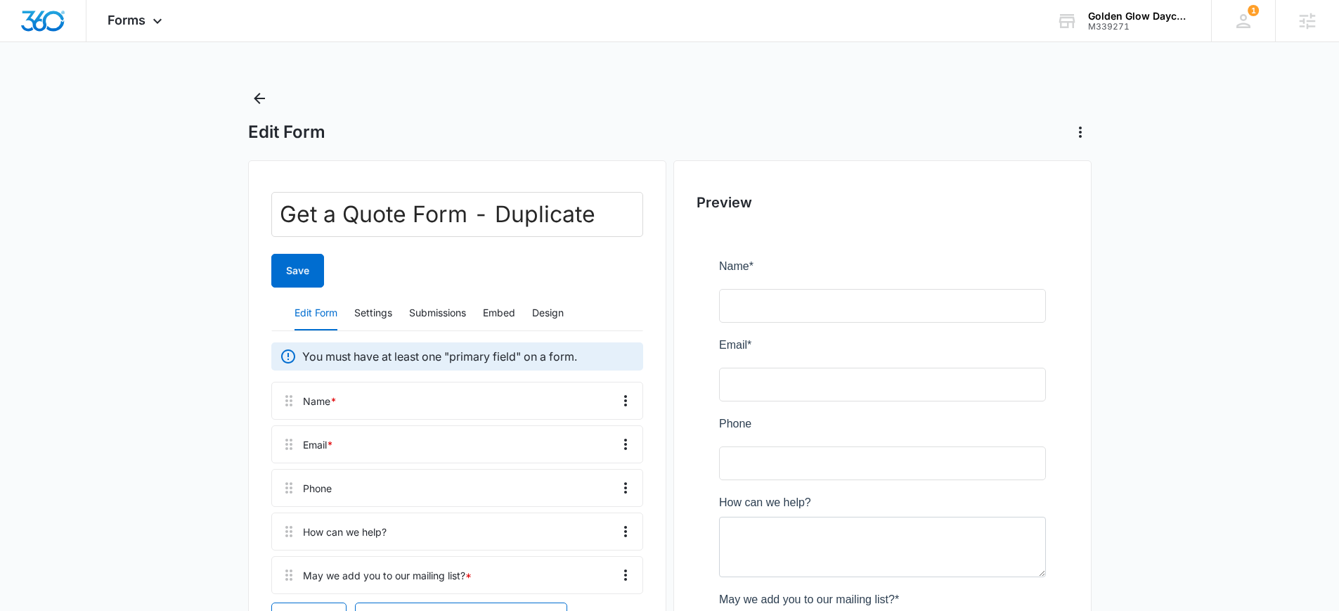
click at [549, 209] on input "Get a Quote Form - Duplicate" at bounding box center [457, 214] width 372 height 45
type input "Career Form"
click at [291, 266] on button "Save" at bounding box center [297, 271] width 53 height 34
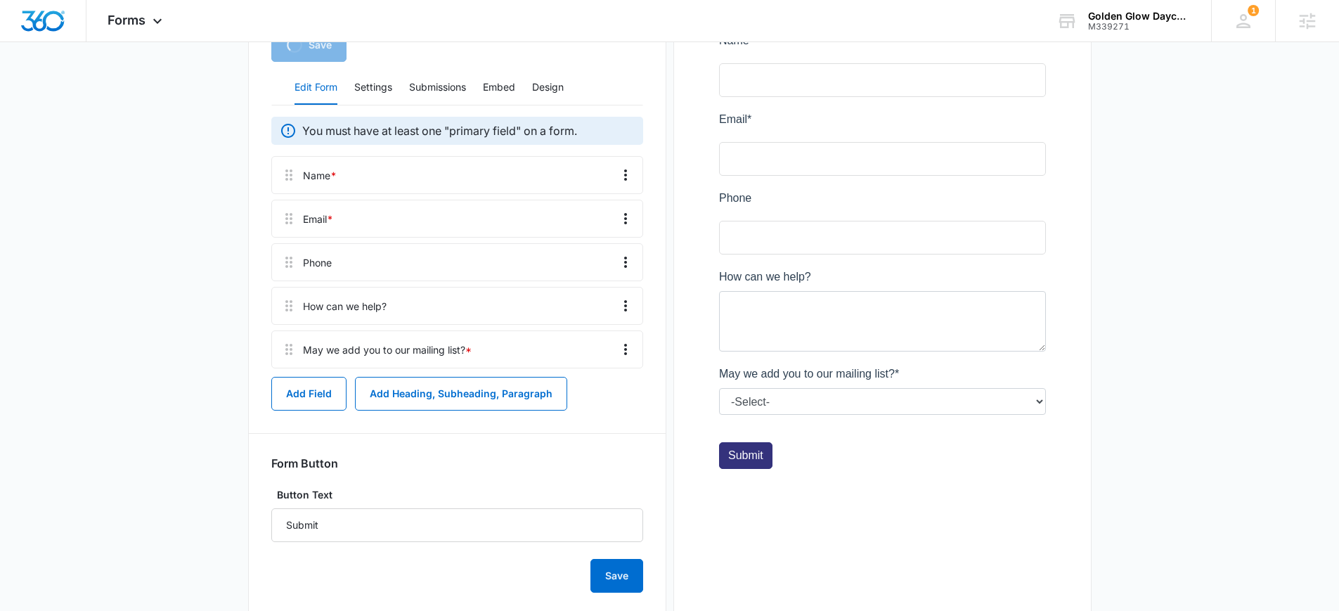
scroll to position [141, 0]
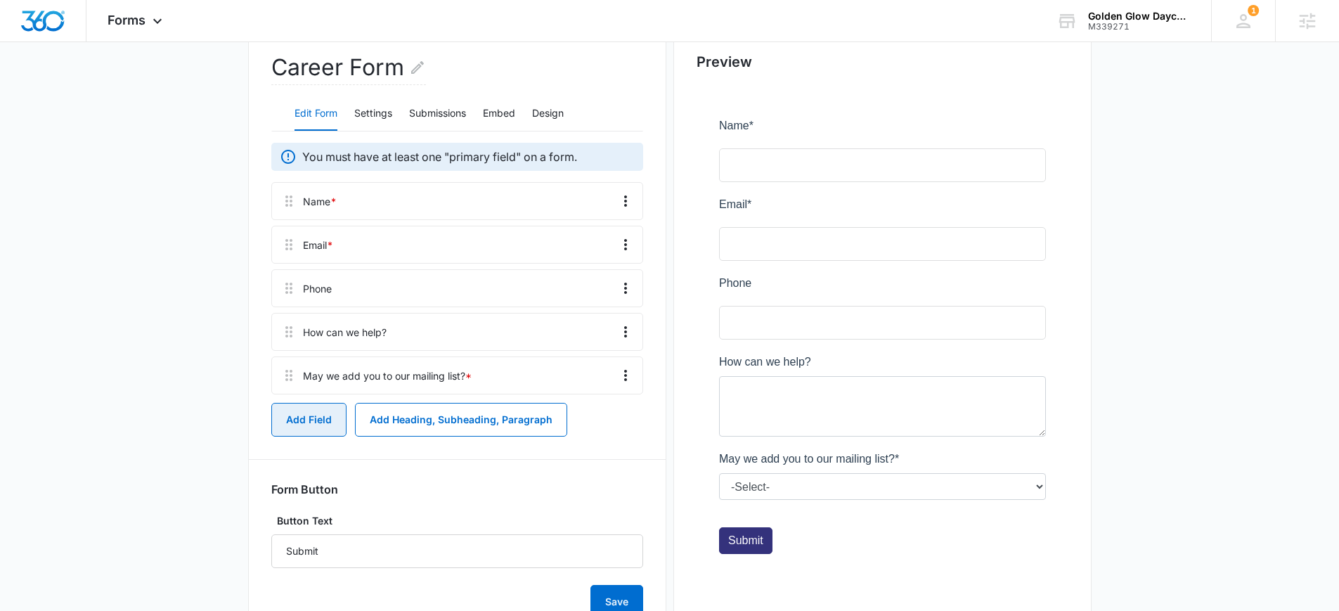
click at [324, 412] on button "Add Field" at bounding box center [308, 420] width 75 height 34
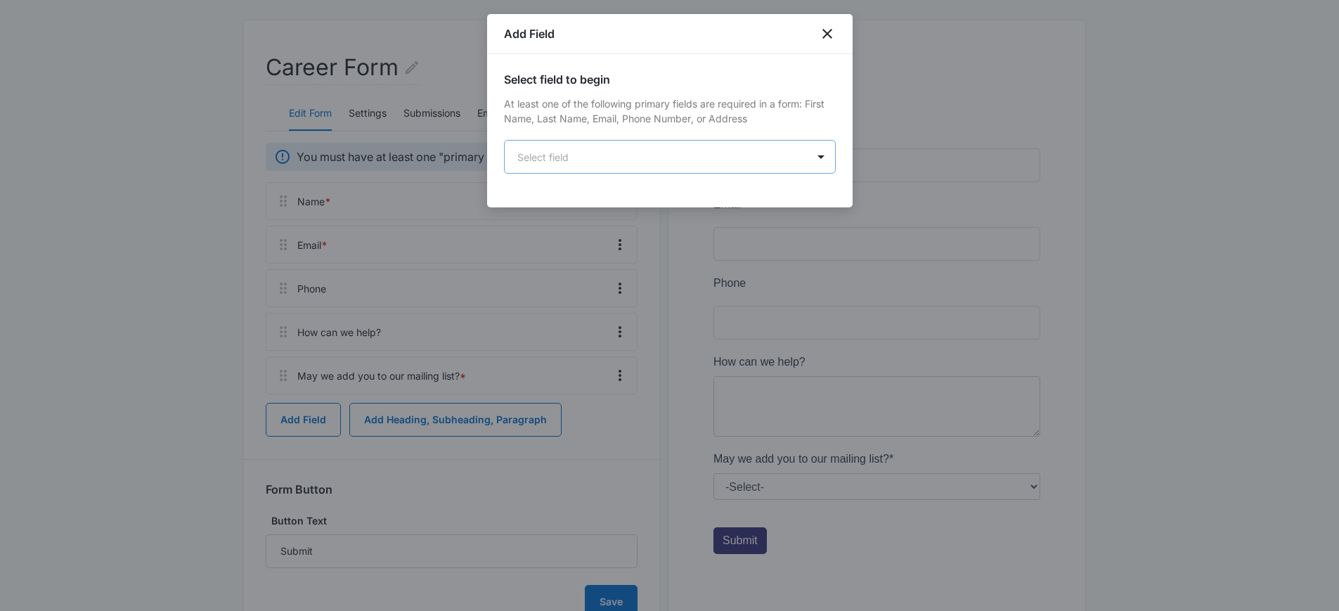
click at [611, 159] on body "Forms Apps Reputation Websites Forms CRM Email Social Content Ads Intelligence …" at bounding box center [669, 264] width 1339 height 810
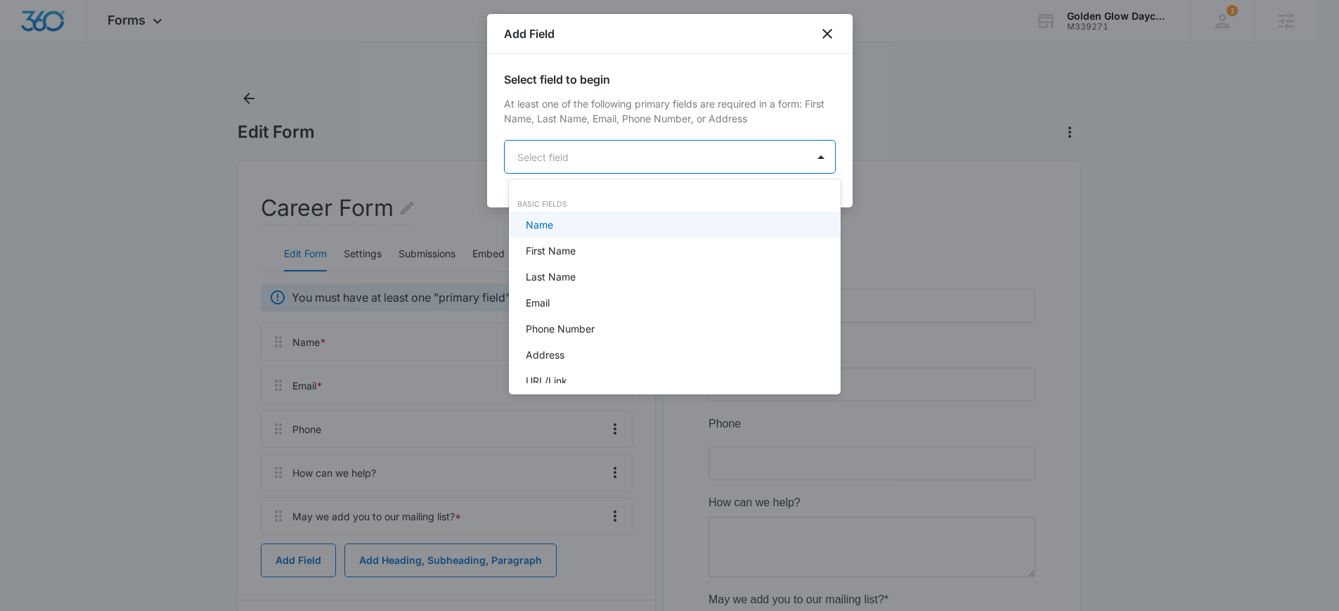
scroll to position [0, 0]
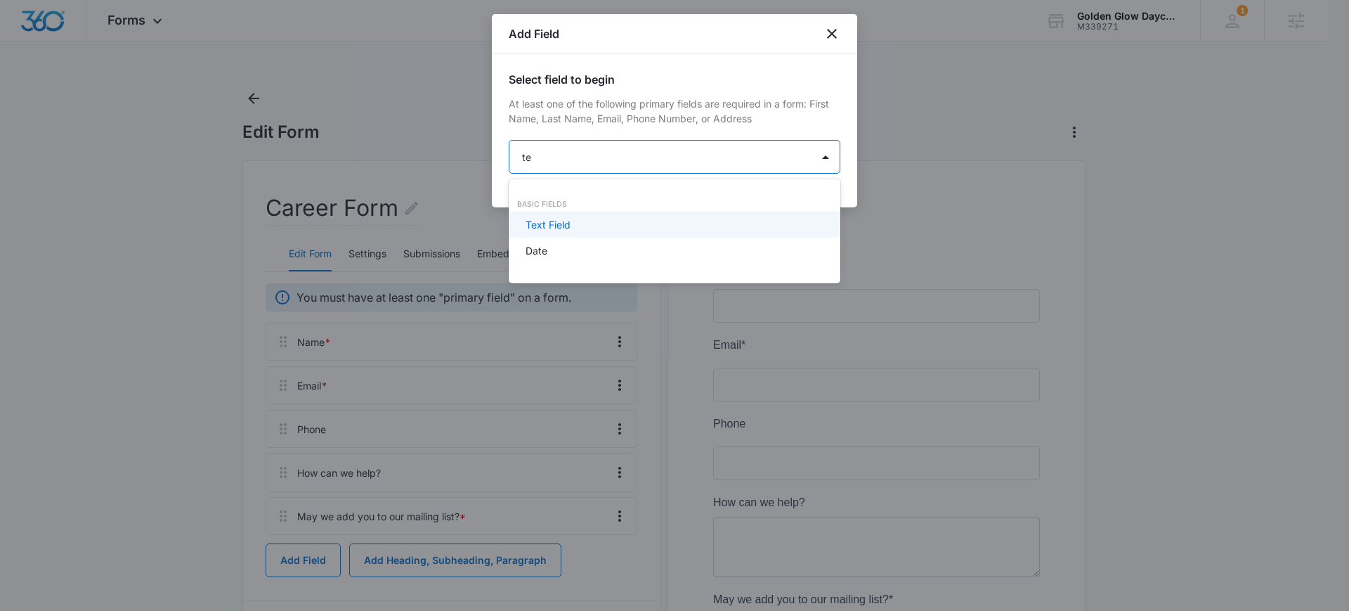
type input "tex"
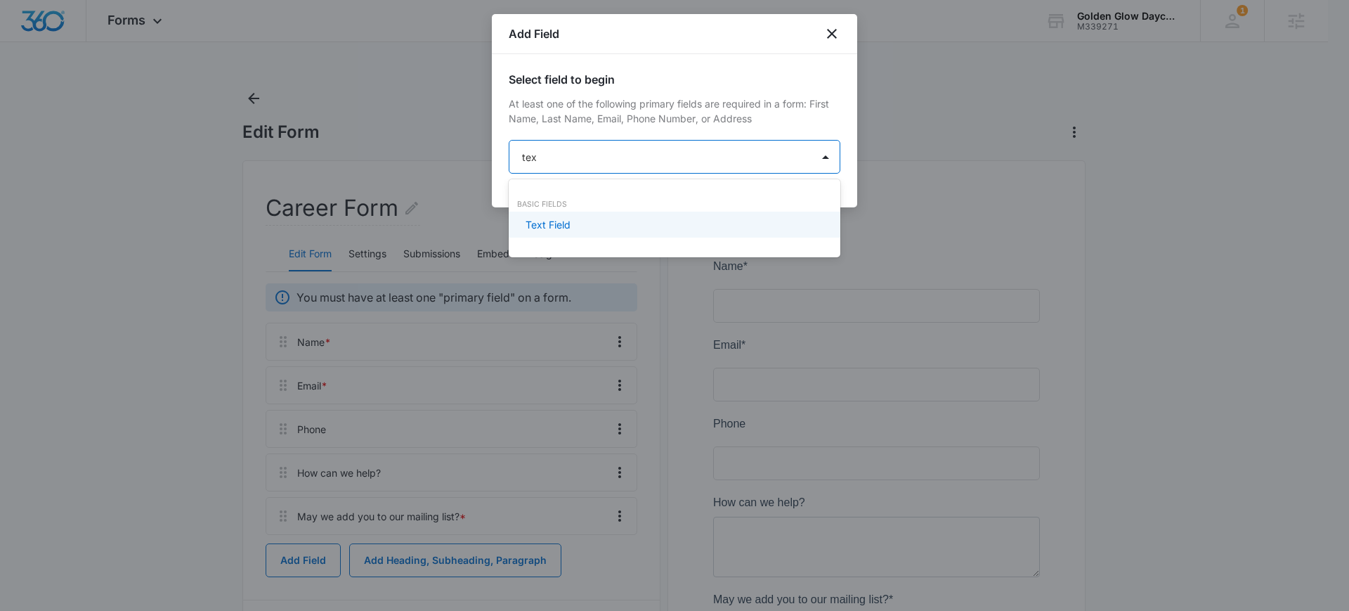
click at [608, 225] on div "Text Field" at bounding box center [673, 224] width 295 height 15
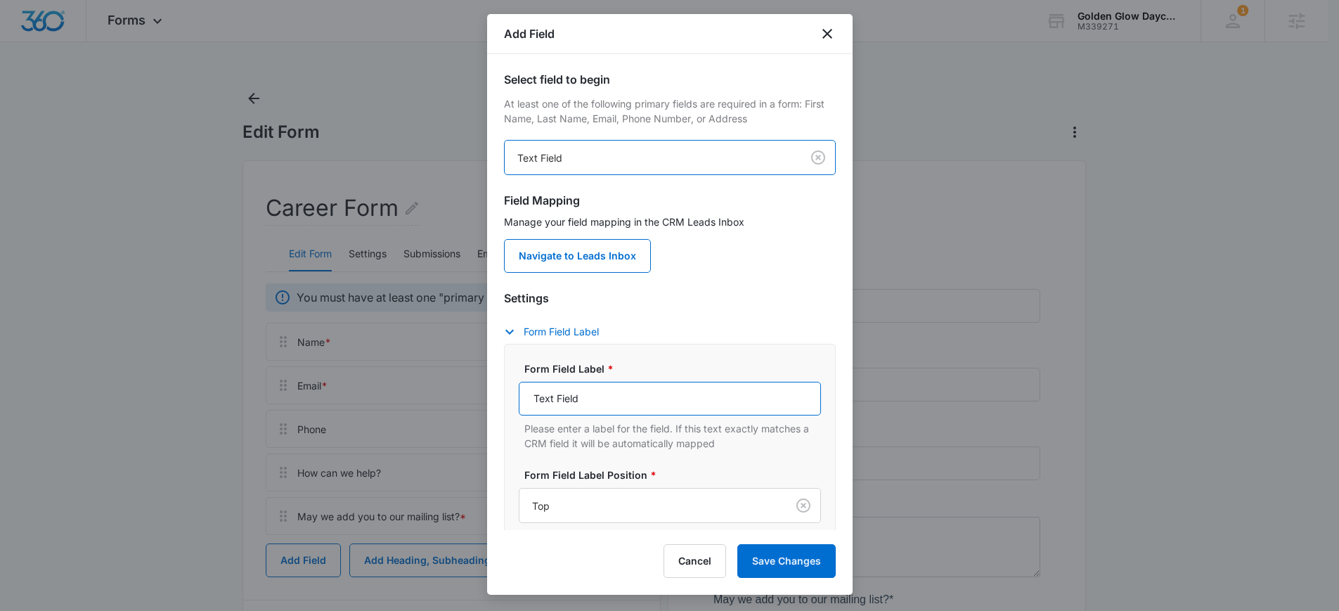
click at [587, 398] on input "Text Field" at bounding box center [670, 399] width 302 height 34
type input "Preferred Start Date:"
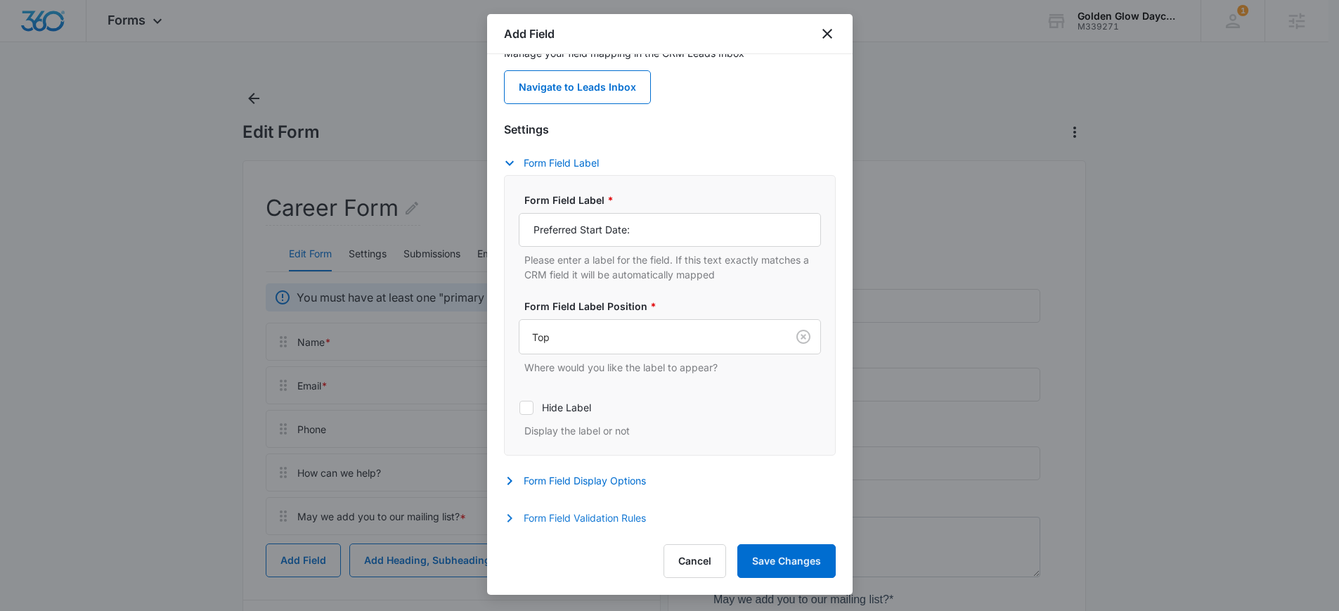
click at [581, 524] on button "Form Field Validation Rules" at bounding box center [582, 517] width 156 height 17
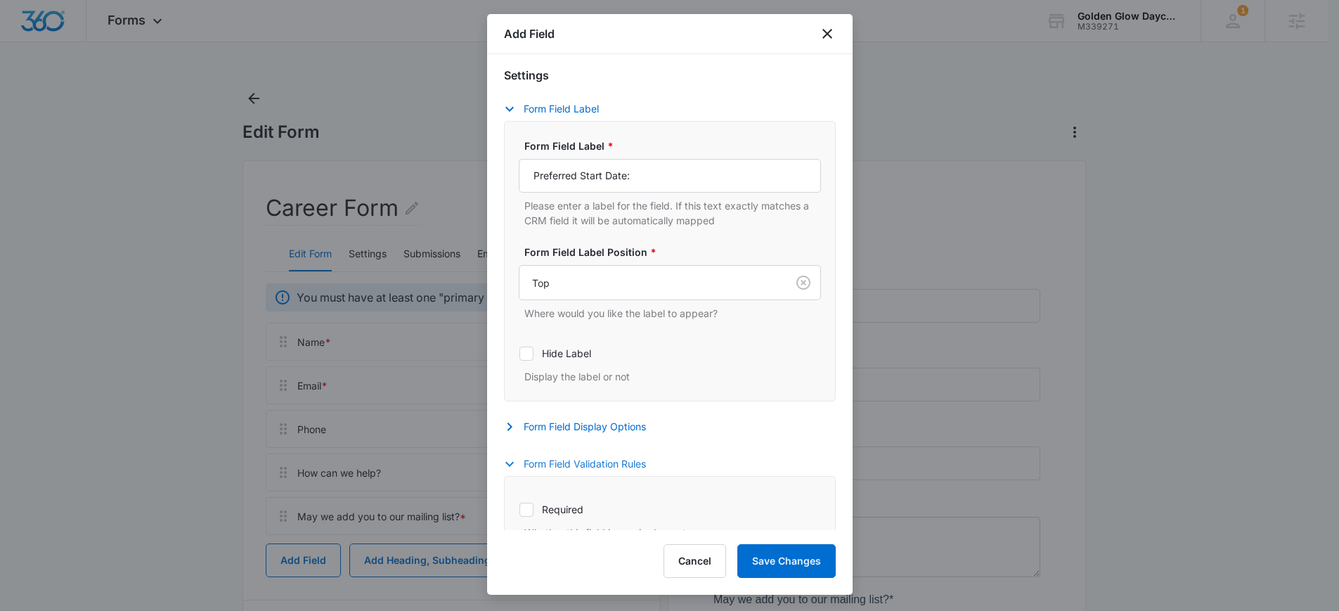
scroll to position [298, 0]
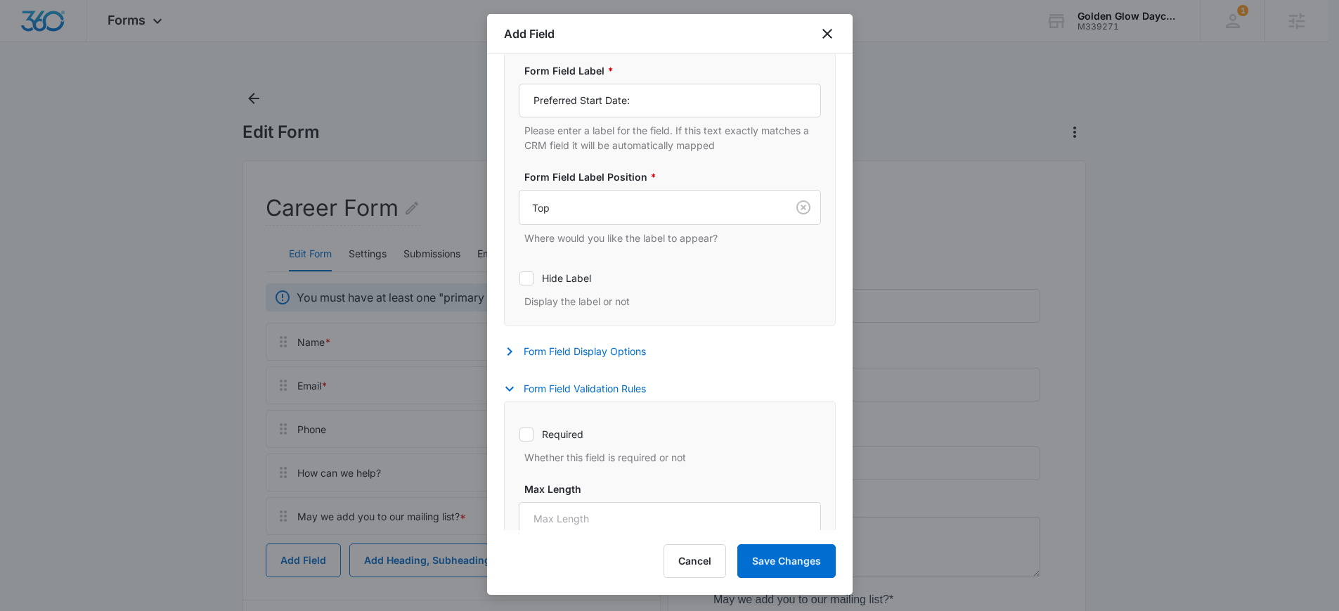
click at [571, 431] on label "Required" at bounding box center [670, 433] width 302 height 15
click at [519, 434] on input "Required" at bounding box center [519, 434] width 1 height 1
checkbox input "true"
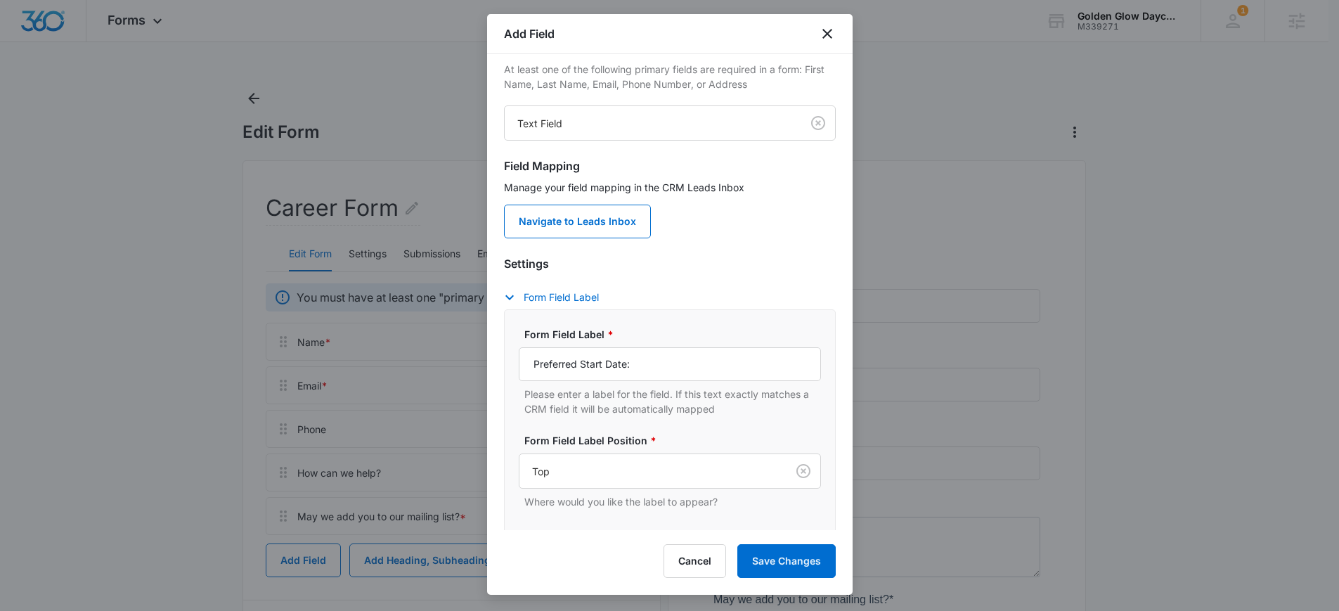
scroll to position [0, 0]
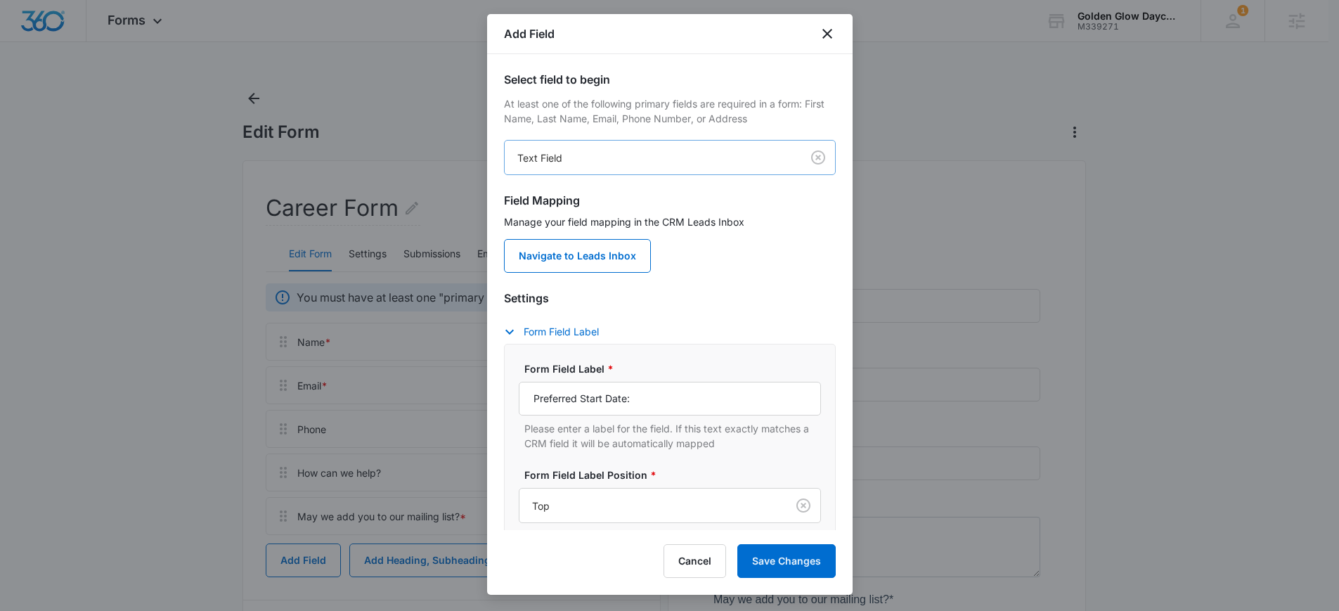
click at [722, 150] on body "Forms Apps Reputation Websites Forms CRM Email Social Content Ads Intelligence …" at bounding box center [669, 405] width 1339 height 810
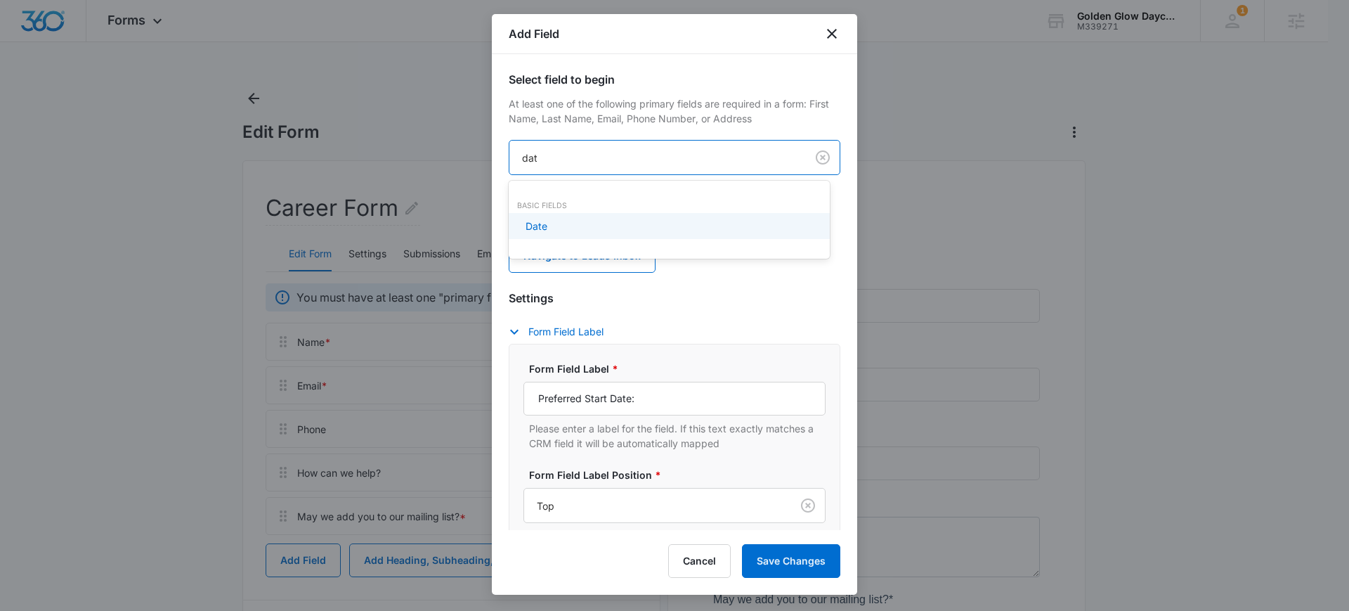
type input "date"
click at [592, 234] on div "Date" at bounding box center [669, 226] width 321 height 26
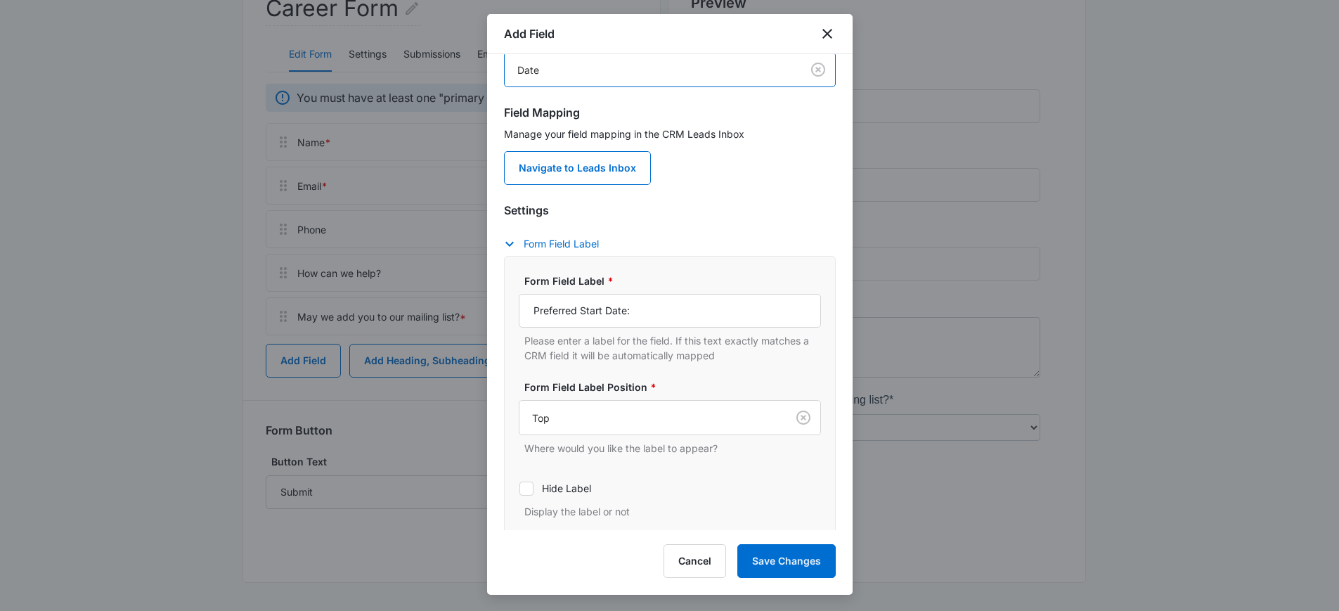
scroll to position [169, 0]
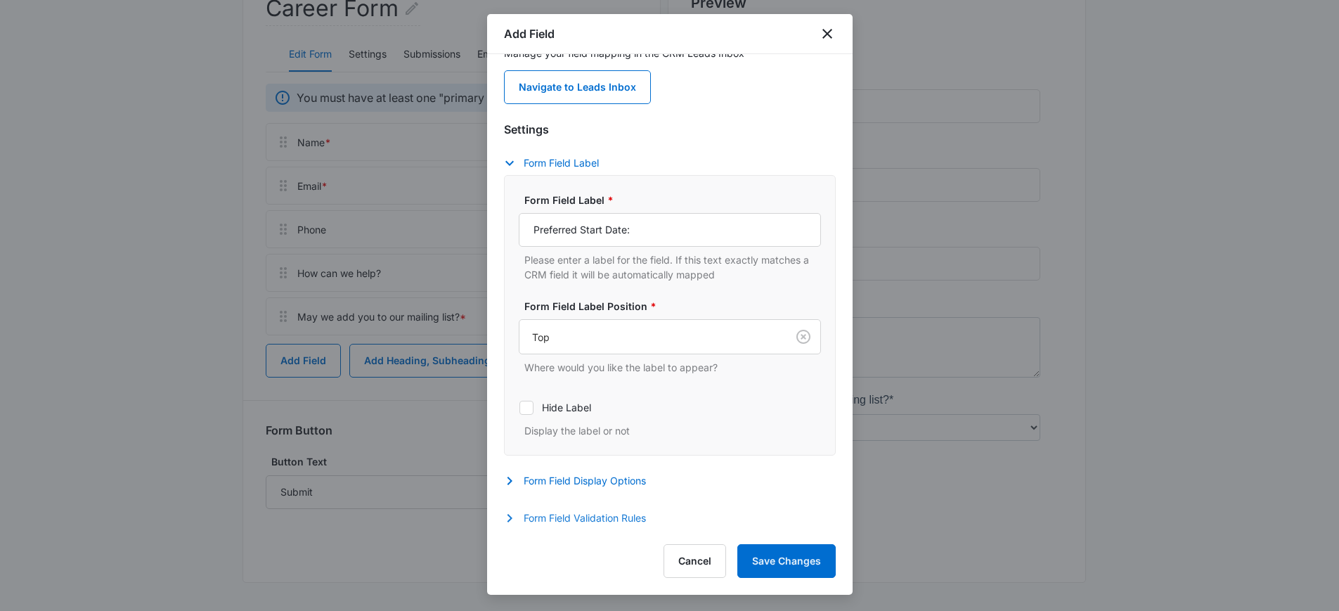
click at [611, 511] on button "Form Field Validation Rules" at bounding box center [582, 517] width 156 height 17
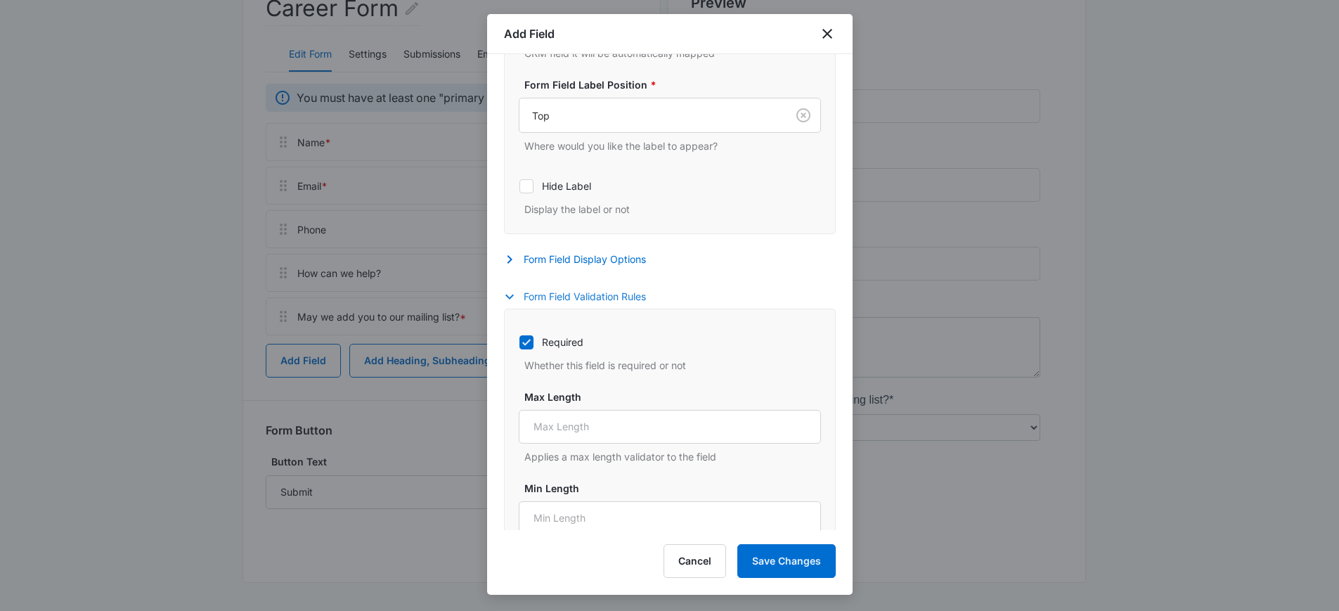
scroll to position [474, 0]
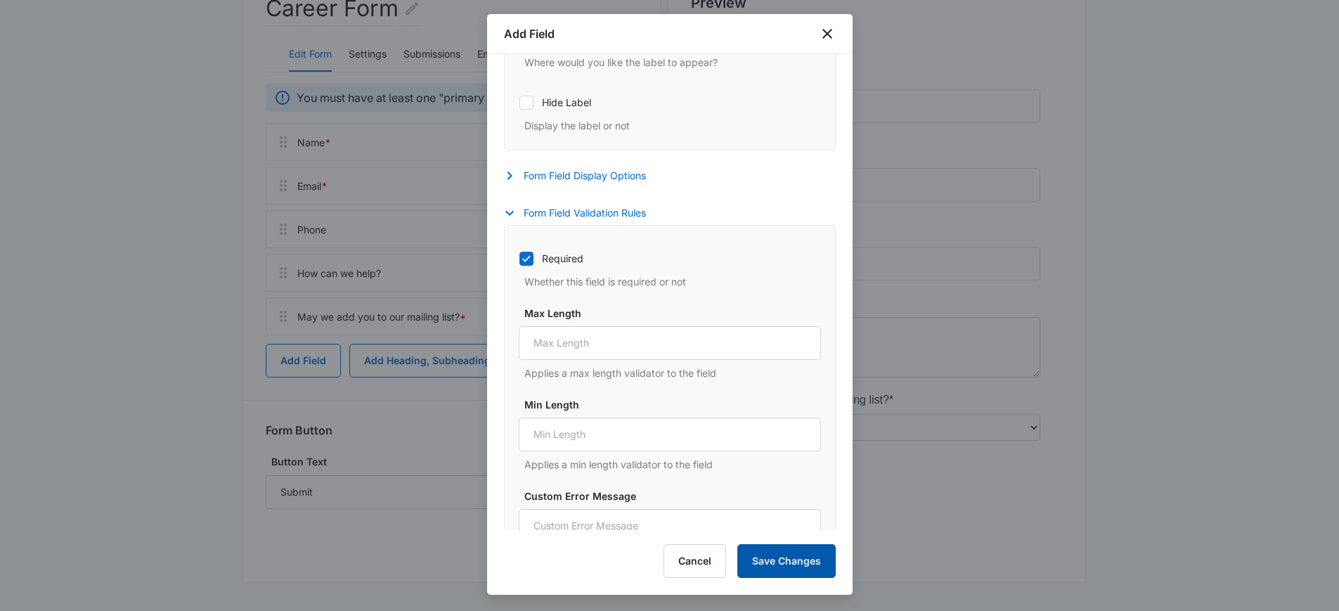
click at [776, 561] on button "Save Changes" at bounding box center [786, 561] width 98 height 34
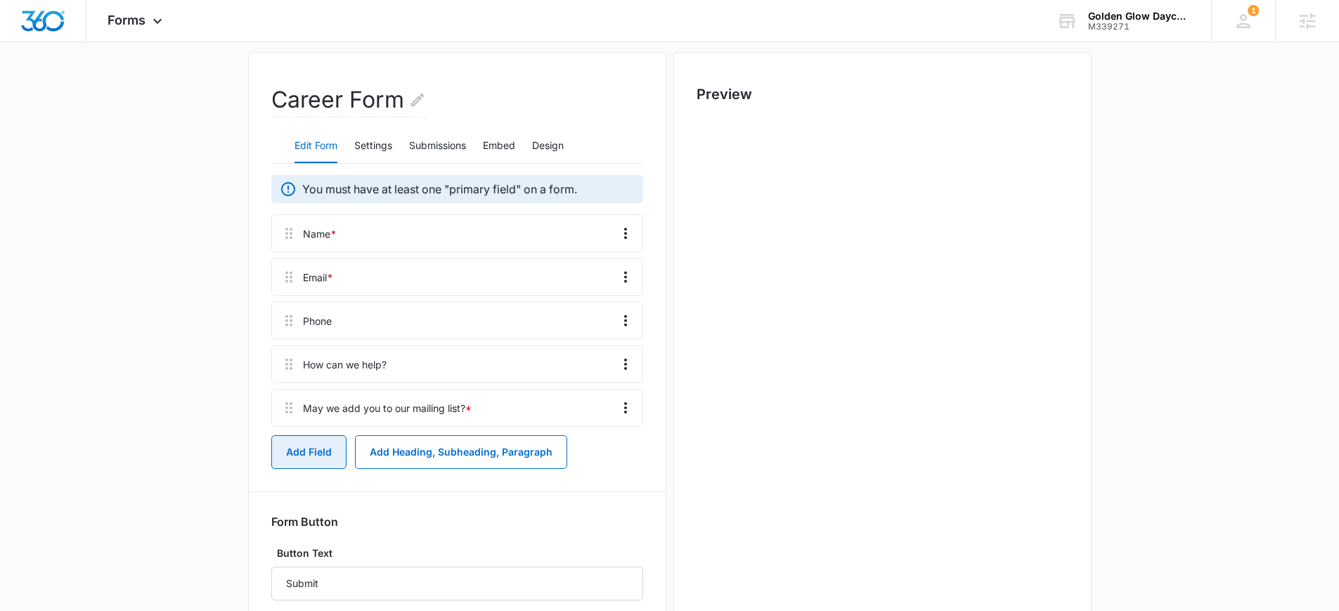
scroll to position [0, 0]
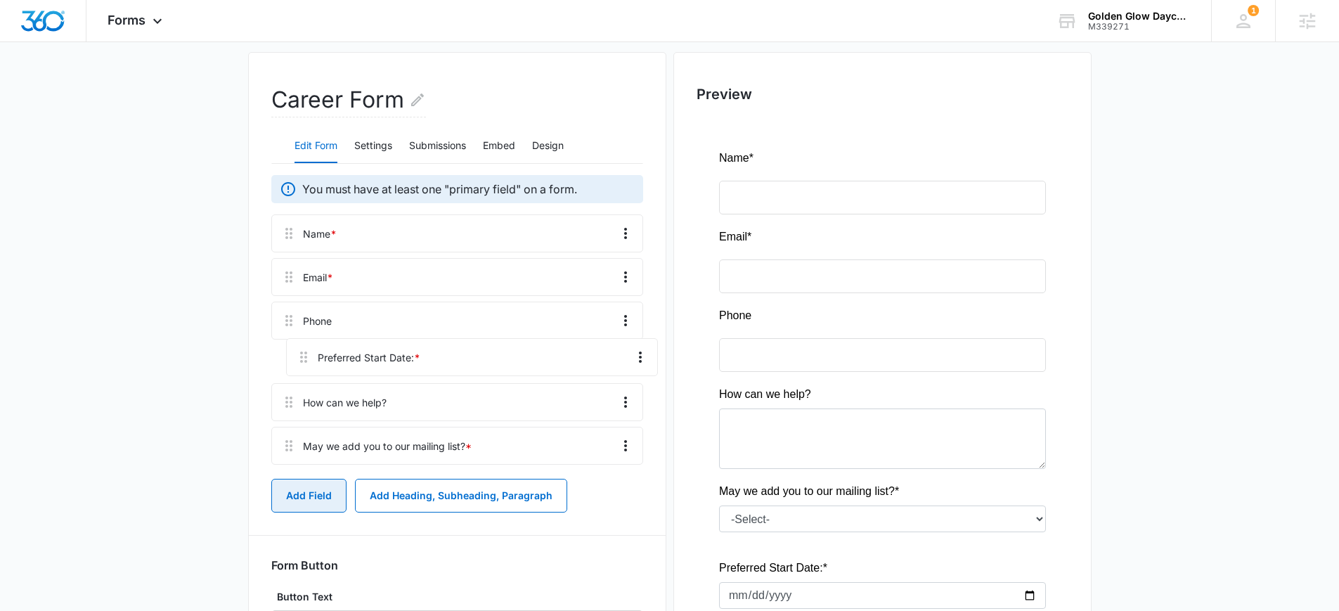
drag, startPoint x: 285, startPoint y: 450, endPoint x: 302, endPoint y: 345, distance: 106.2
click at [302, 344] on div "Name * Email * Phone How can we help? May we add you to our mailing list? * Pre…" at bounding box center [457, 342] width 372 height 256
click at [320, 492] on button "Add Field" at bounding box center [308, 495] width 75 height 34
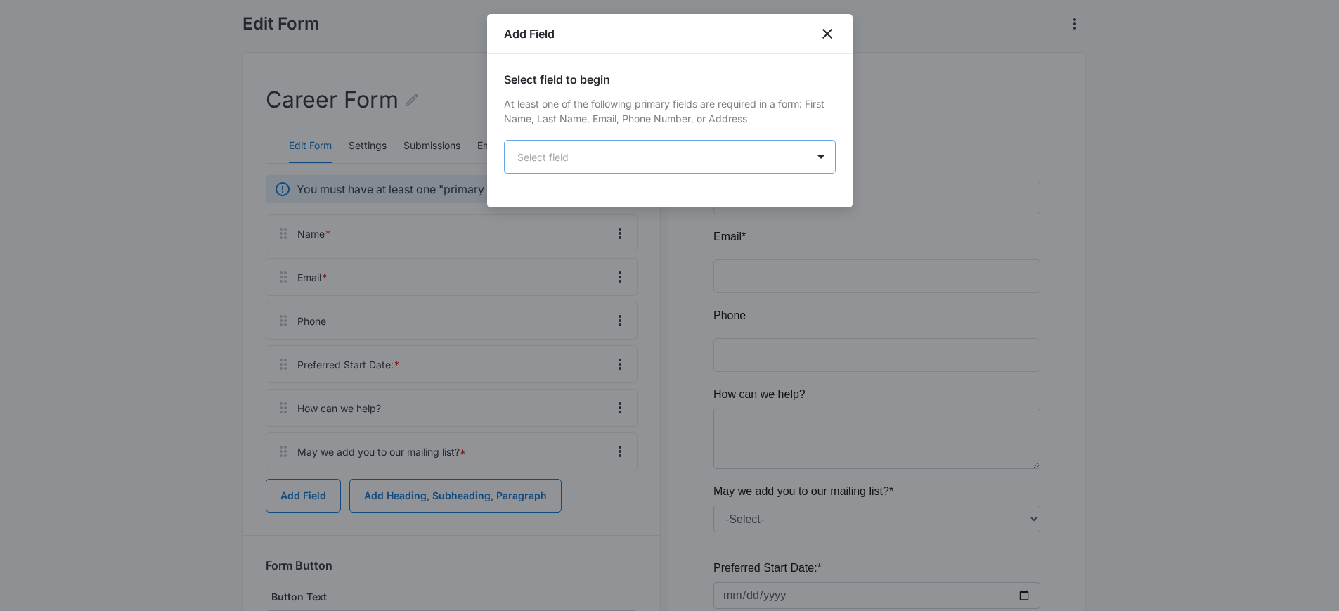
click at [608, 148] on body "Forms Apps Reputation Websites Forms CRM Email Social Content Ads Intelligence …" at bounding box center [669, 319] width 1339 height 854
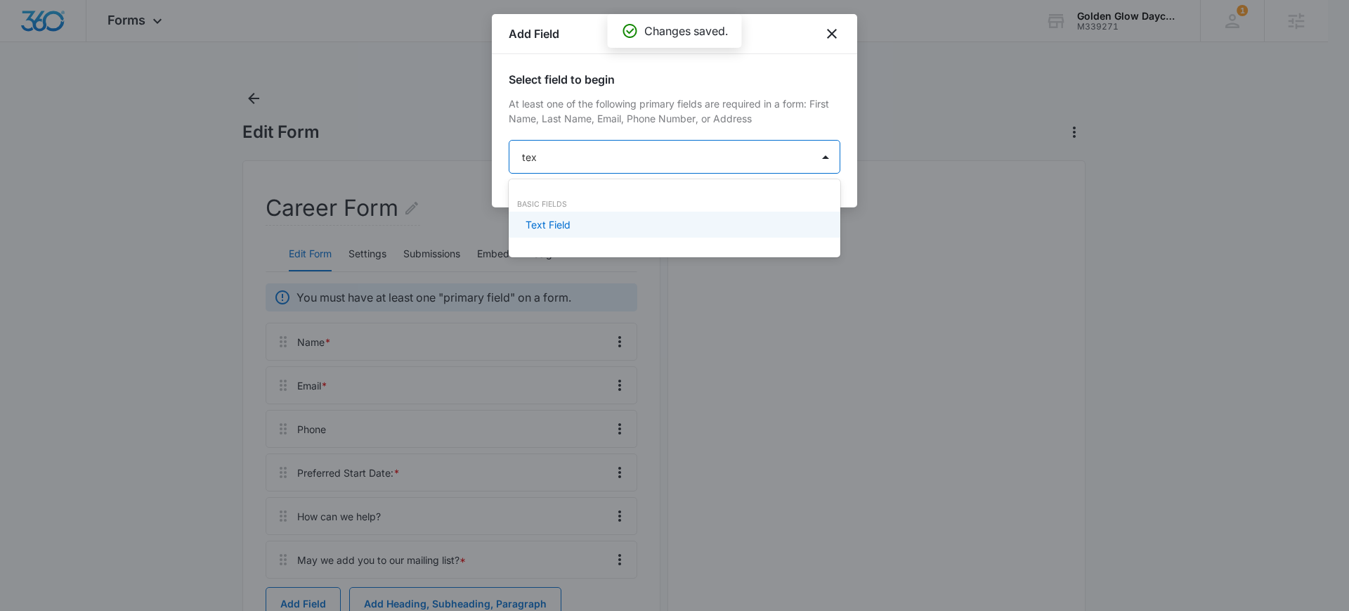
type input "text"
click at [598, 242] on div "Basic Fields Text Field" at bounding box center [675, 218] width 332 height 50
click at [595, 229] on div "Text Field" at bounding box center [673, 224] width 295 height 15
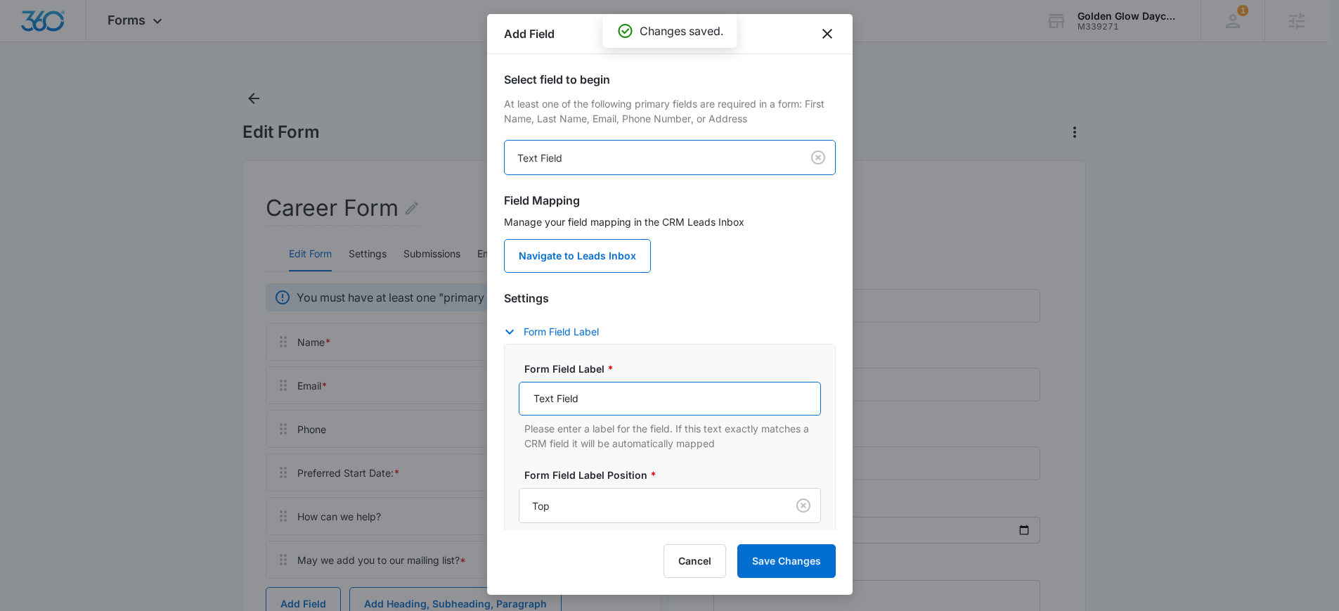
click at [611, 412] on input "Text Field" at bounding box center [670, 399] width 302 height 34
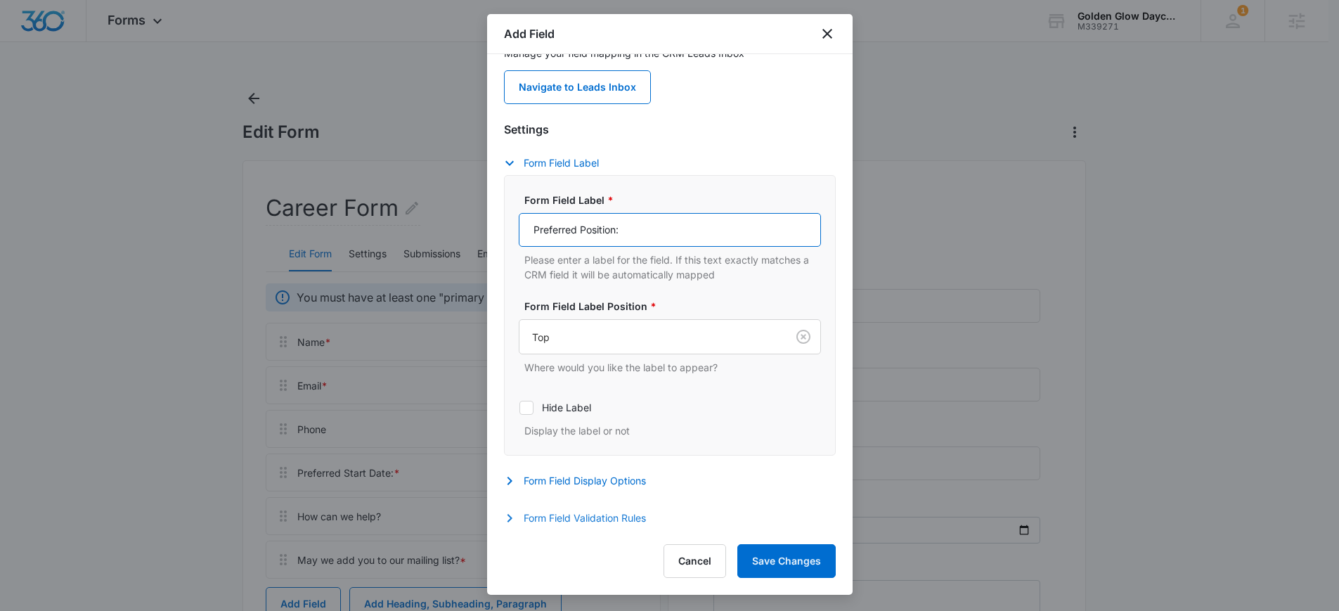
type input "Preferred Position:"
click at [593, 519] on button "Form Field Validation Rules" at bounding box center [582, 517] width 156 height 17
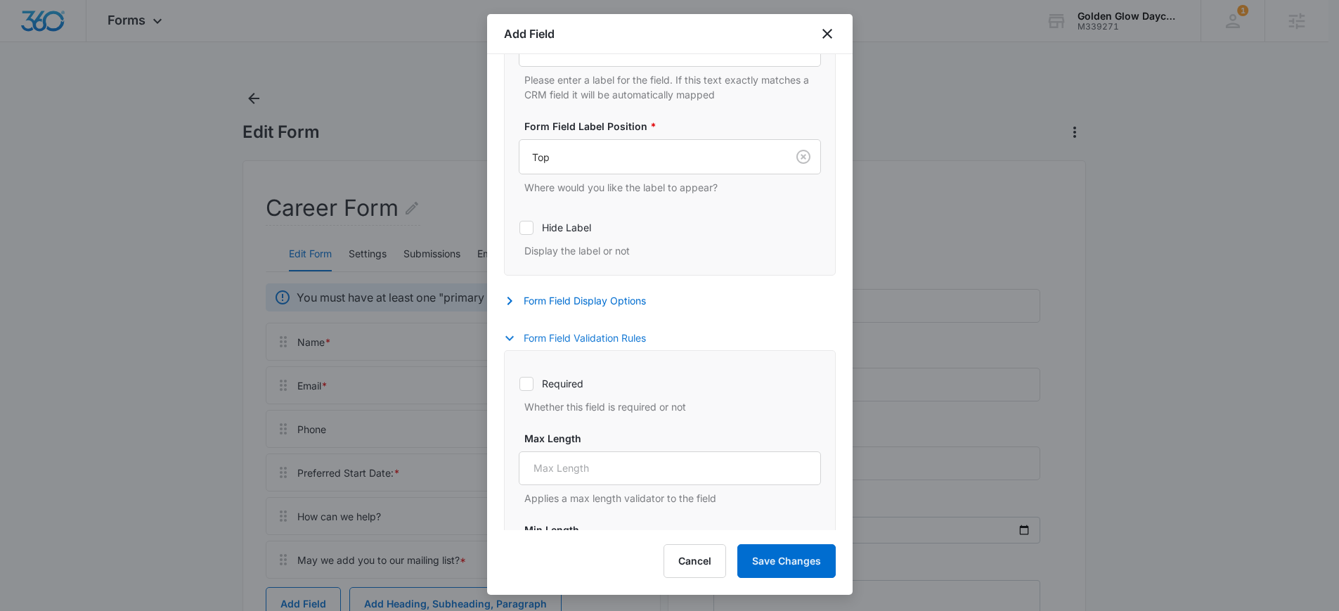
scroll to position [446, 0]
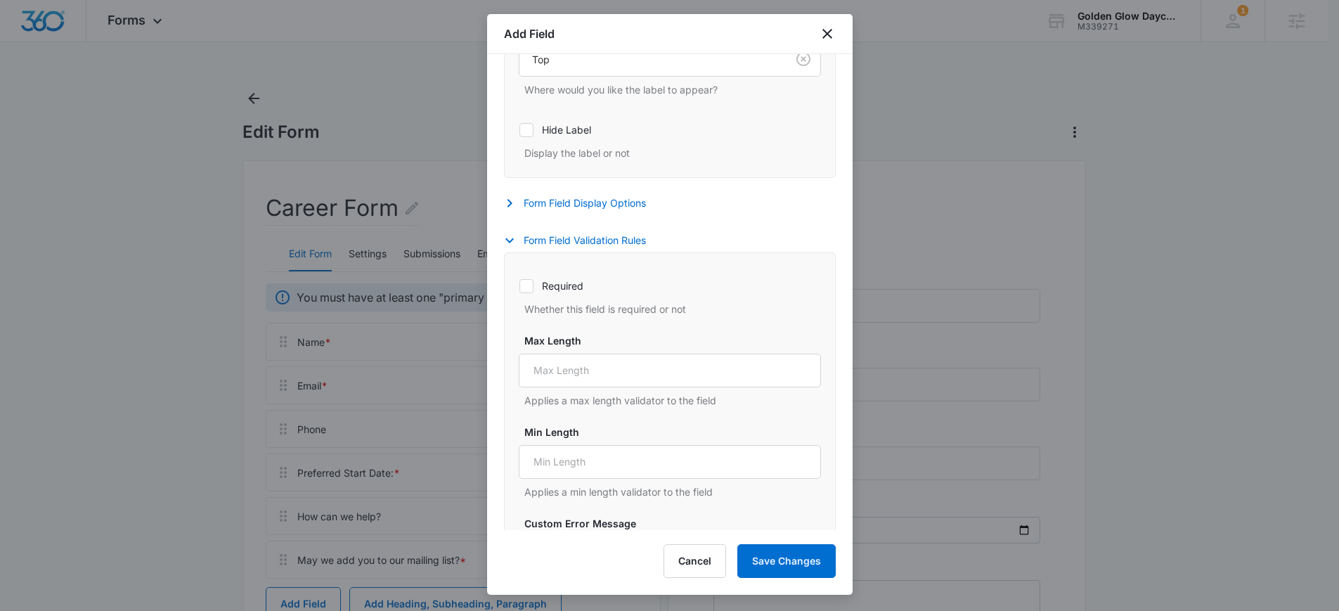
click at [564, 274] on div "Required Whether this field is required or not" at bounding box center [670, 293] width 302 height 46
click at [579, 287] on label "Required" at bounding box center [670, 285] width 302 height 15
click at [519, 286] on input "Required" at bounding box center [519, 285] width 1 height 1
checkbox input "true"
click at [792, 559] on button "Save Changes" at bounding box center [786, 561] width 98 height 34
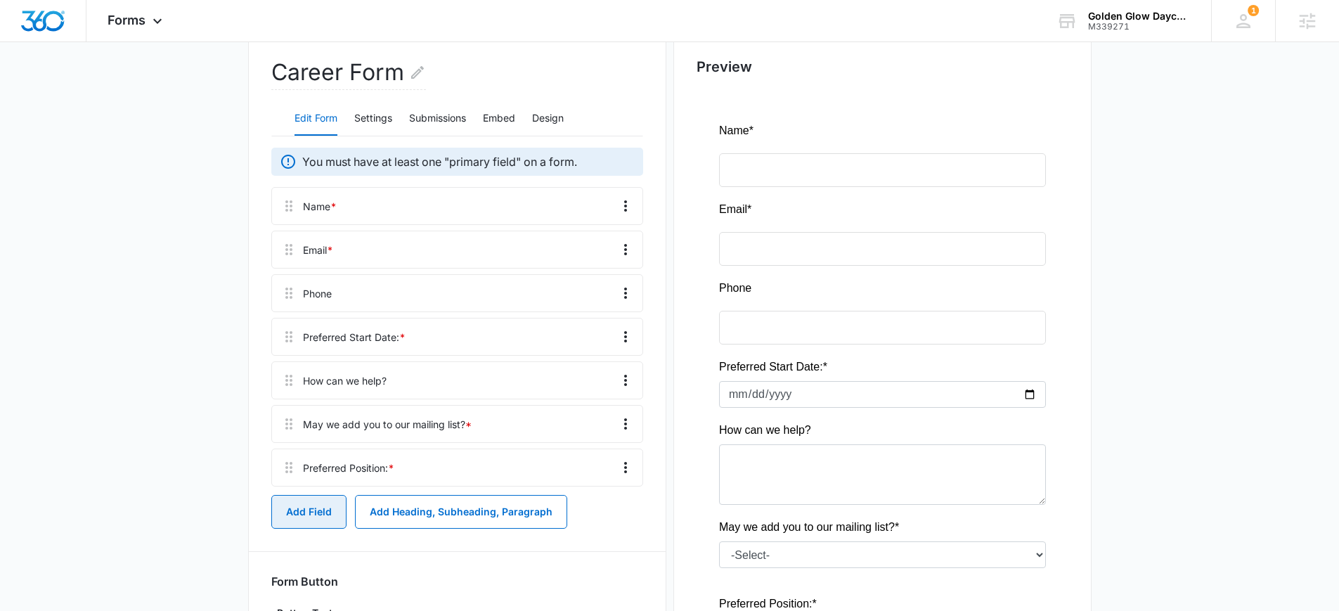
scroll to position [136, 0]
drag, startPoint x: 288, startPoint y: 457, endPoint x: 299, endPoint y: 356, distance: 102.5
click at [299, 356] on div "Name * Email * Phone Preferred Start Date: * How can we help? May we add you to…" at bounding box center [457, 335] width 372 height 299
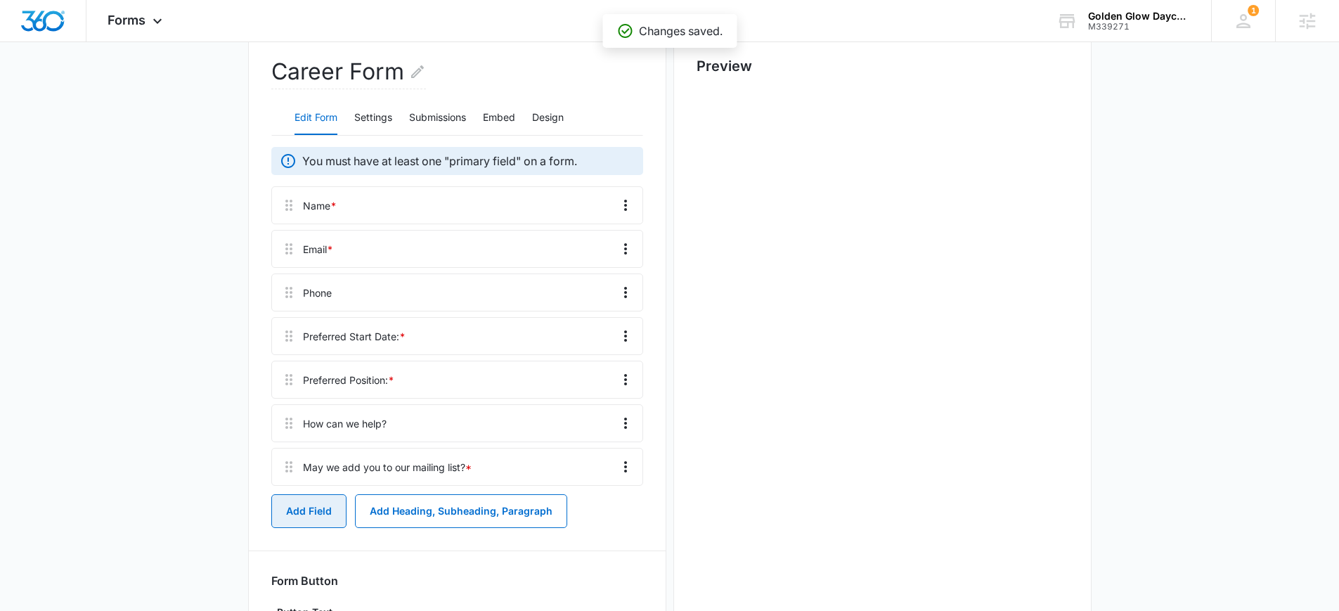
click at [320, 509] on button "Add Field" at bounding box center [308, 511] width 75 height 34
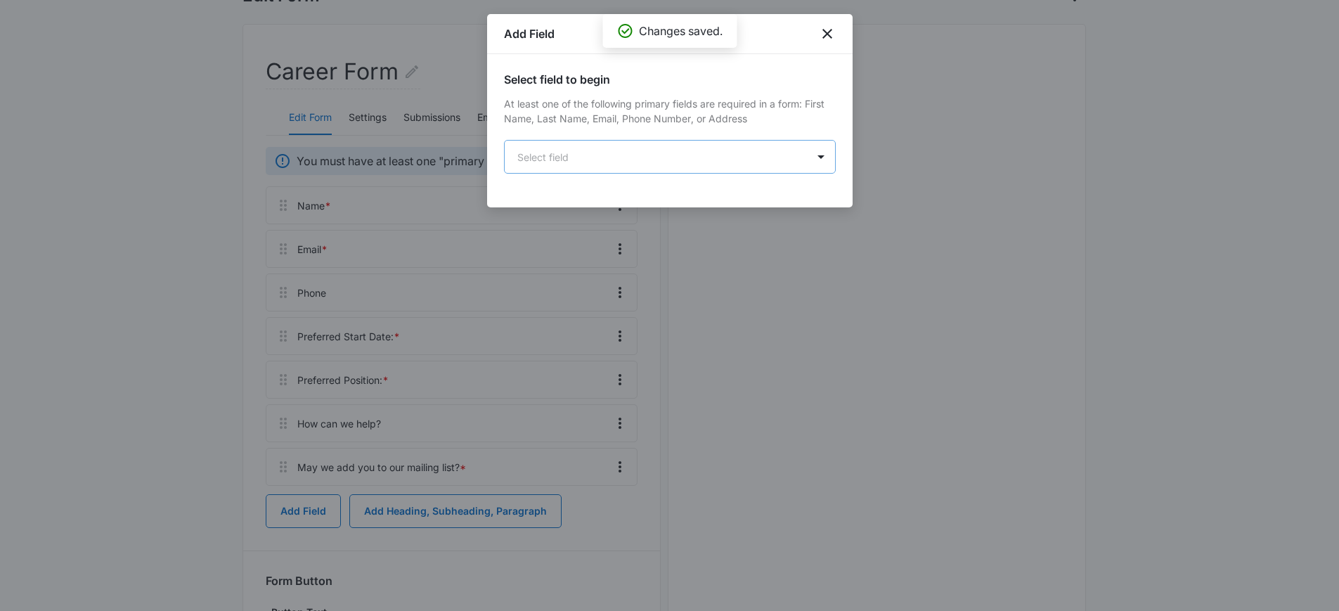
scroll to position [0, 0]
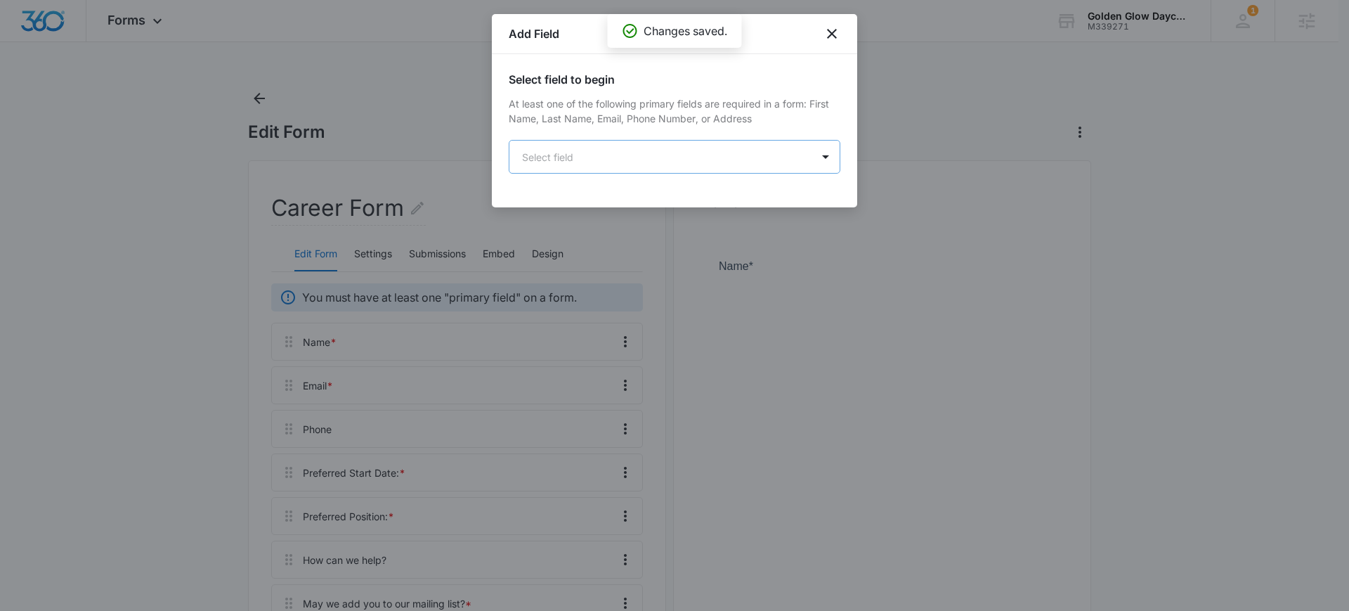
click at [644, 162] on body "Forms Apps Reputation Websites Forms CRM Email Social Content Ads Intelligence …" at bounding box center [674, 448] width 1349 height 897
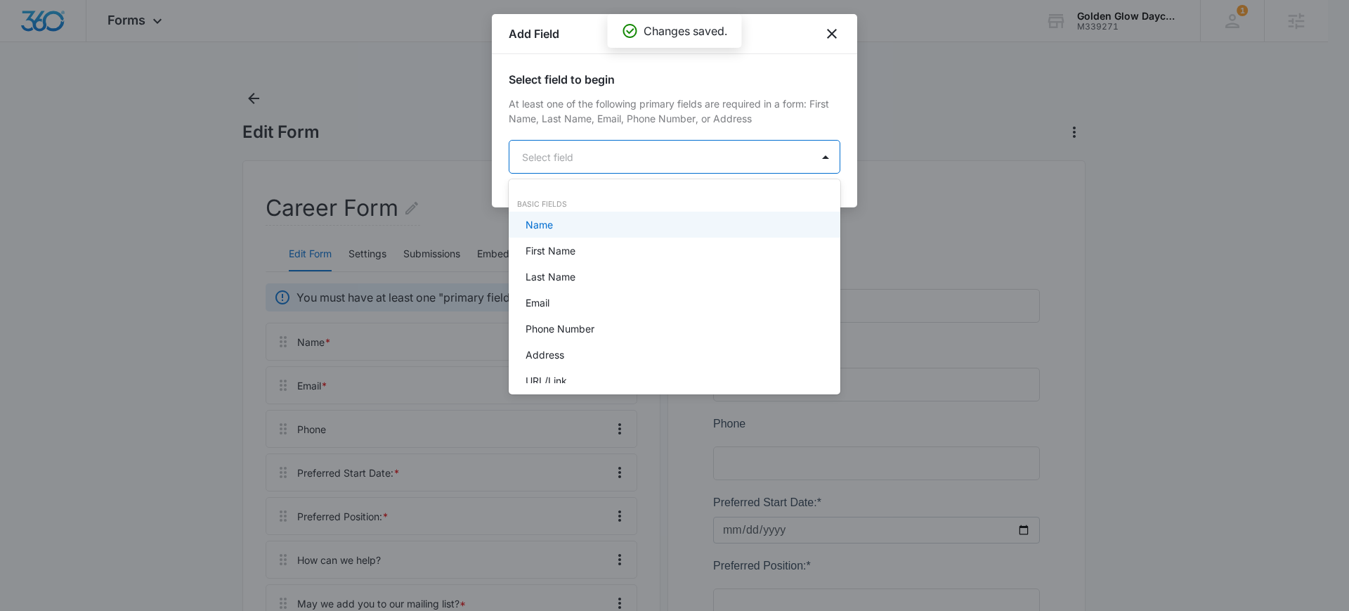
type input "f"
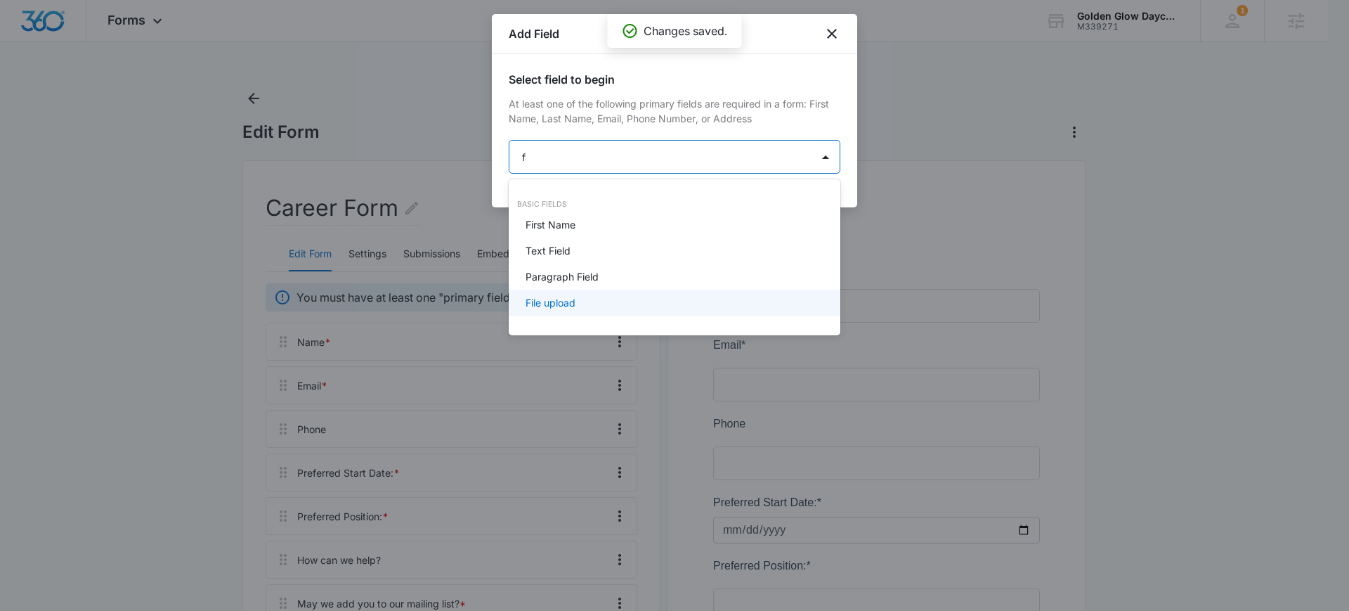
click at [549, 306] on p "File upload" at bounding box center [551, 302] width 50 height 15
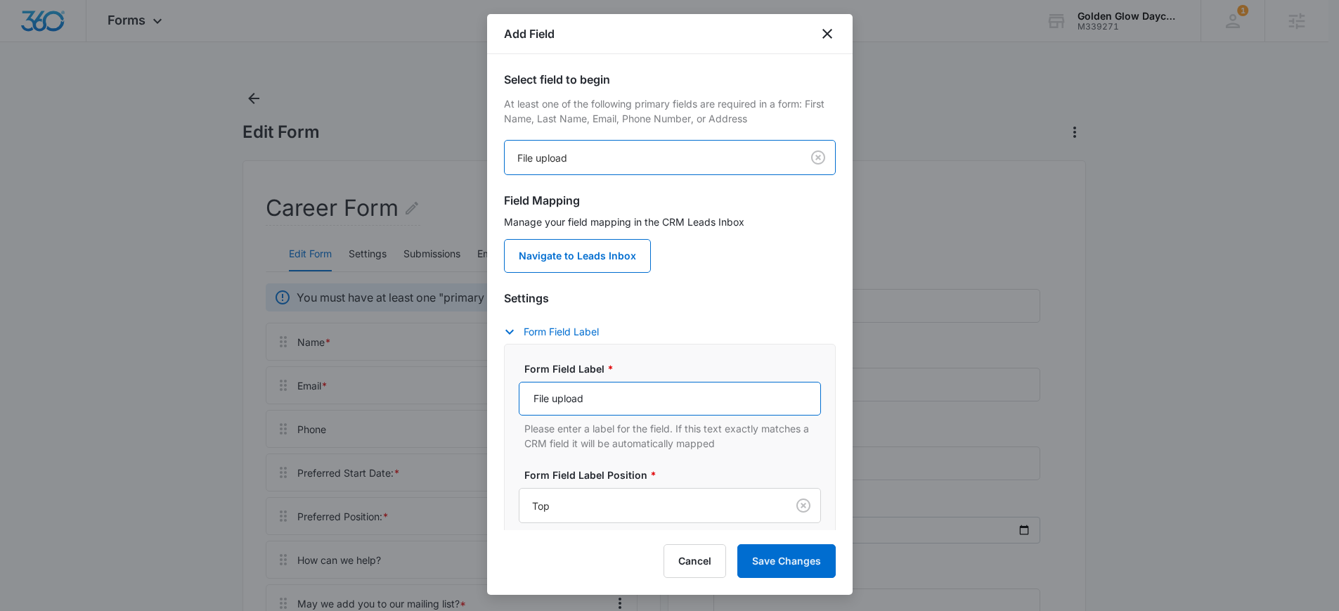
click at [607, 414] on input "File upload" at bounding box center [670, 399] width 302 height 34
click at [607, 412] on input "File upload" at bounding box center [670, 399] width 302 height 34
click at [562, 397] on input "File upload" at bounding box center [670, 399] width 302 height 34
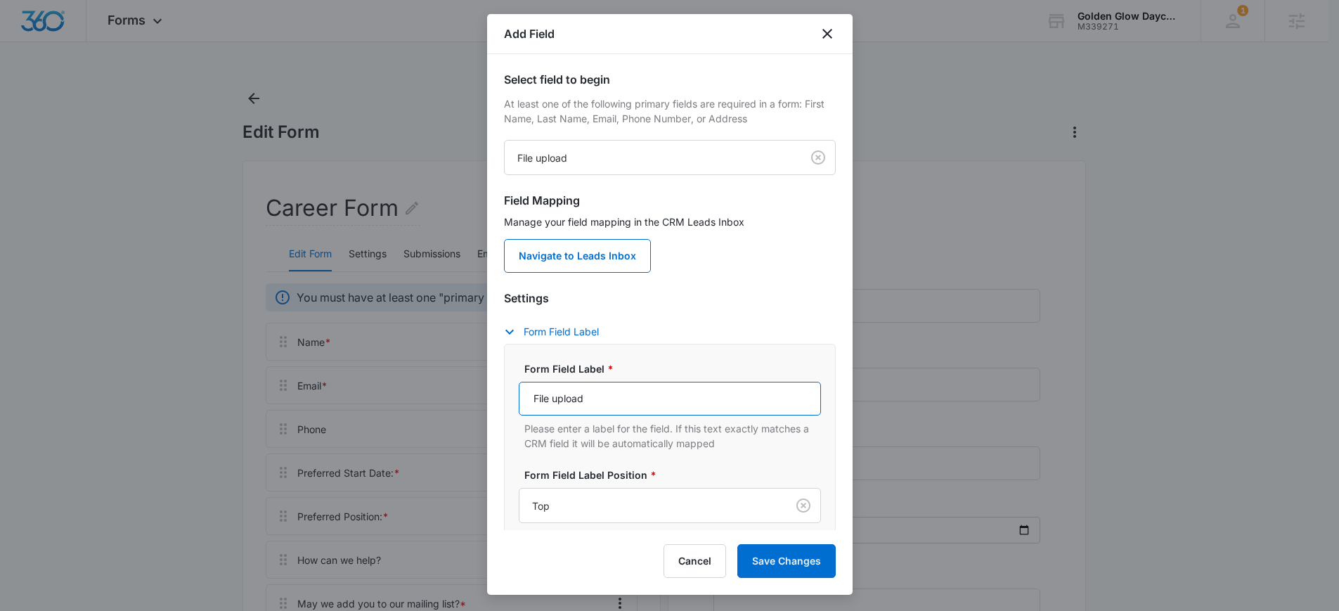
click at [562, 397] on input "File upload" at bounding box center [670, 399] width 302 height 34
type input "Resume Upload:"
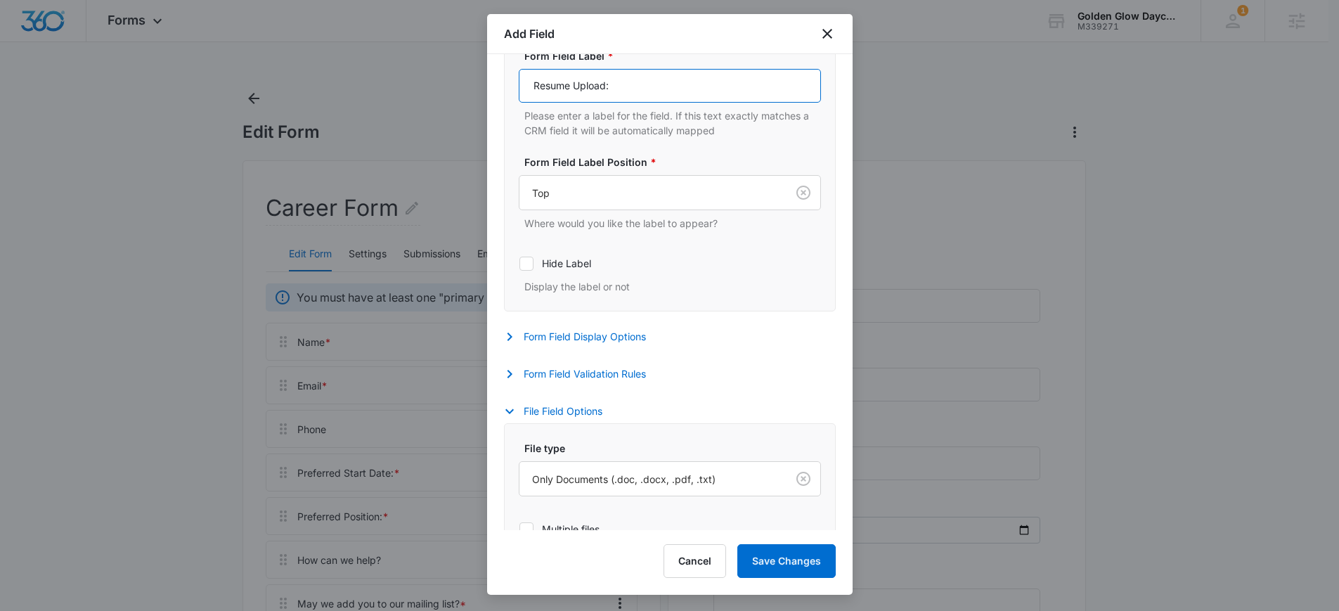
scroll to position [406, 0]
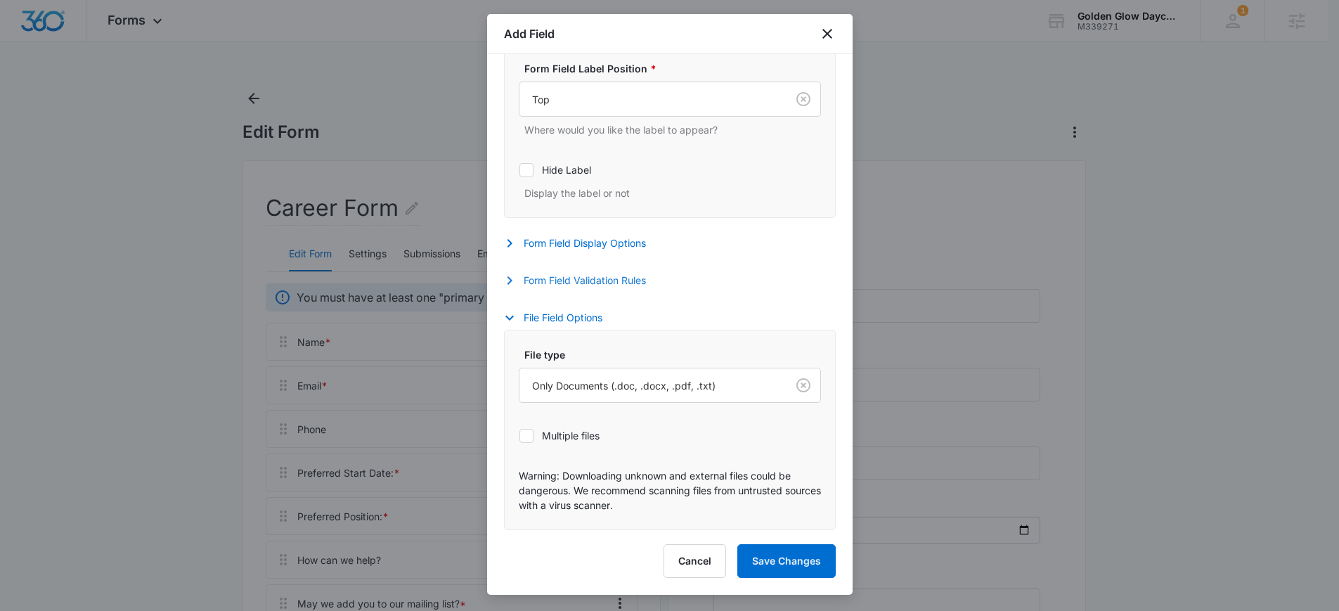
click at [610, 280] on button "Form Field Validation Rules" at bounding box center [582, 280] width 156 height 17
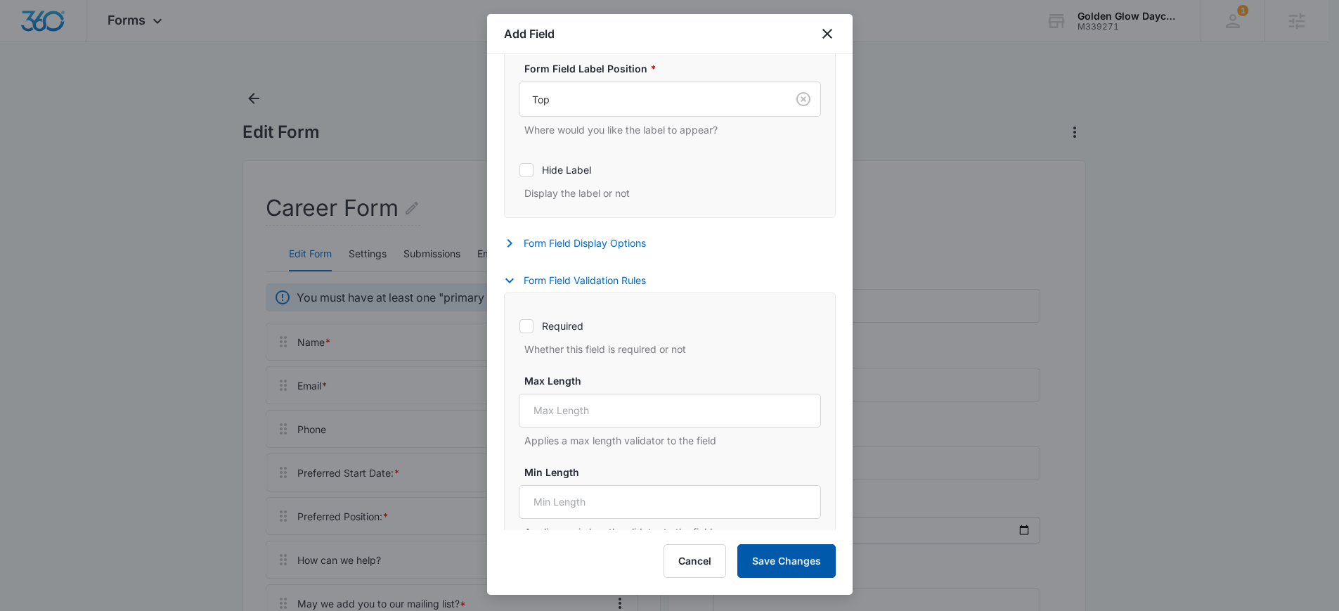
click at [794, 563] on button "Save Changes" at bounding box center [786, 561] width 98 height 34
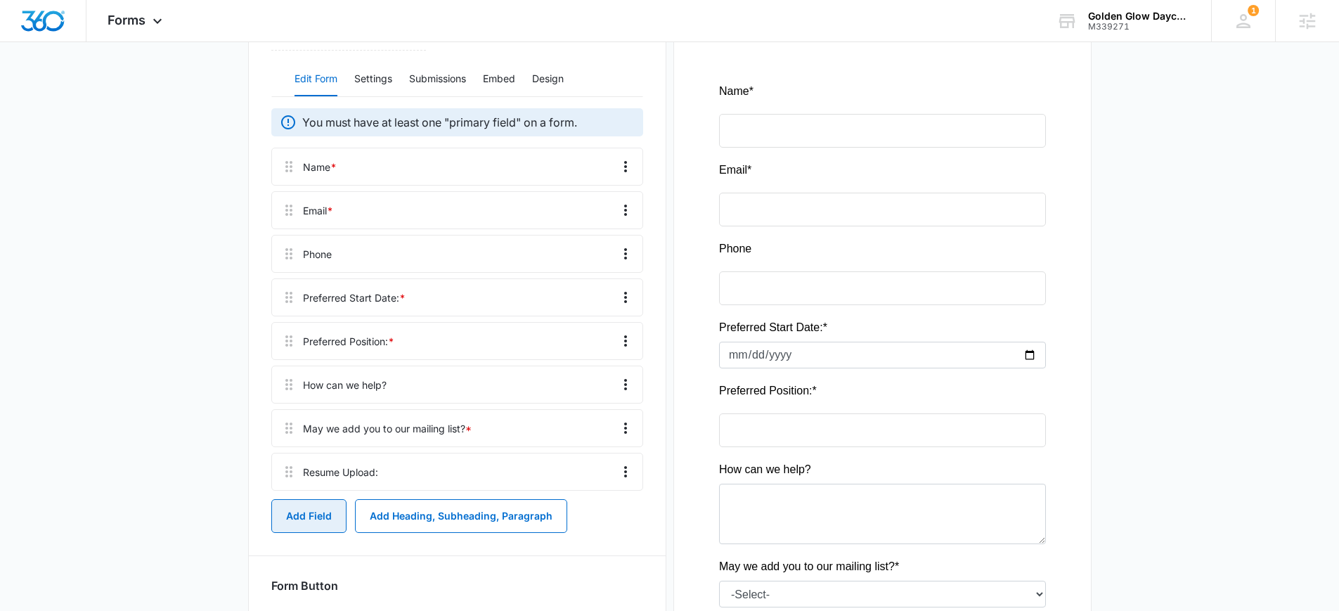
scroll to position [177, 0]
drag, startPoint x: 288, startPoint y: 468, endPoint x: 297, endPoint y: 411, distance: 57.5
click at [297, 411] on div "Name * Email * Phone Preferred Start Date: * Preferred Position: * How can we h…" at bounding box center [457, 316] width 372 height 343
click at [625, 379] on icon "Overflow Menu" at bounding box center [625, 382] width 3 height 11
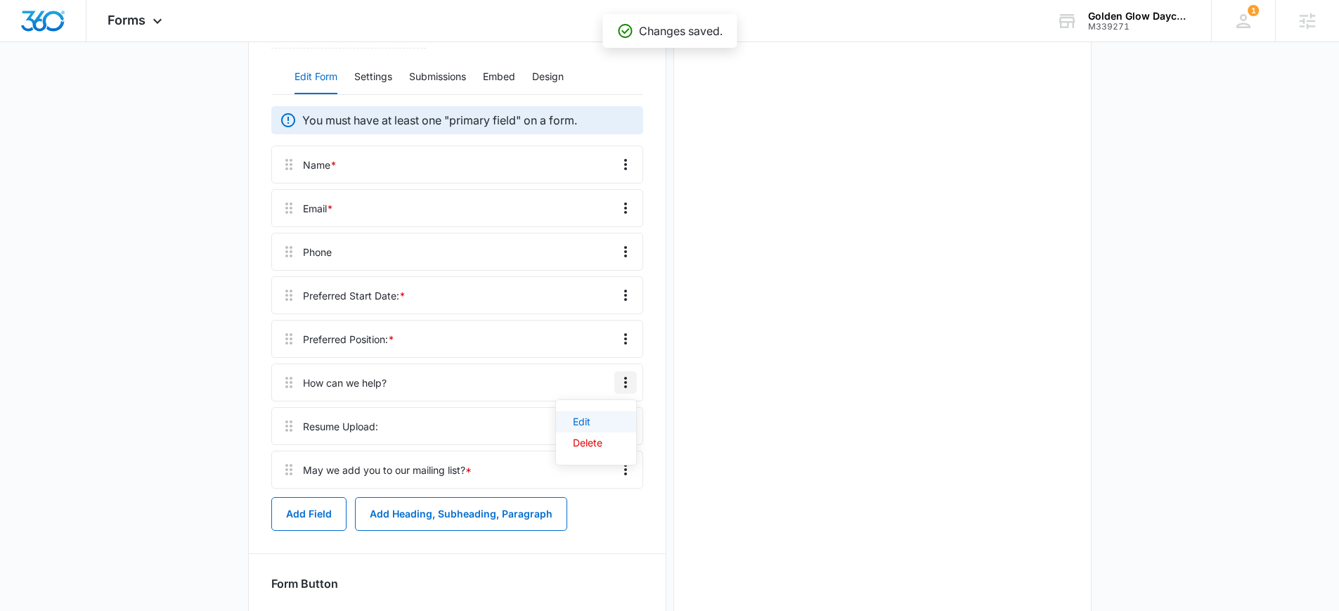
scroll to position [0, 0]
click at [595, 417] on div "Edit" at bounding box center [588, 422] width 30 height 10
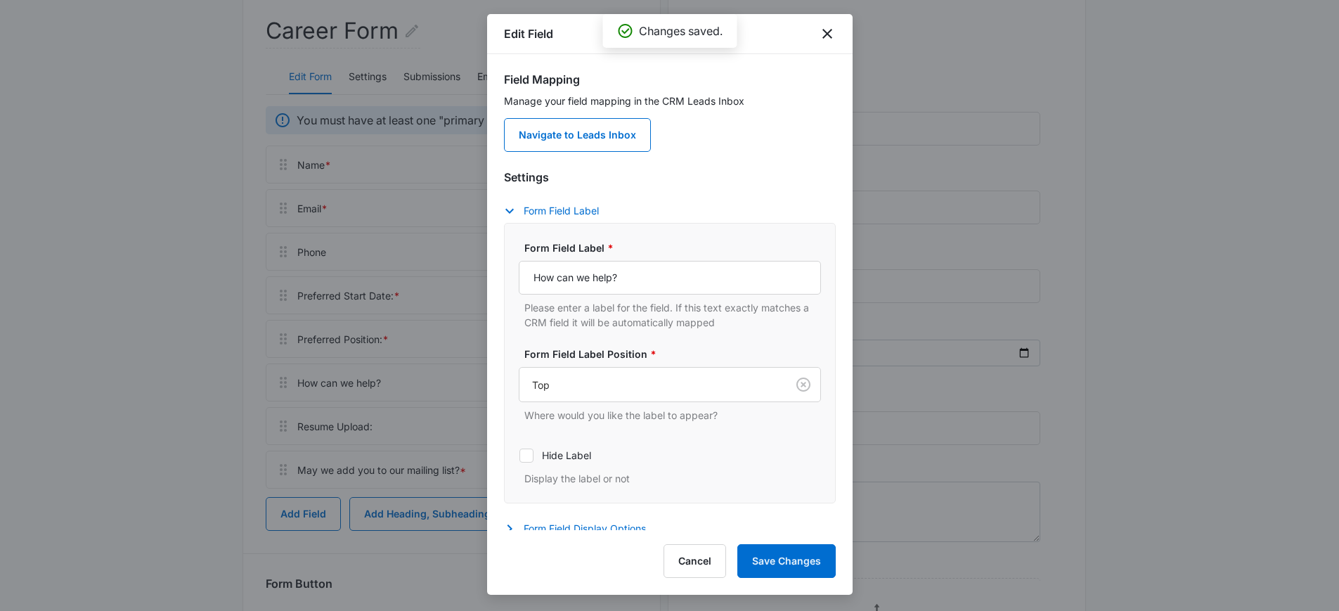
click at [606, 256] on div "Form Field Label * How can we help? Please enter a label for the field. If this…" at bounding box center [670, 284] width 302 height 89
click at [608, 270] on input "How can we help?" at bounding box center [670, 278] width 302 height 34
type input "Comments/Questions:"
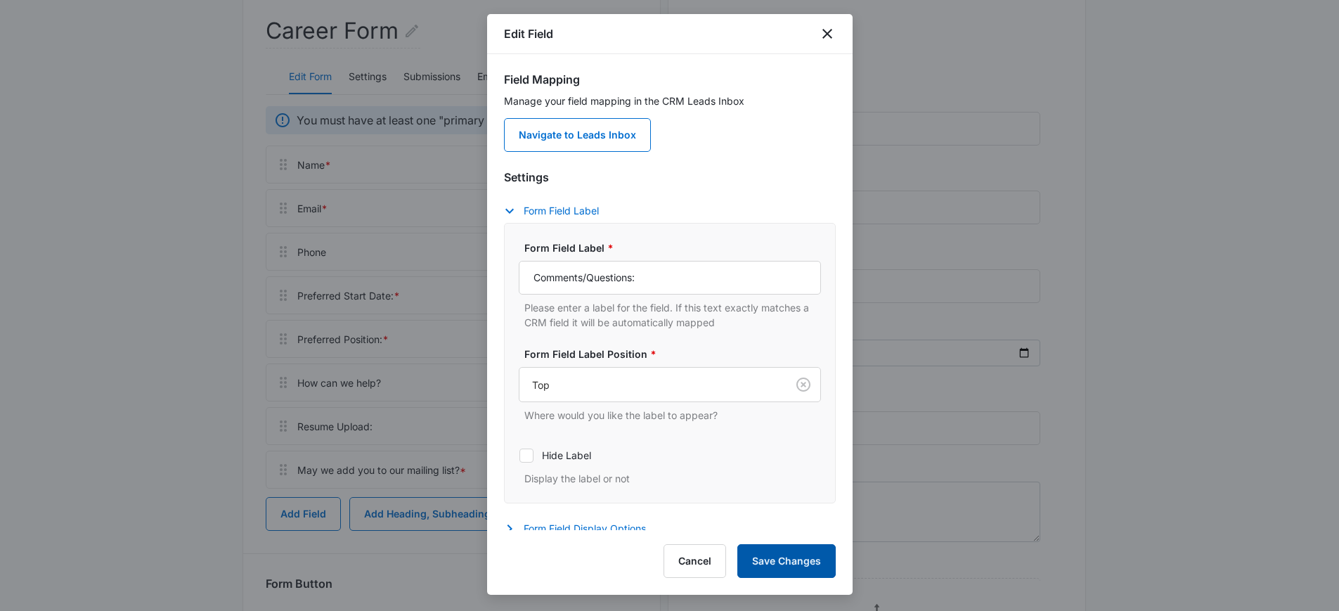
click at [779, 553] on button "Save Changes" at bounding box center [786, 561] width 98 height 34
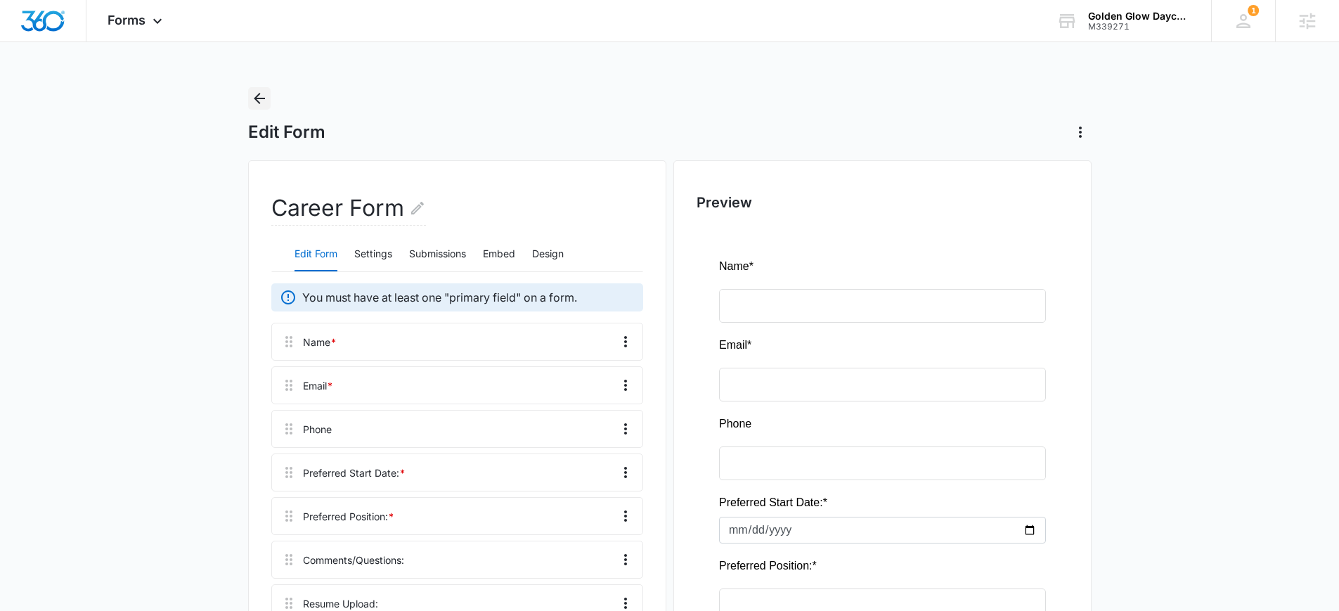
click at [262, 106] on icon "Back" at bounding box center [259, 98] width 17 height 17
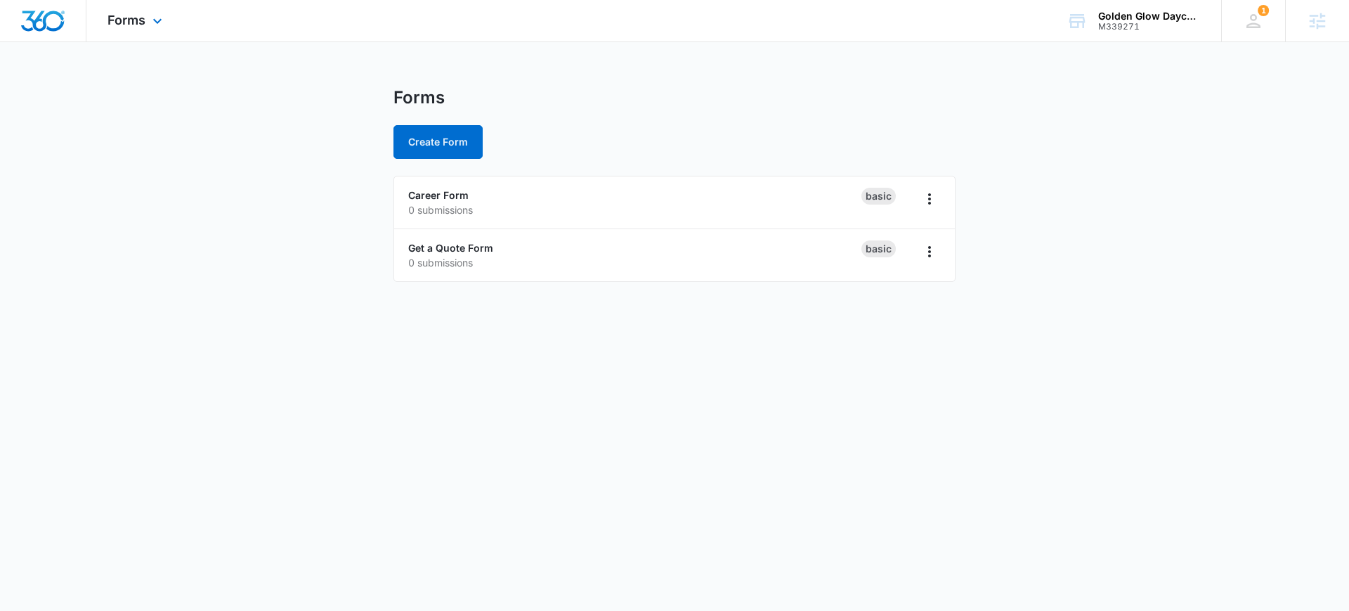
click at [46, 25] on img "Dashboard" at bounding box center [42, 21] width 45 height 21
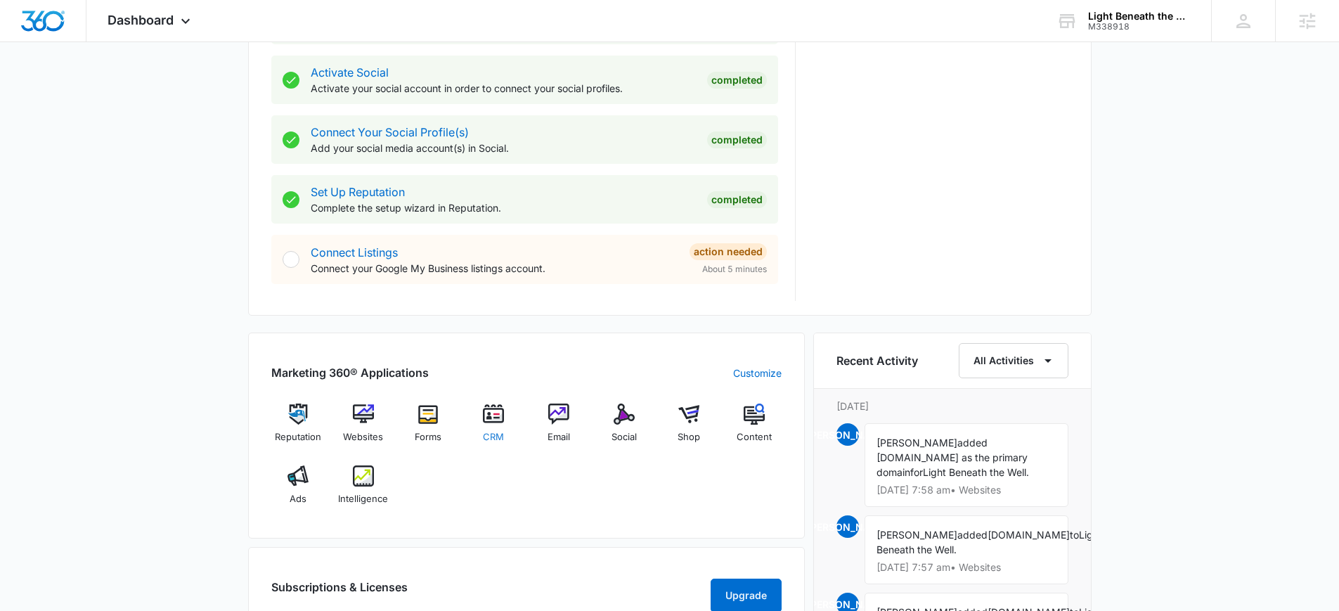
scroll to position [645, 0]
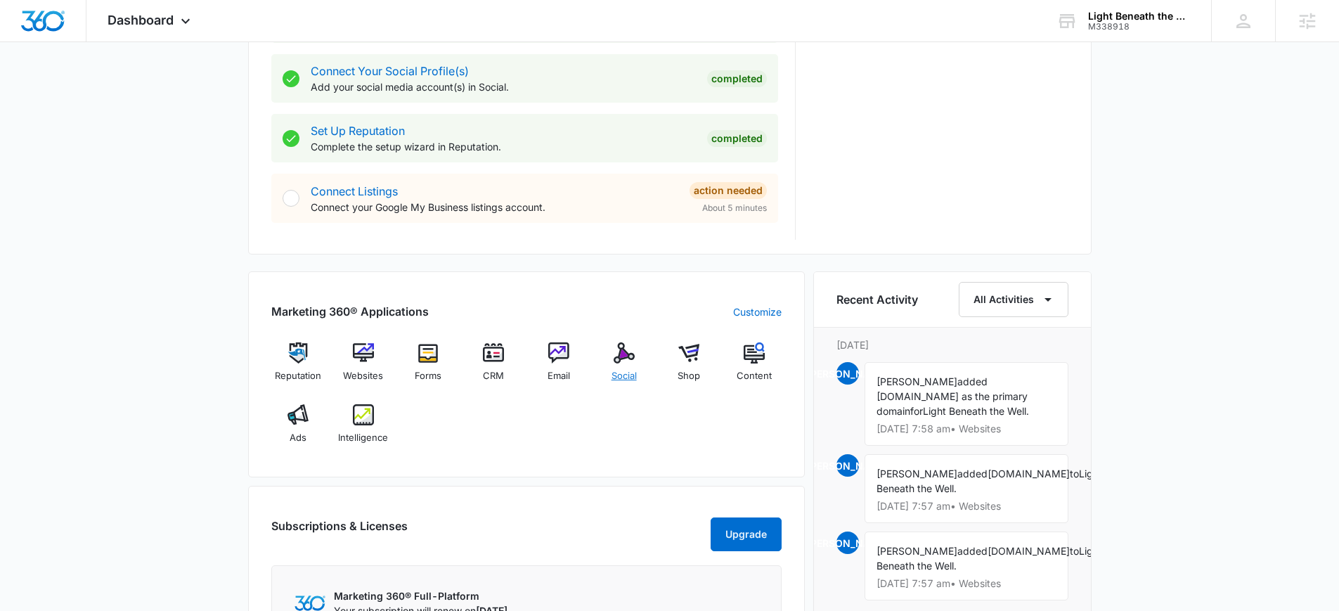
click at [605, 367] on div "Social" at bounding box center [624, 367] width 54 height 51
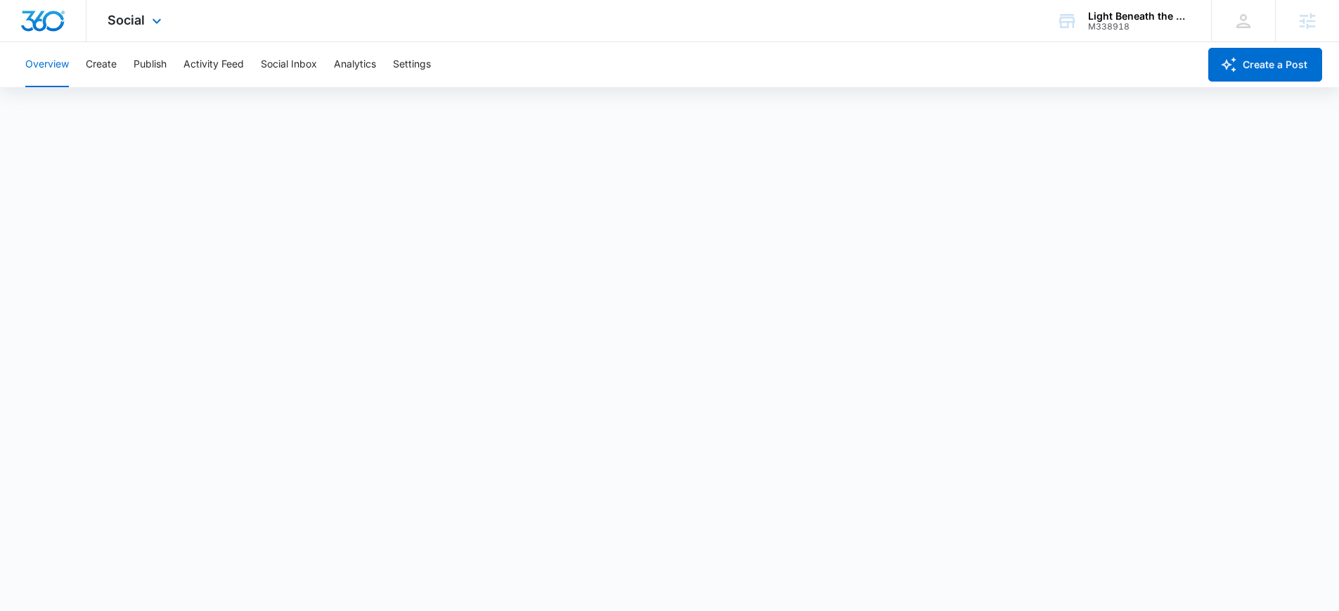
click at [145, 20] on div "Social Apps Reputation Websites Forms CRM Email Social Shop Content Ads Intelli…" at bounding box center [136, 20] width 100 height 41
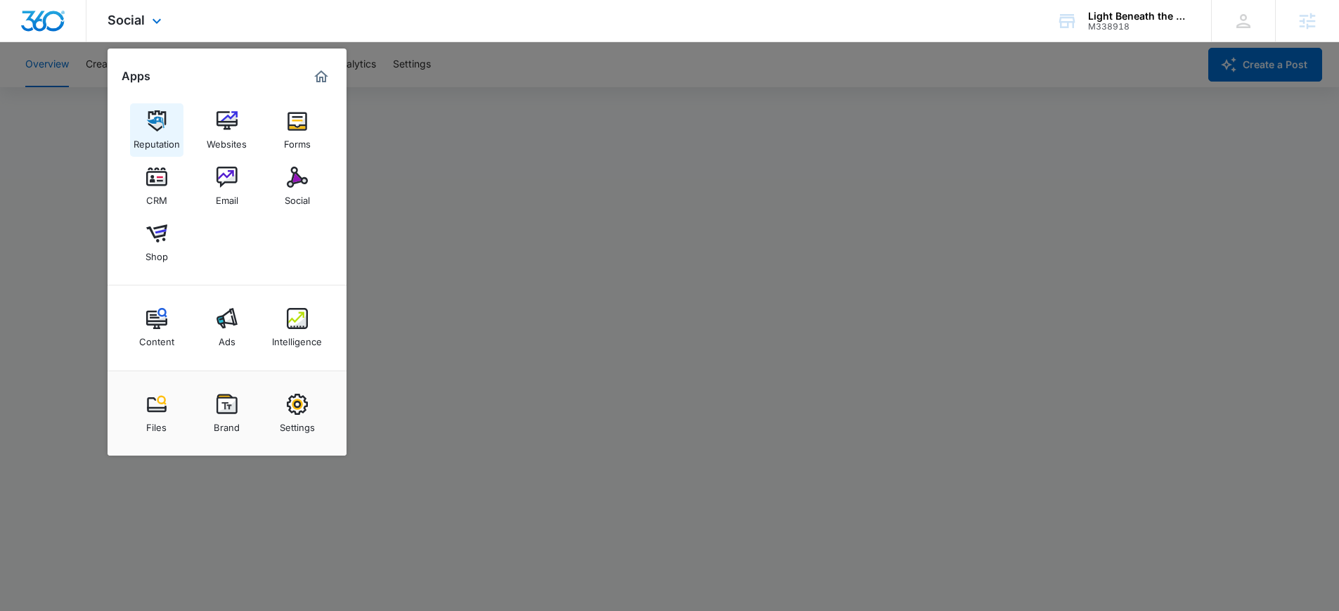
click at [163, 124] on img at bounding box center [156, 120] width 21 height 21
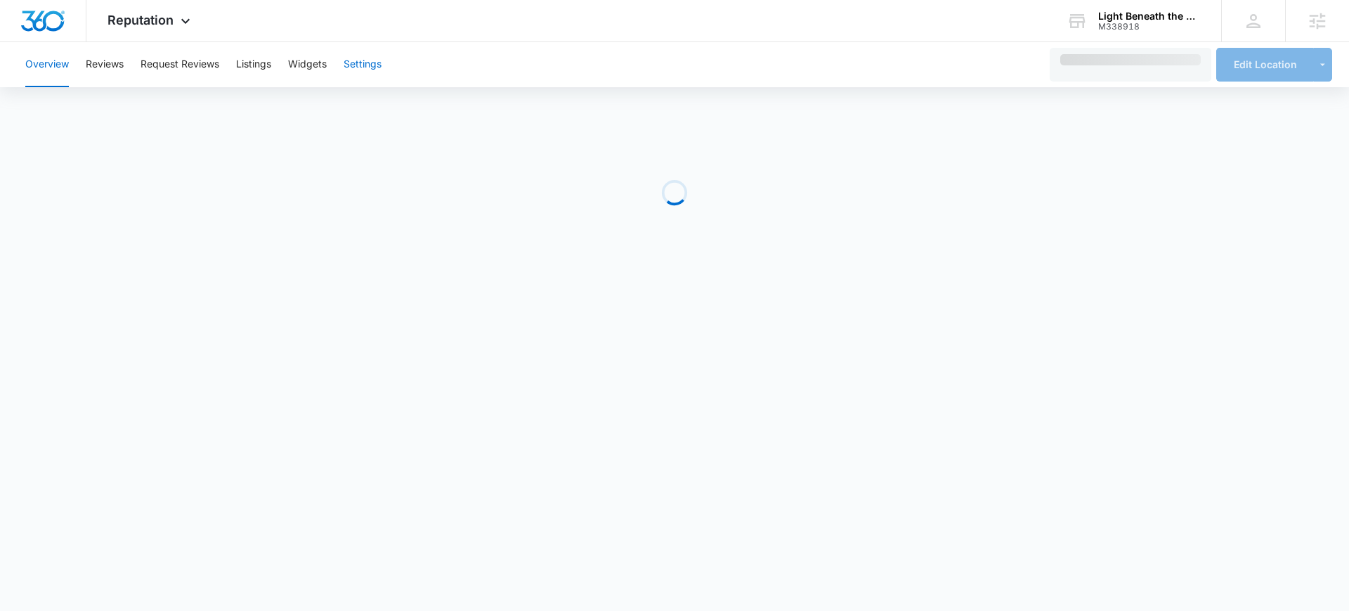
click at [375, 66] on button "Settings" at bounding box center [363, 64] width 38 height 45
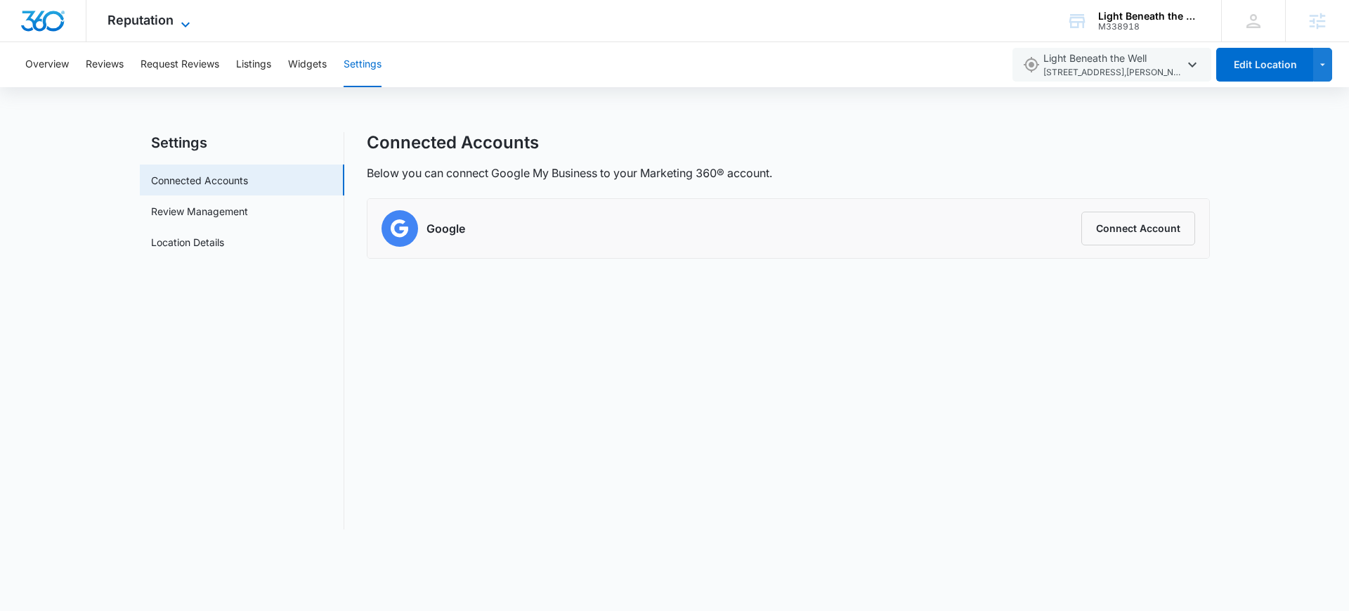
click at [122, 18] on span "Reputation" at bounding box center [141, 20] width 66 height 15
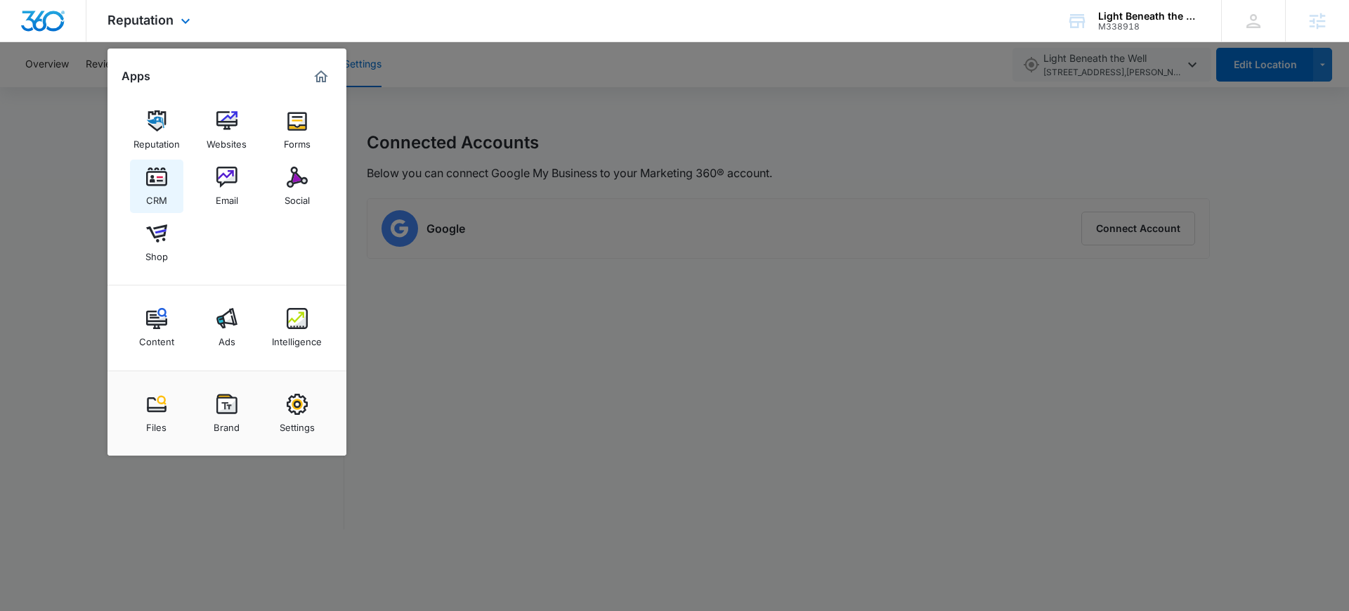
click at [153, 190] on div "CRM" at bounding box center [156, 197] width 21 height 18
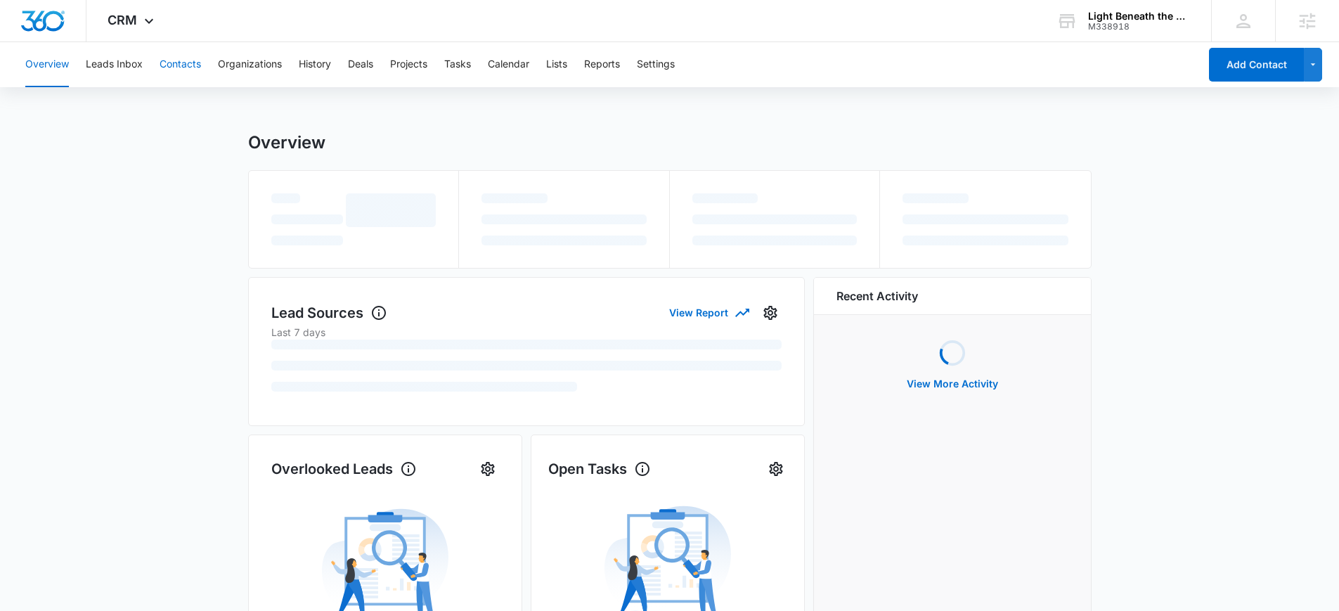
click at [167, 57] on button "Contacts" at bounding box center [179, 64] width 41 height 45
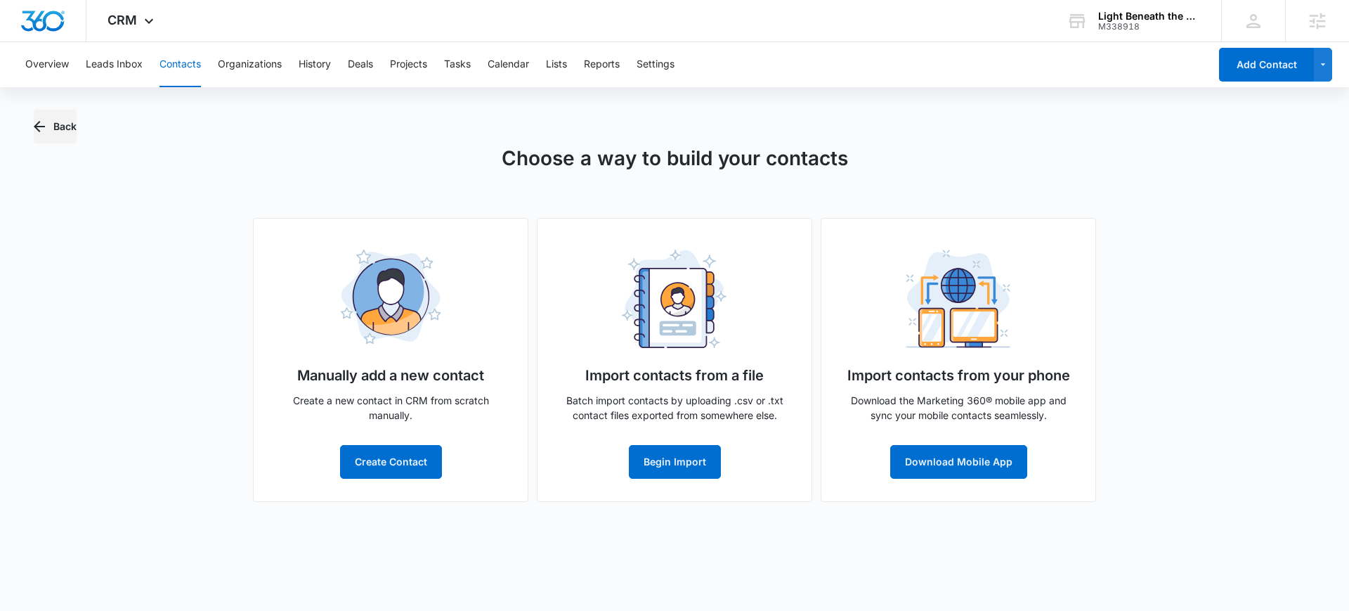
click at [54, 137] on button "Back" at bounding box center [55, 127] width 43 height 34
